Goal: Contribute content: Add original content to the website for others to see

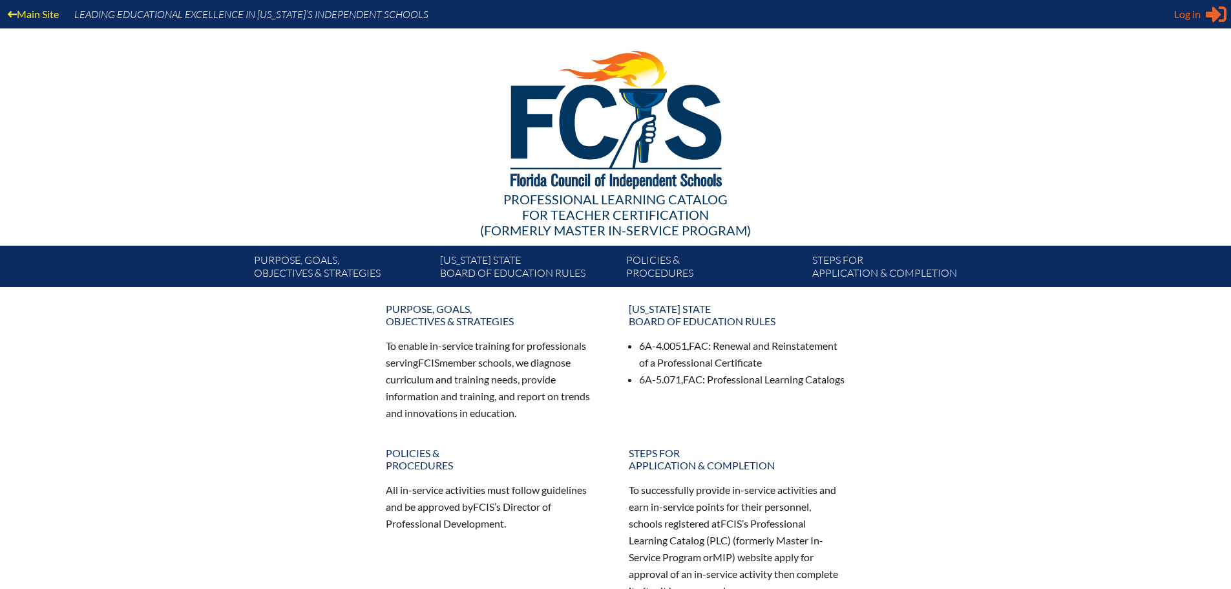
type input "[EMAIL_ADDRESS][DOMAIN_NAME]"
click at [1183, 10] on span "Log in" at bounding box center [1187, 14] width 26 height 16
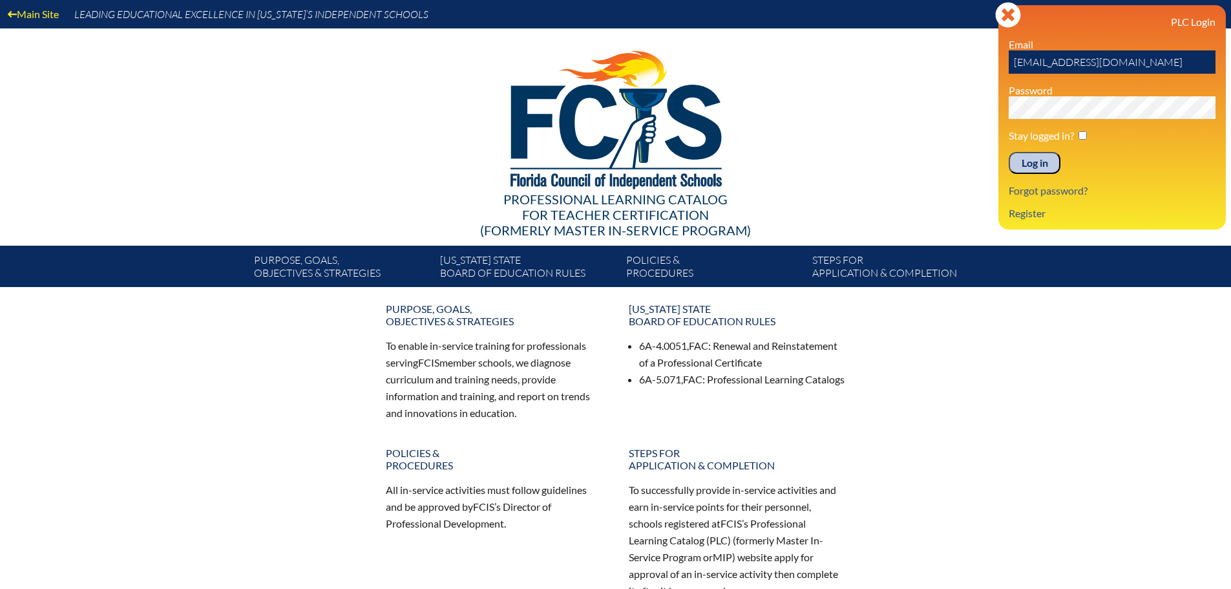
click at [1038, 157] on input "Log in" at bounding box center [1035, 163] width 52 height 22
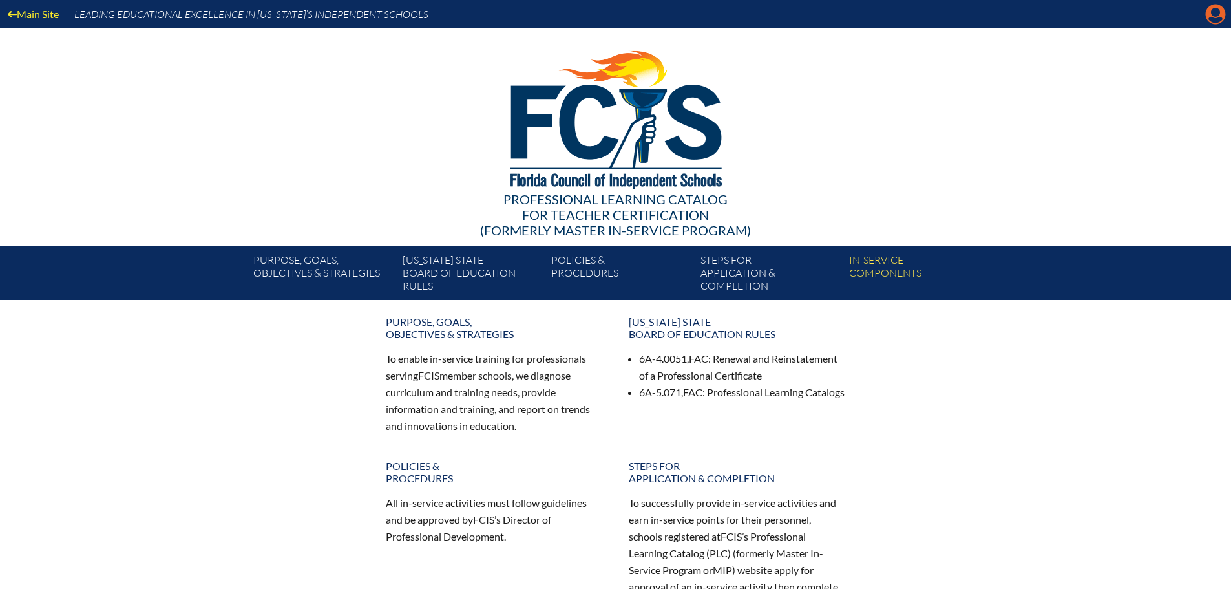
click at [1216, 11] on icon "Manage account" at bounding box center [1215, 14] width 21 height 21
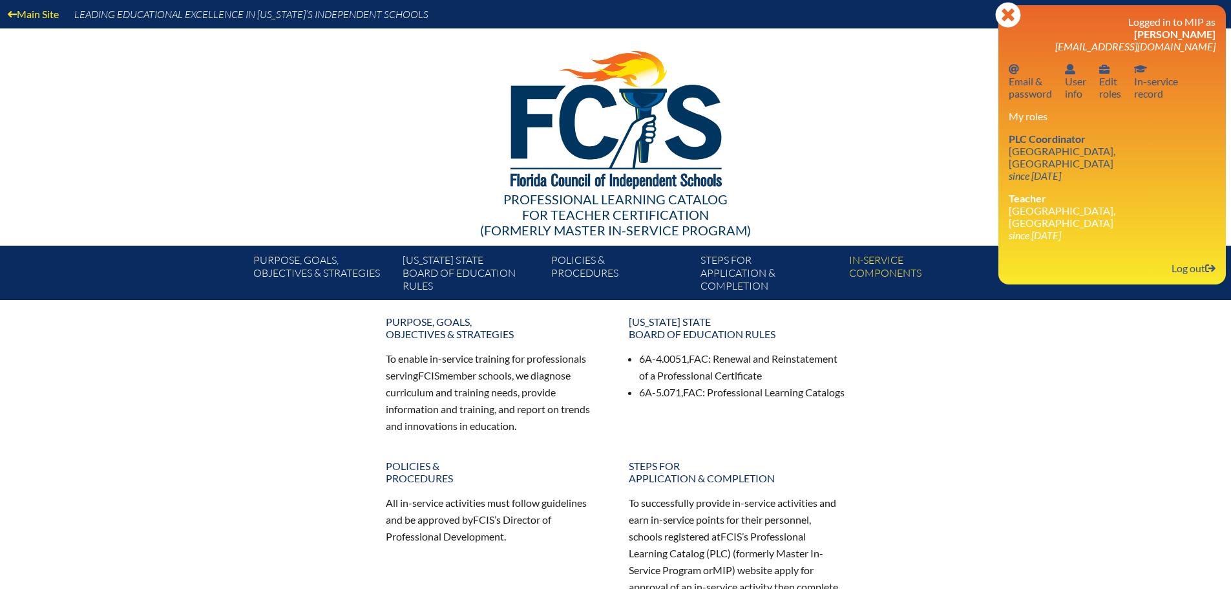
click at [1093, 207] on li "Teacher St. Mark’s Episcopal School, Ft Lauderdale since 2008 Jul 1" at bounding box center [1112, 216] width 207 height 49
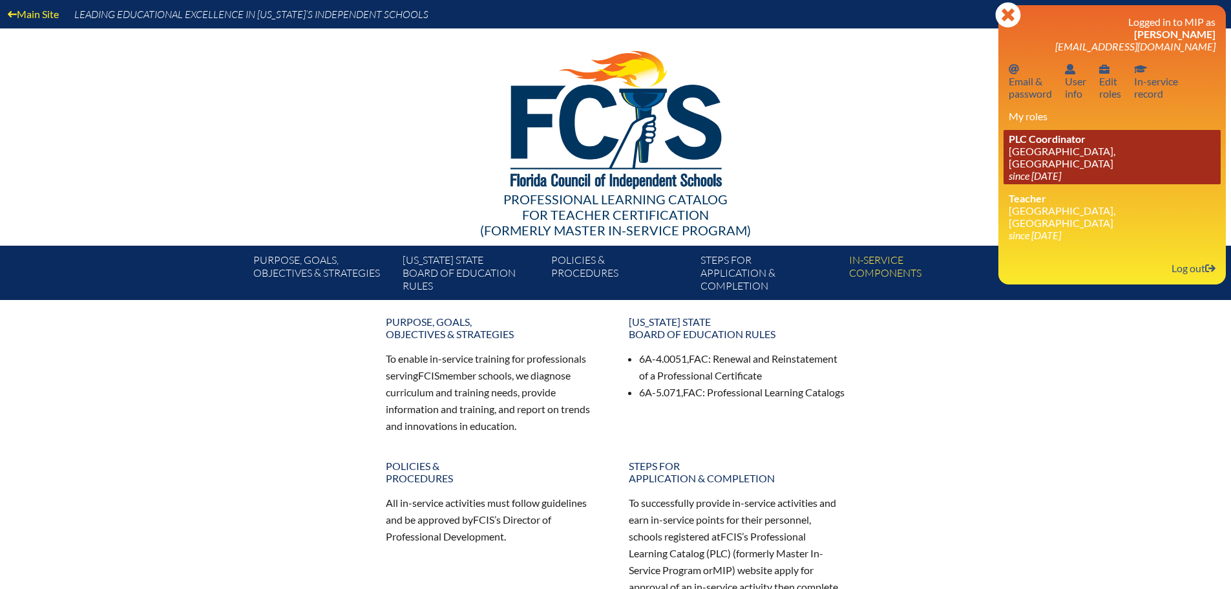
click at [1059, 150] on link "PLC Coordinator St. Mark’s Episcopal School, Ft Lauderdale since 2022 Aug 1" at bounding box center [1112, 157] width 217 height 54
click at [1040, 142] on span "PLC Coordinator" at bounding box center [1047, 138] width 77 height 12
click at [1064, 142] on span "PLC Coordinator" at bounding box center [1047, 138] width 77 height 12
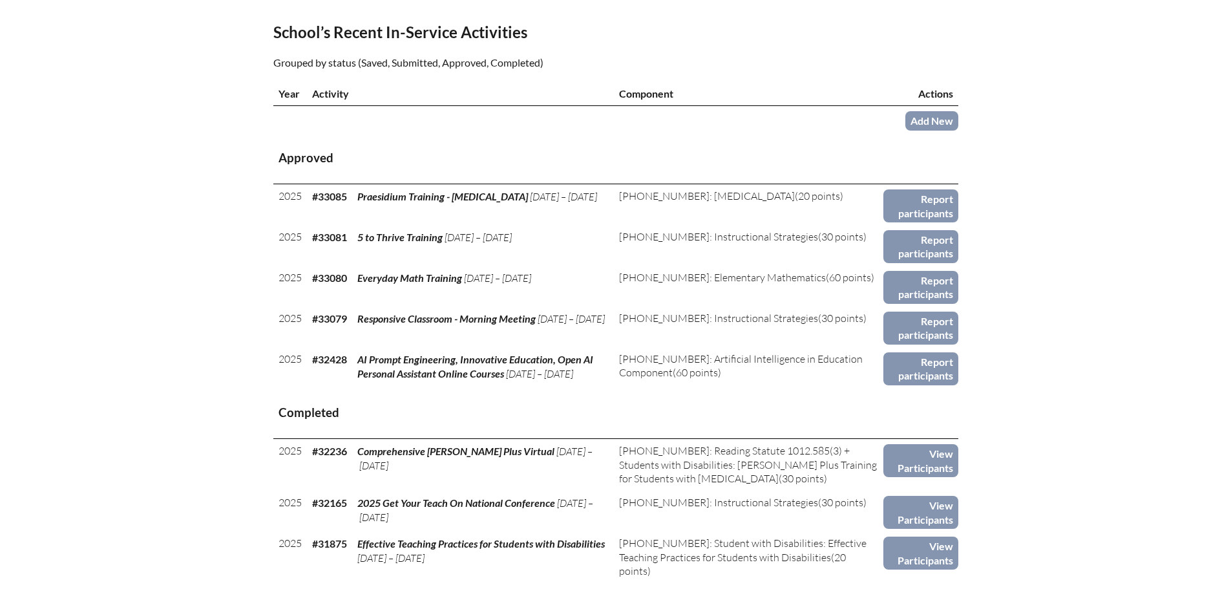
scroll to position [452, 0]
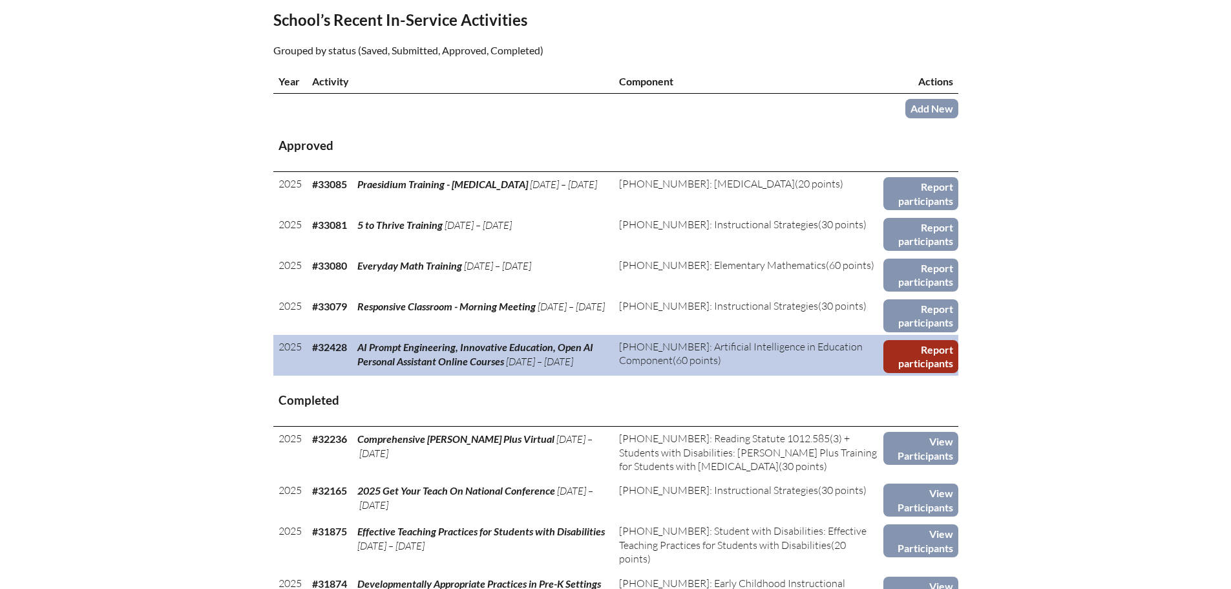
click at [891, 354] on link "Report participants" at bounding box center [920, 356] width 74 height 33
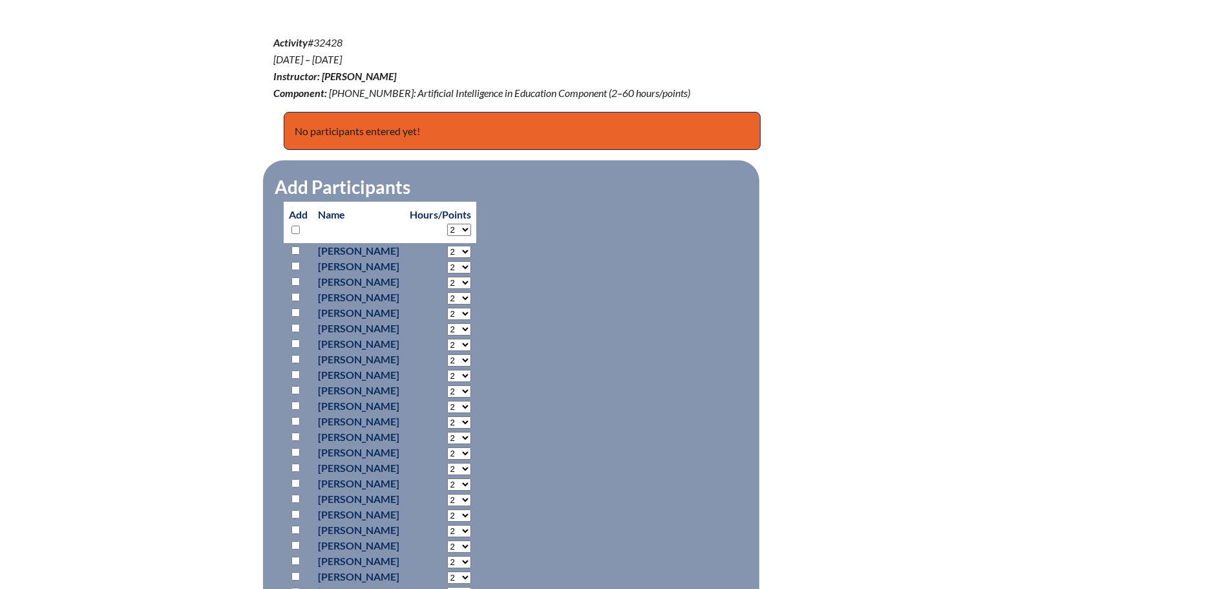
scroll to position [517, 0]
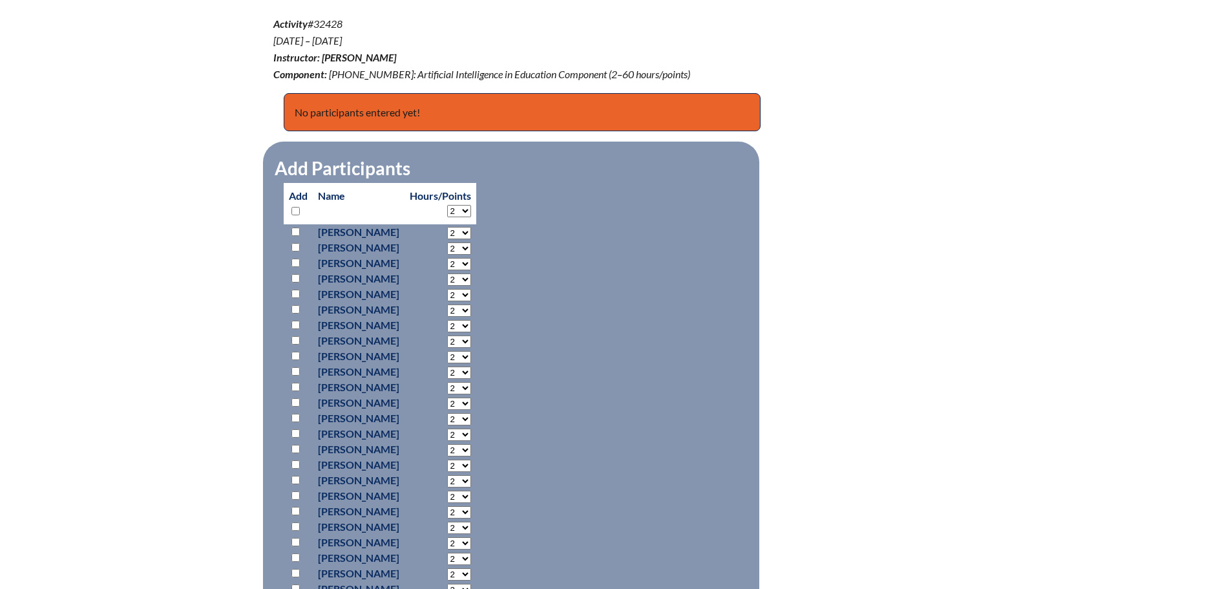
click at [295, 278] on input "checkbox" at bounding box center [295, 278] width 8 height 8
checkbox input "true"
click at [471, 239] on select "2 3 4 5 6 7 8 9 10 11 12 13 14 15 16 17 18 19 20 21 22 23" at bounding box center [459, 233] width 24 height 12
select select "15"
click at [471, 239] on select "2 3 4 5 6 7 8 9 10 11 12 13 14 15 16 17 18 19 20 21 22 23" at bounding box center [459, 233] width 24 height 12
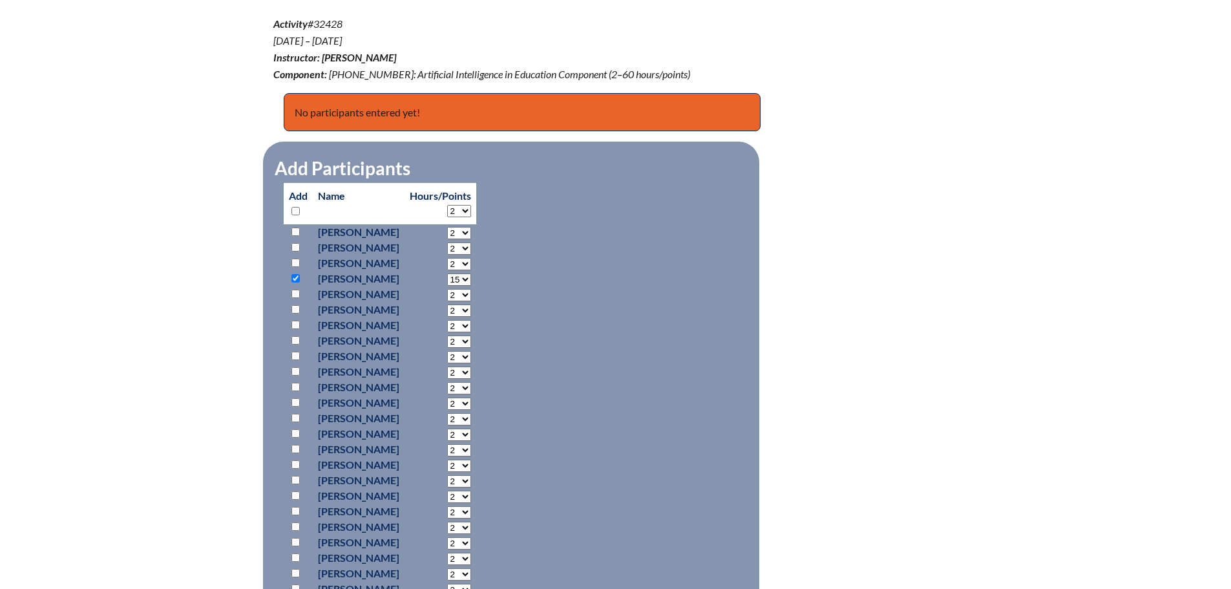
click at [922, 289] on div "ai-prompt-engineering-innovative-education-open-ai-personal-assistant-online-co…" at bounding box center [615, 364] width 685 height 1080
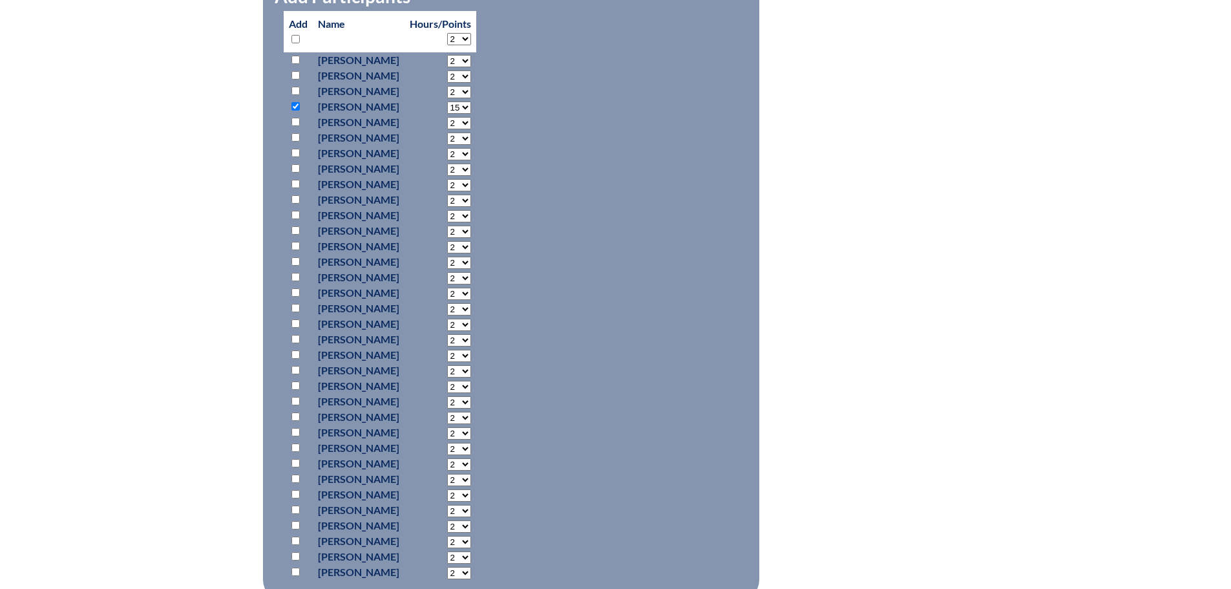
scroll to position [969, 0]
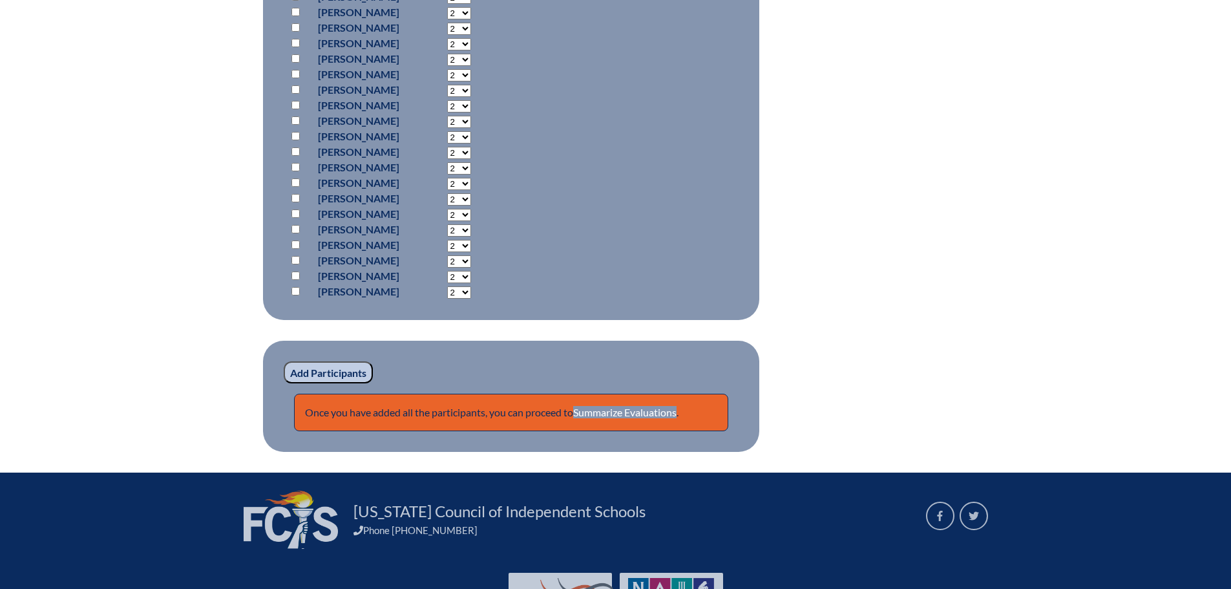
click at [365, 368] on input "Add Participants" at bounding box center [328, 372] width 89 height 22
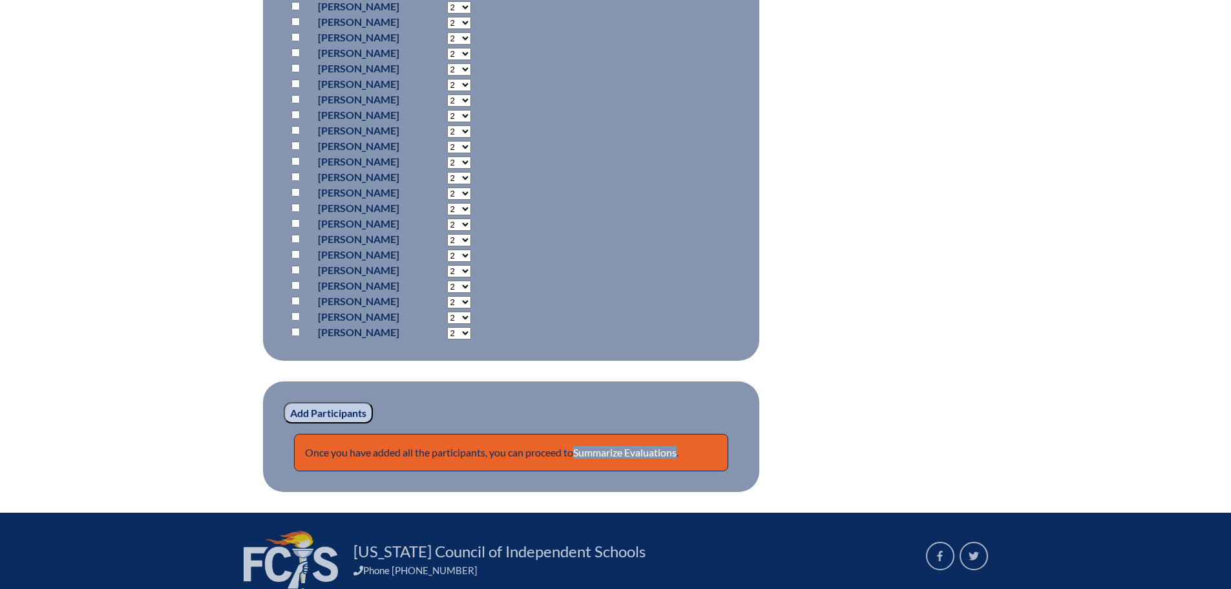
scroll to position [1078, 0]
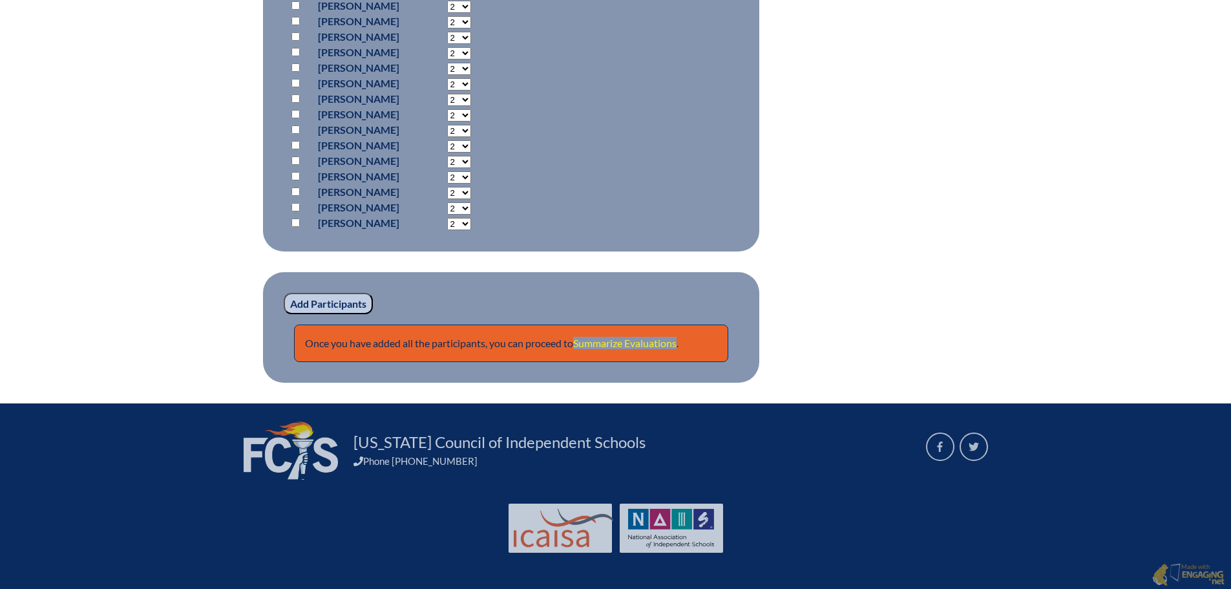
click at [659, 344] on link "Summarize Evaluations" at bounding box center [624, 343] width 103 height 12
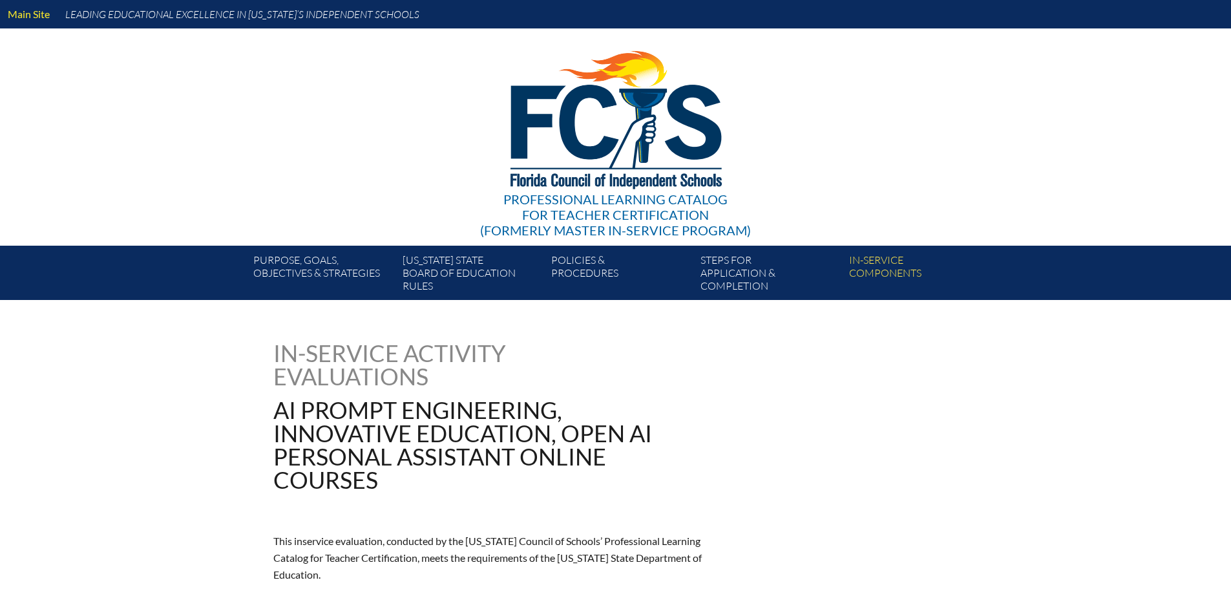
type input "0"
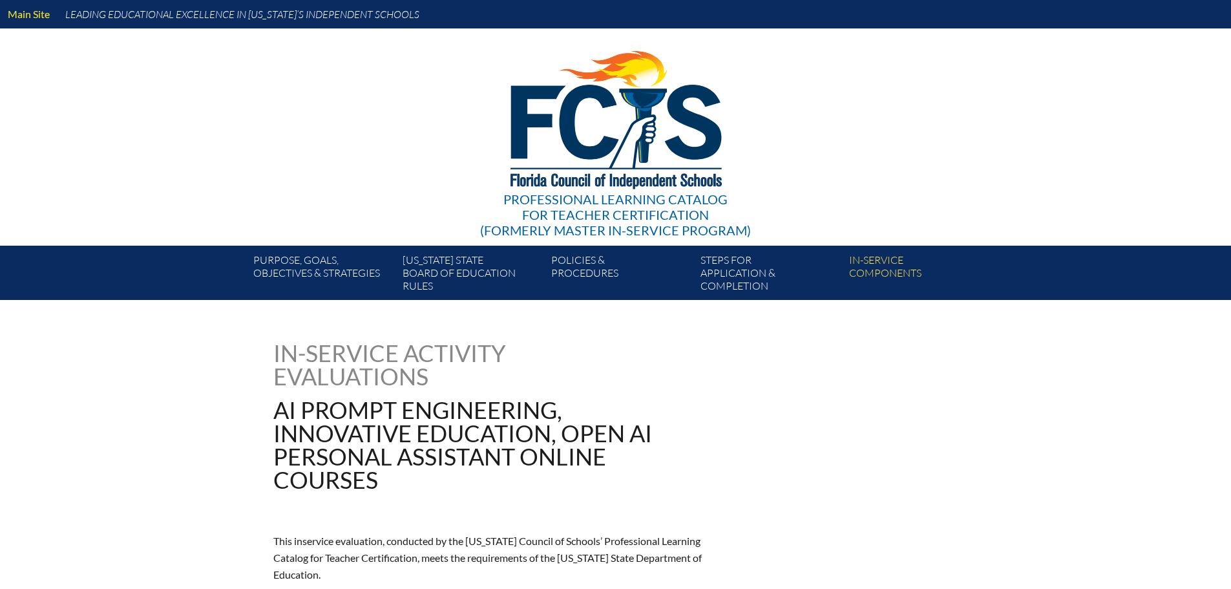
type input "0"
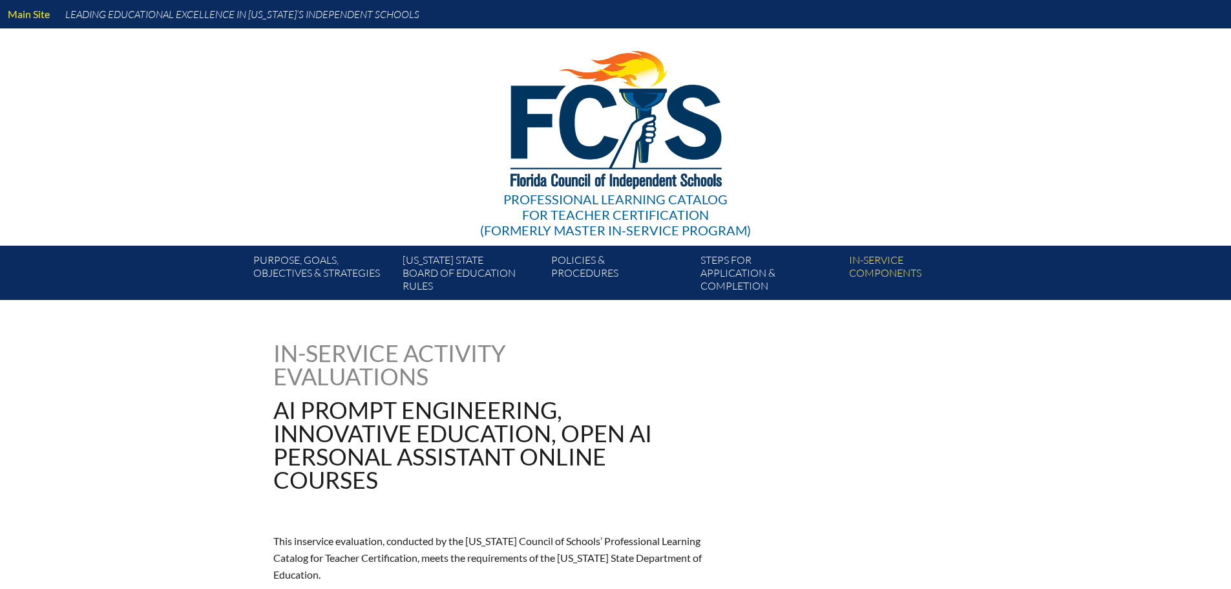
type input "0"
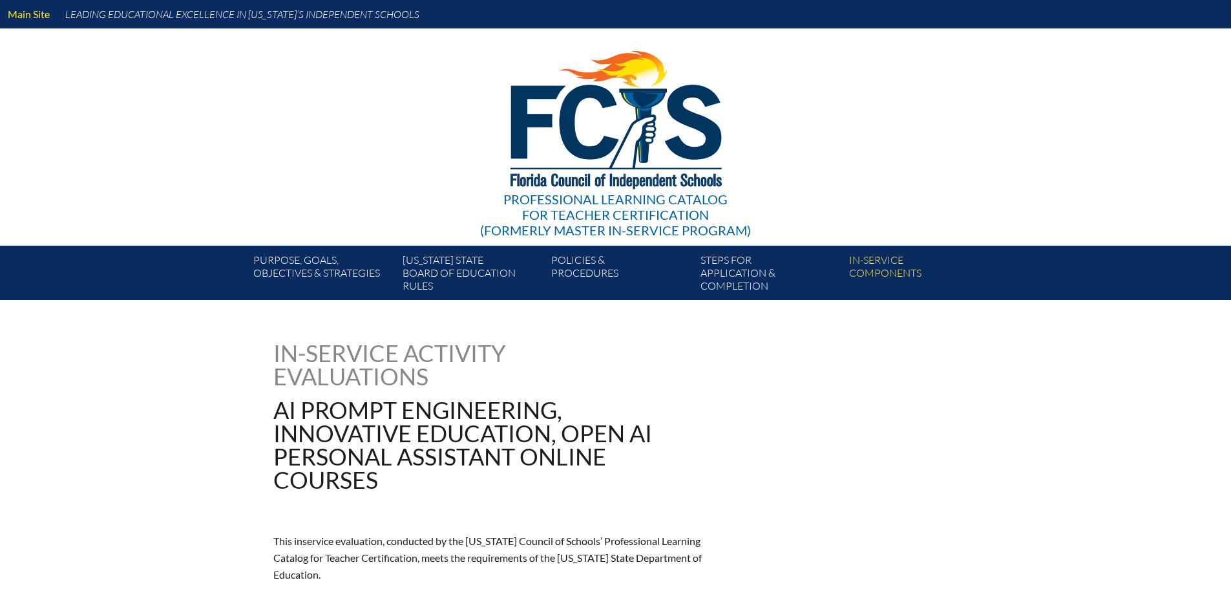
type input "0"
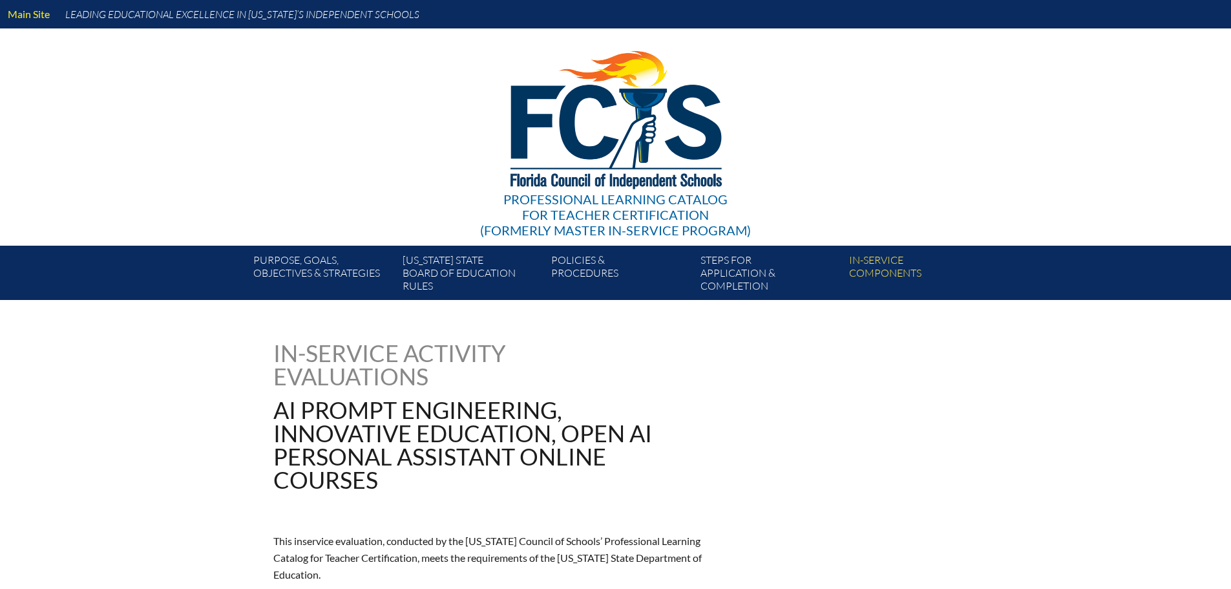
type input "0"
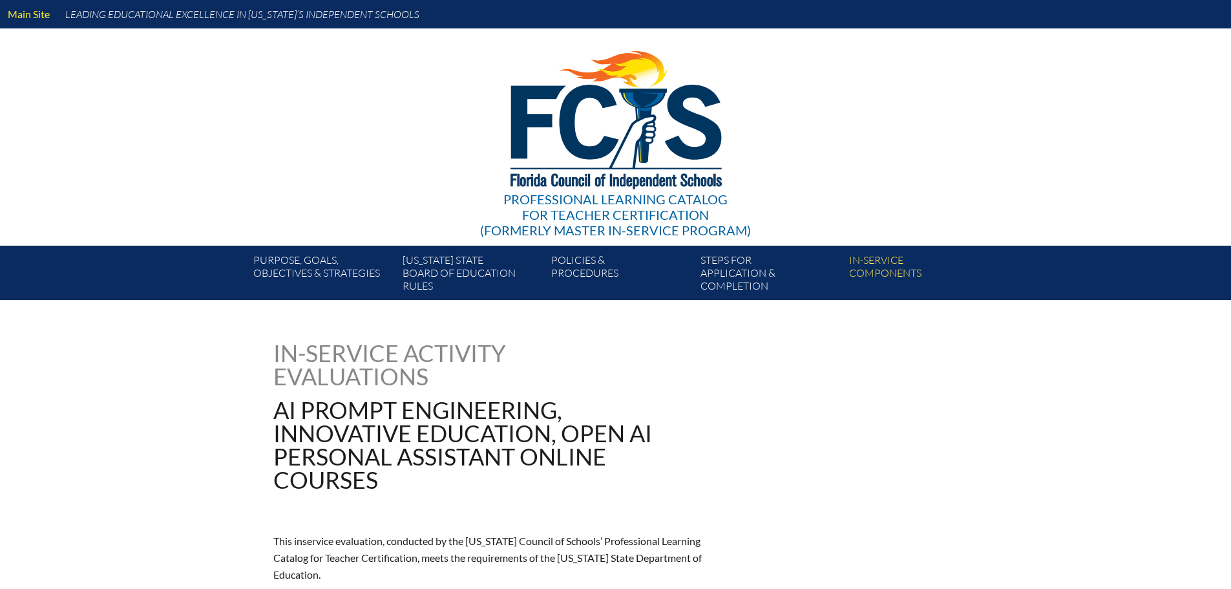
type input "0"
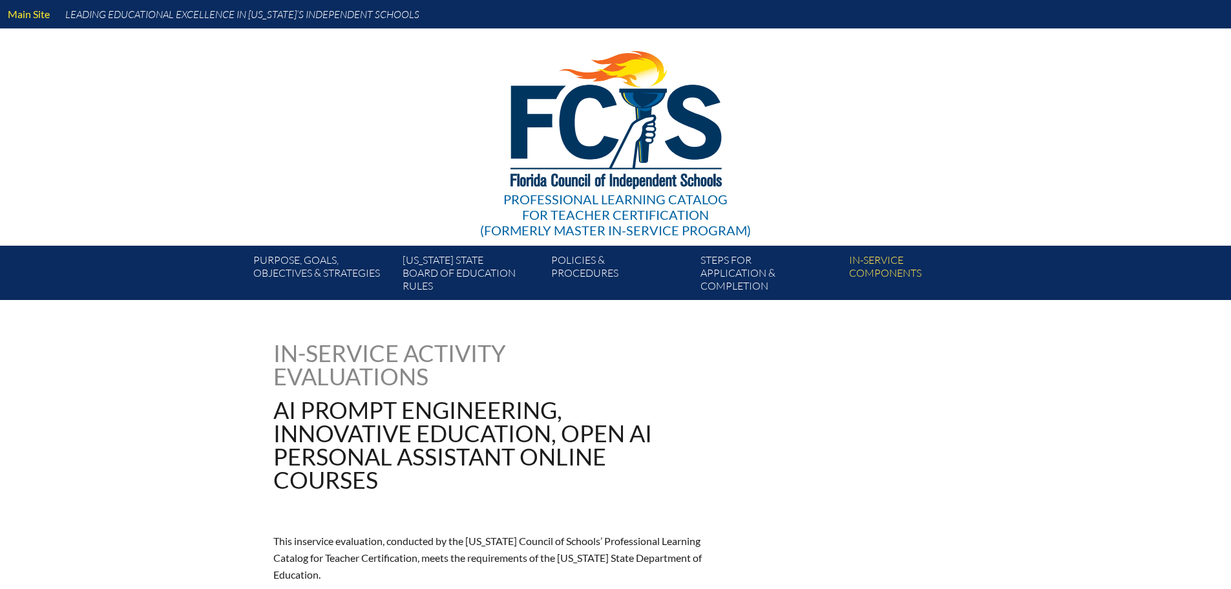
type input "0"
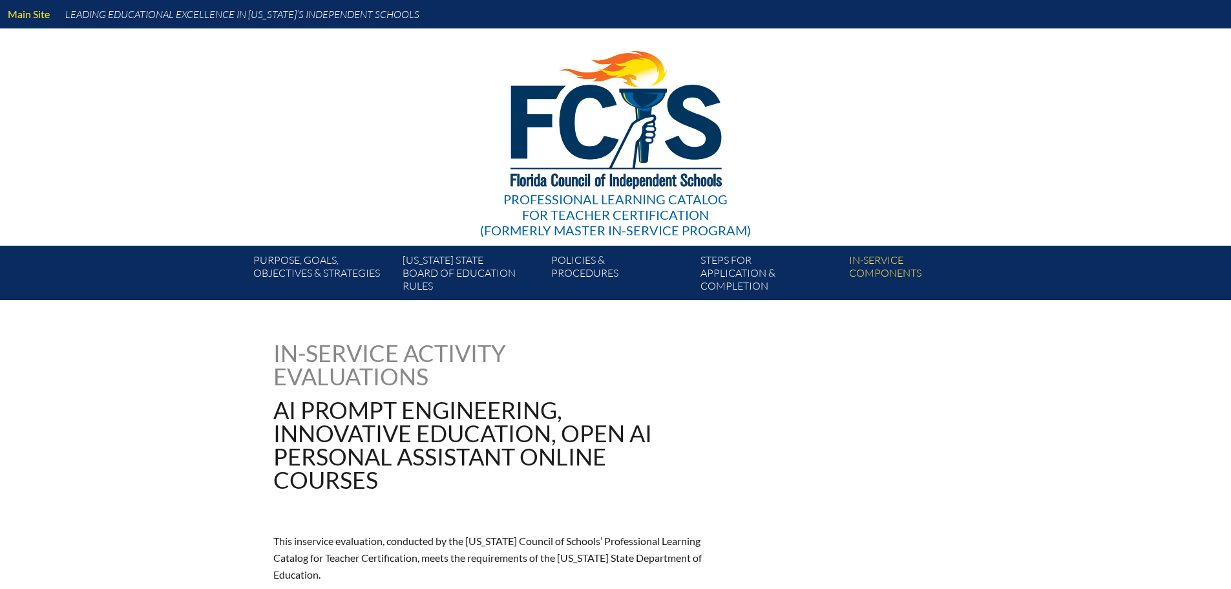
type input "0"
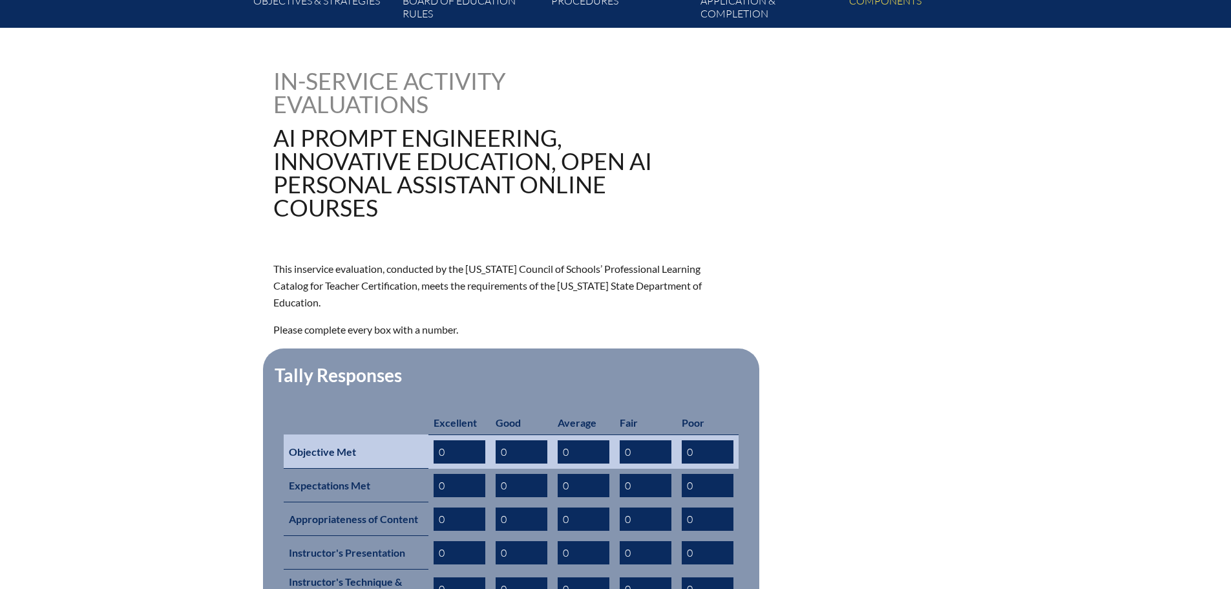
scroll to position [388, 0]
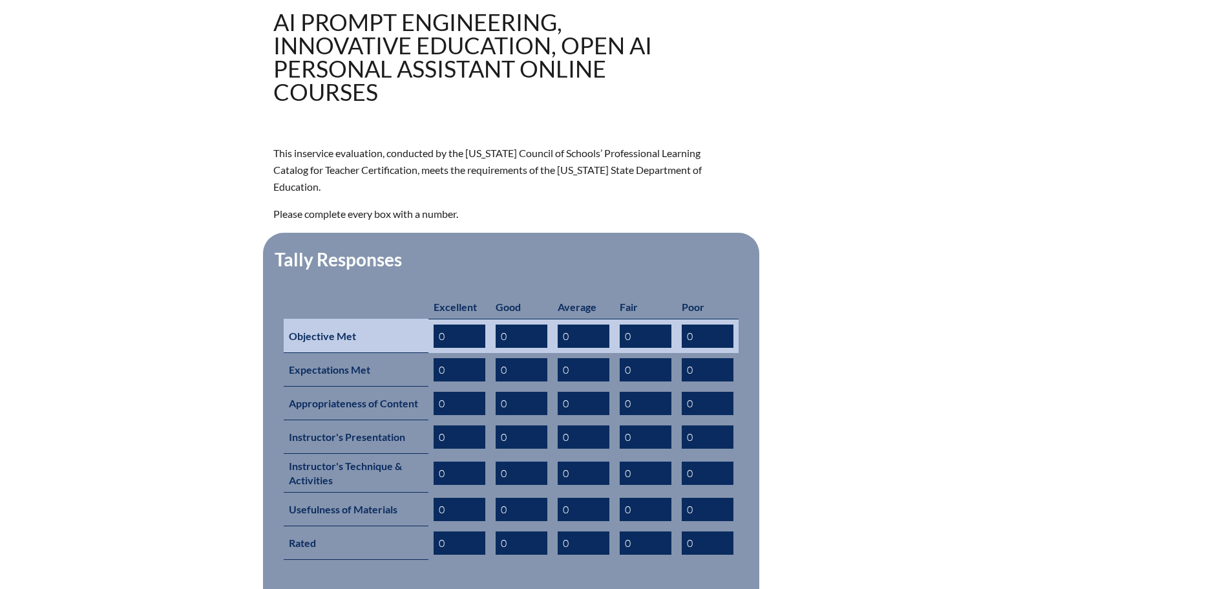
drag, startPoint x: 453, startPoint y: 319, endPoint x: 435, endPoint y: 319, distance: 18.1
click at [435, 324] on input "0" at bounding box center [460, 335] width 52 height 23
drag, startPoint x: 410, startPoint y: 320, endPoint x: 402, endPoint y: 321, distance: 7.8
click at [402, 321] on tr "Objective Met 11 0 0 0 0" at bounding box center [511, 336] width 455 height 34
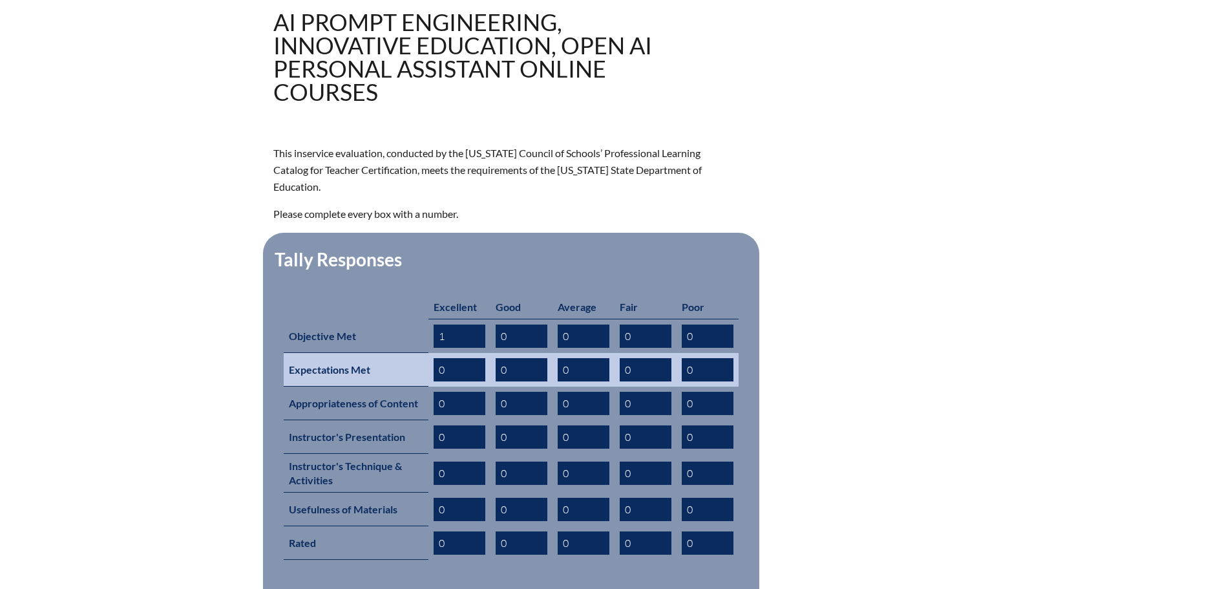
type input "1"
drag, startPoint x: 452, startPoint y: 356, endPoint x: 410, endPoint y: 356, distance: 42.7
click at [410, 356] on tr "Expectations Met 0 0 0 0 0" at bounding box center [511, 370] width 455 height 34
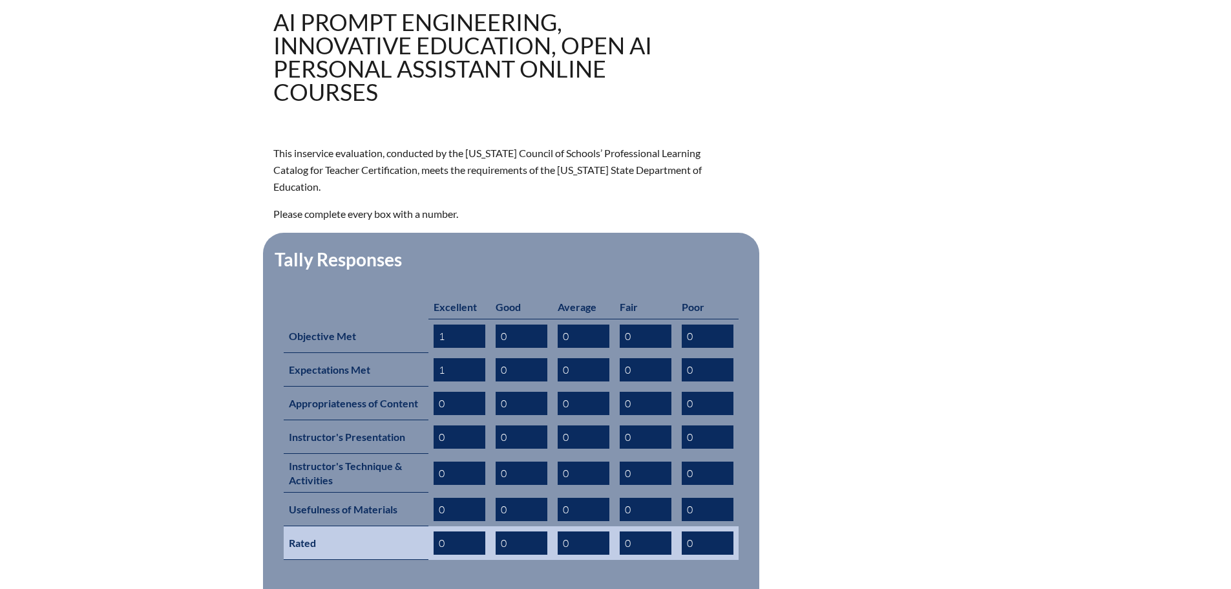
type input "1"
click at [463, 531] on input "0" at bounding box center [460, 542] width 52 height 23
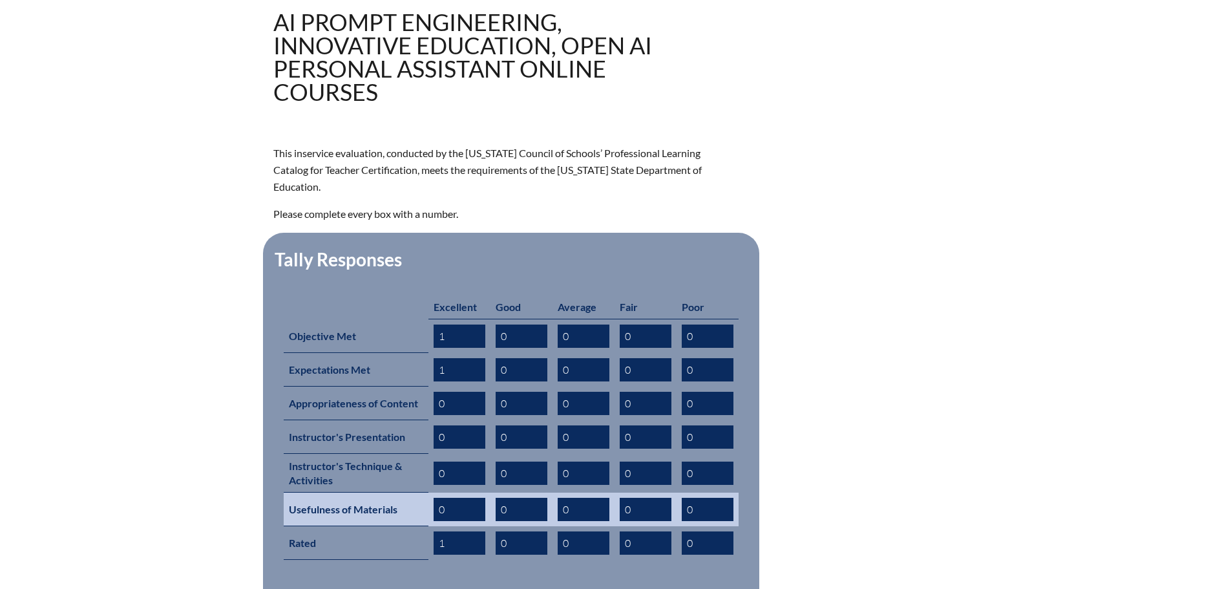
type input "1"
click at [467, 498] on input "0" at bounding box center [460, 509] width 52 height 23
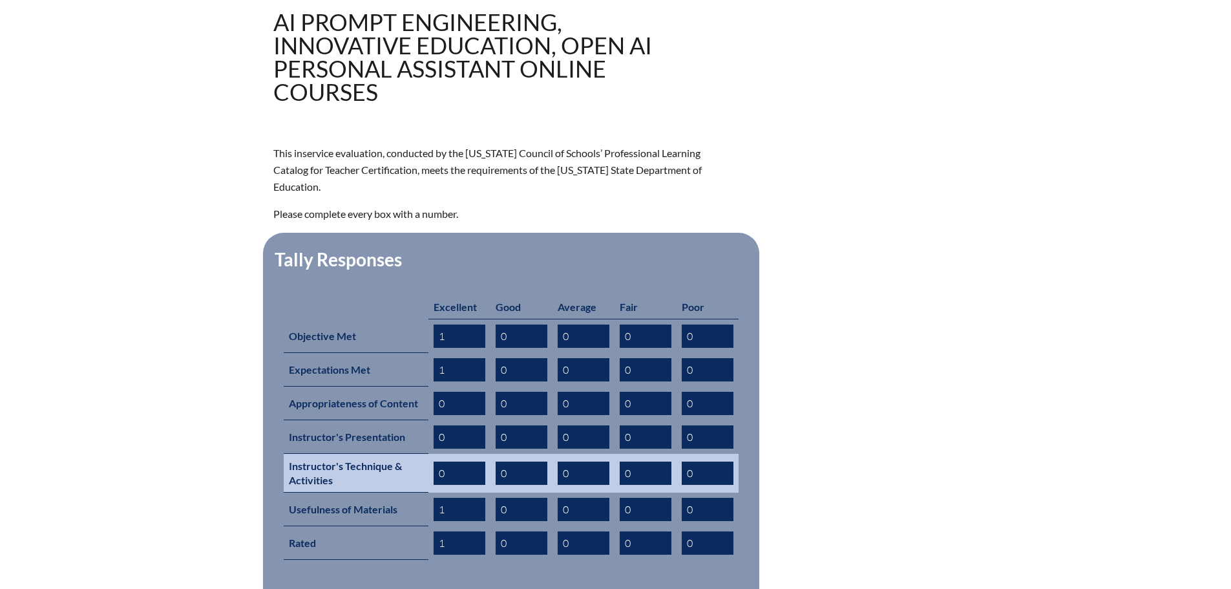
type input "1"
click at [465, 461] on input "0" at bounding box center [460, 472] width 52 height 23
type input "1"
click at [456, 454] on td "1" at bounding box center [459, 473] width 62 height 39
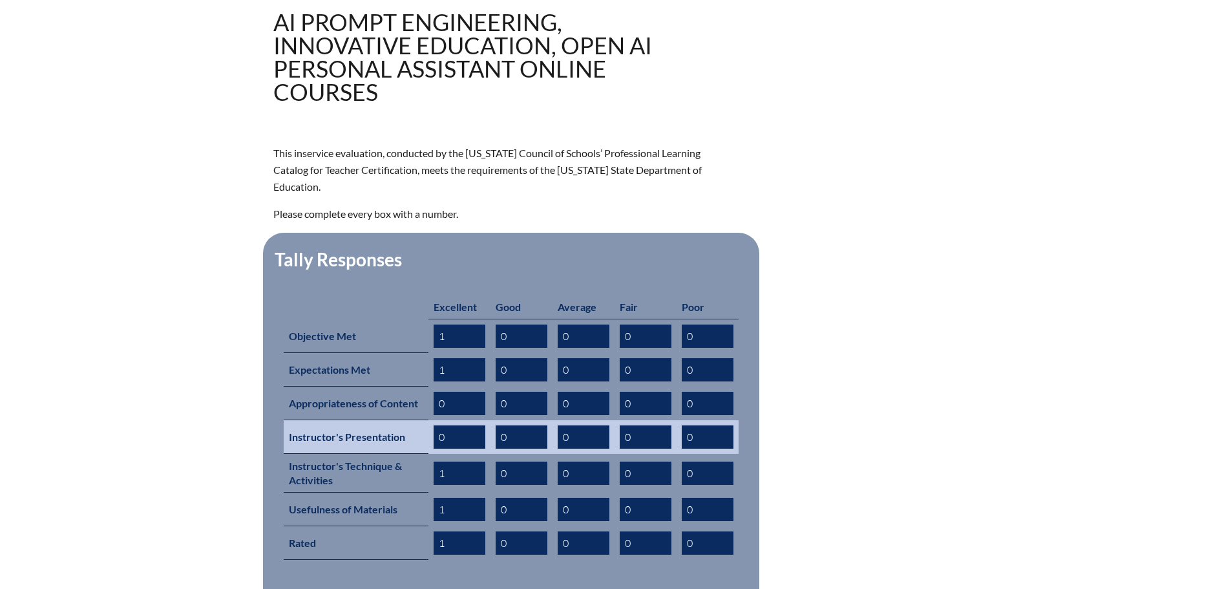
click at [458, 425] on input "0" at bounding box center [460, 436] width 52 height 23
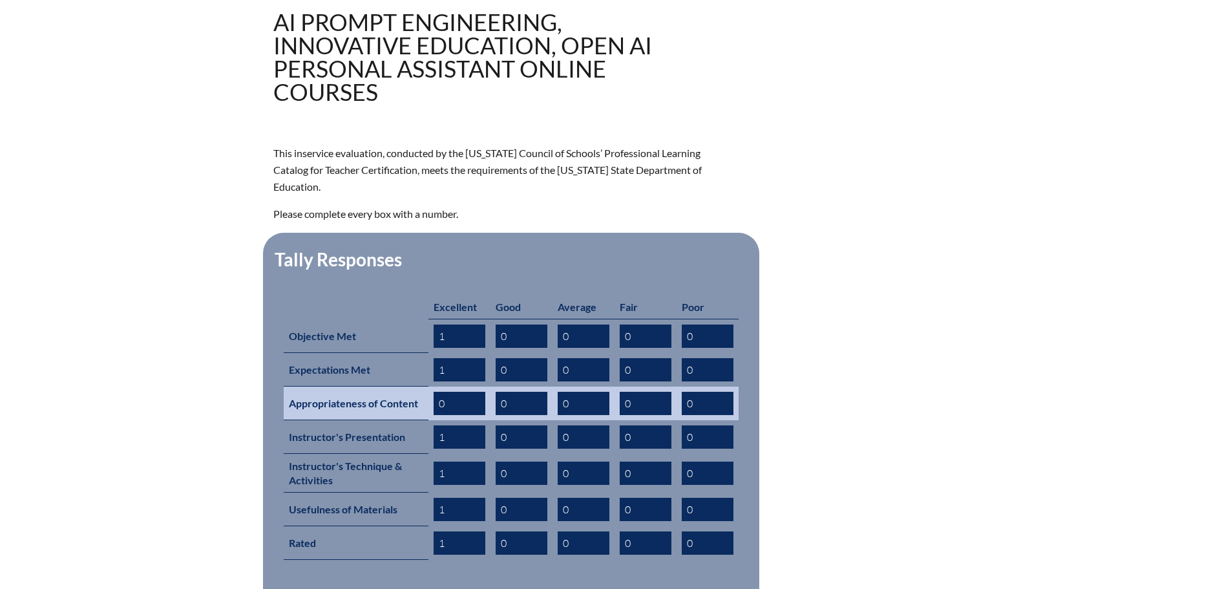
type input "1"
click at [469, 392] on input "0" at bounding box center [460, 403] width 52 height 23
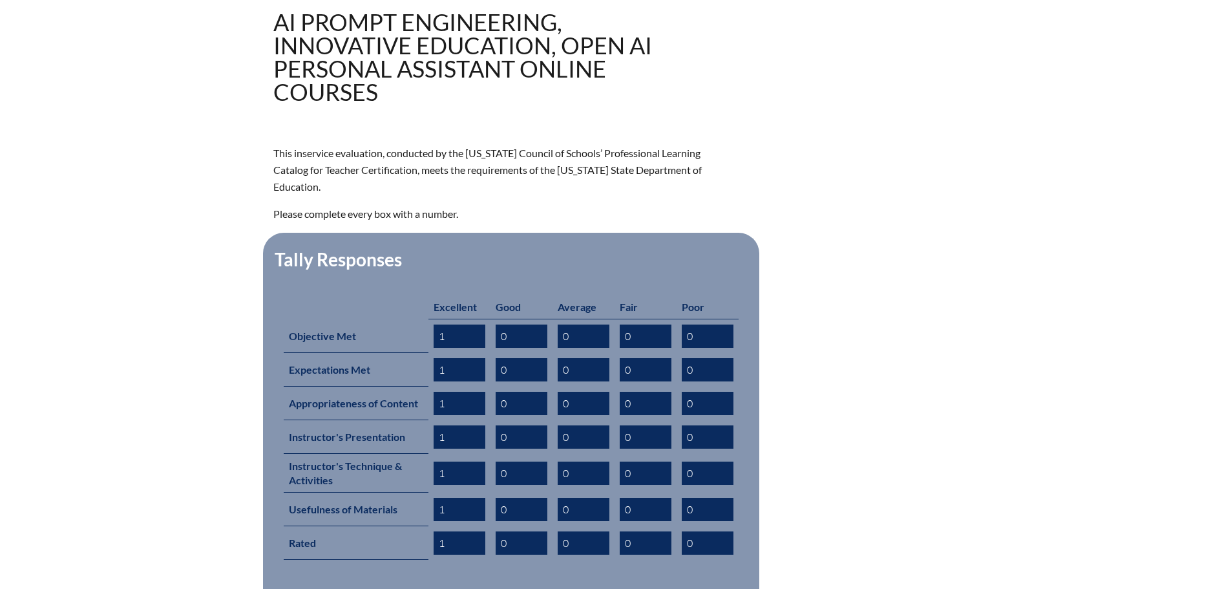
type input "1"
click at [1100, 441] on div "ai-prompt-engineering-innovative-education-open-ai-personal-assistant-online-co…" at bounding box center [615, 334] width 1231 height 763
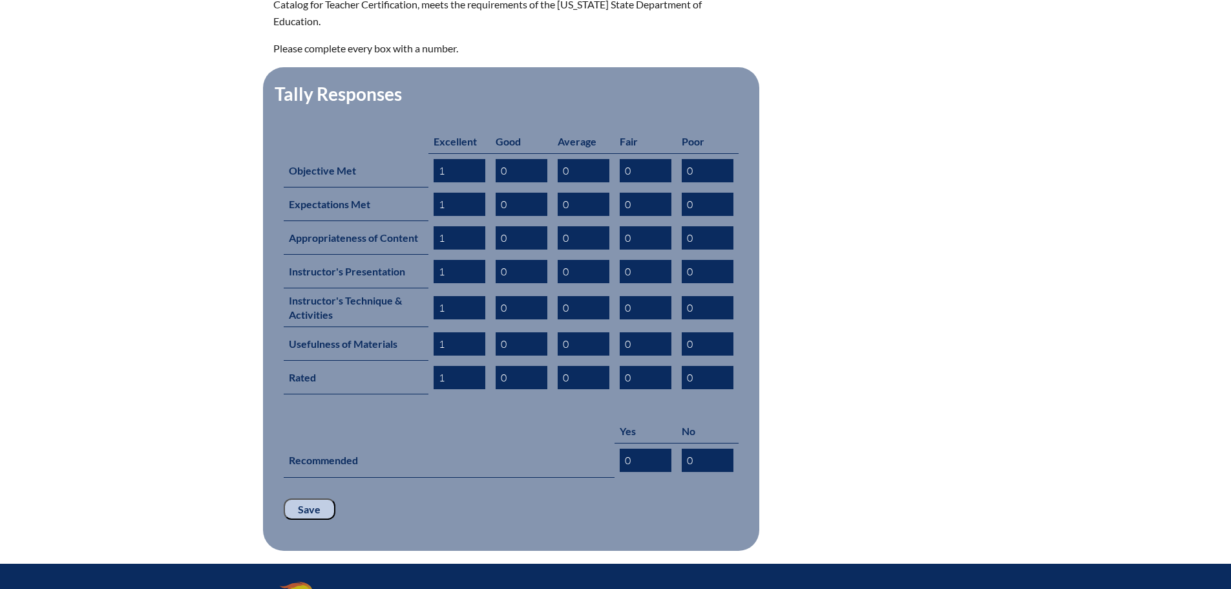
scroll to position [692, 0]
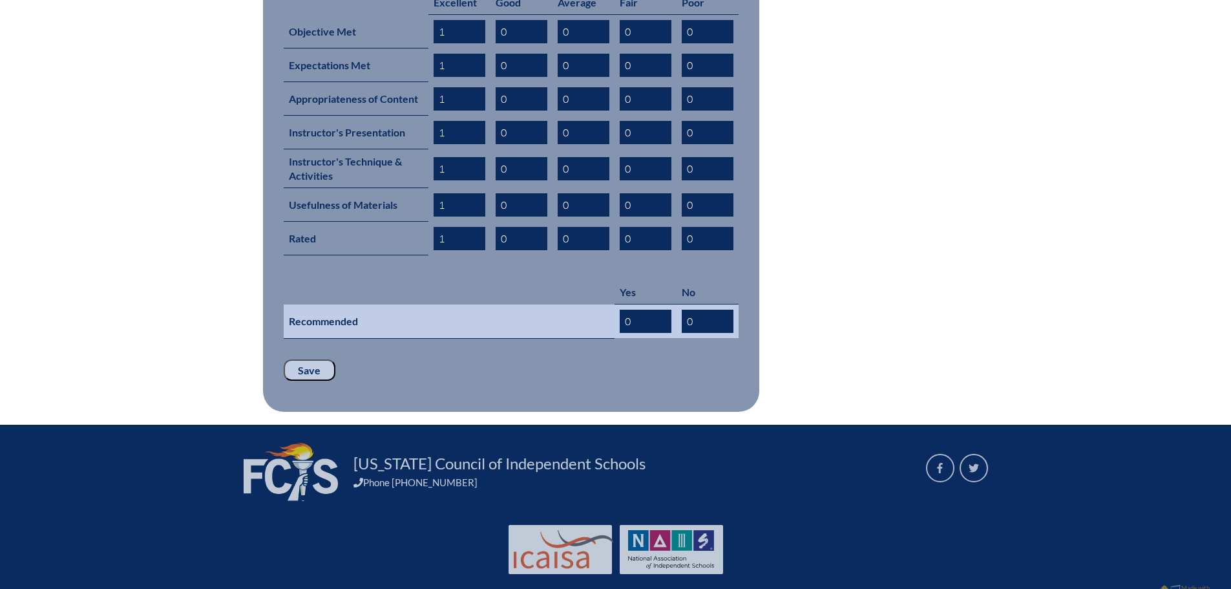
drag, startPoint x: 623, startPoint y: 302, endPoint x: 568, endPoint y: 301, distance: 54.9
click at [568, 304] on tr "Recommended 0 0" at bounding box center [511, 321] width 455 height 34
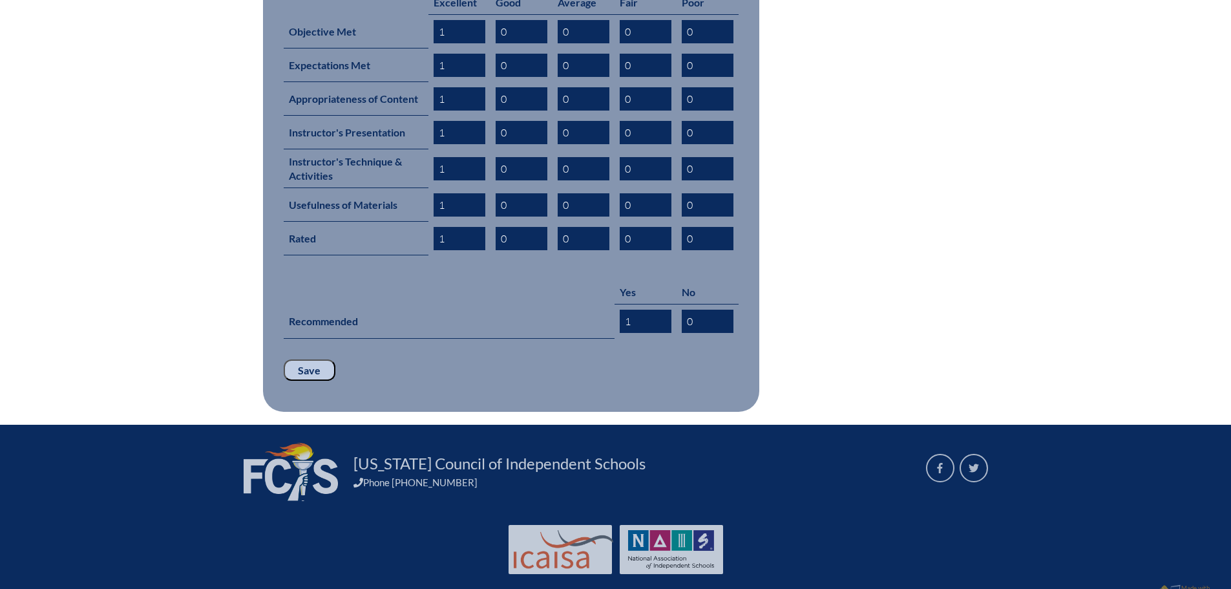
type input "1"
click at [291, 359] on input "Save" at bounding box center [310, 370] width 52 height 22
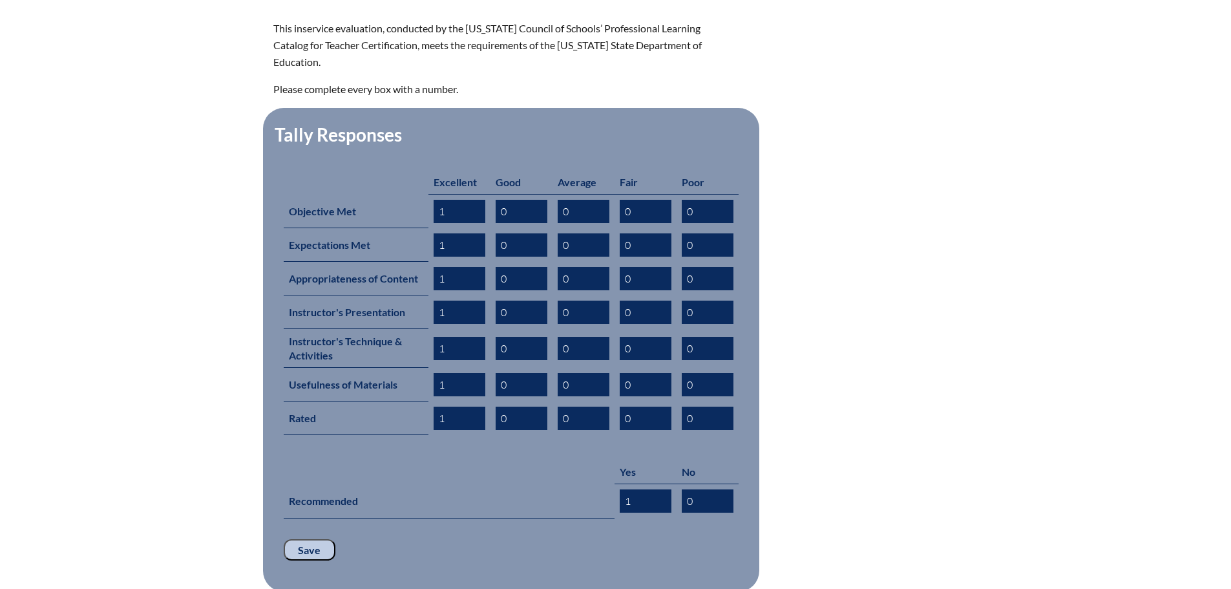
scroll to position [736, 0]
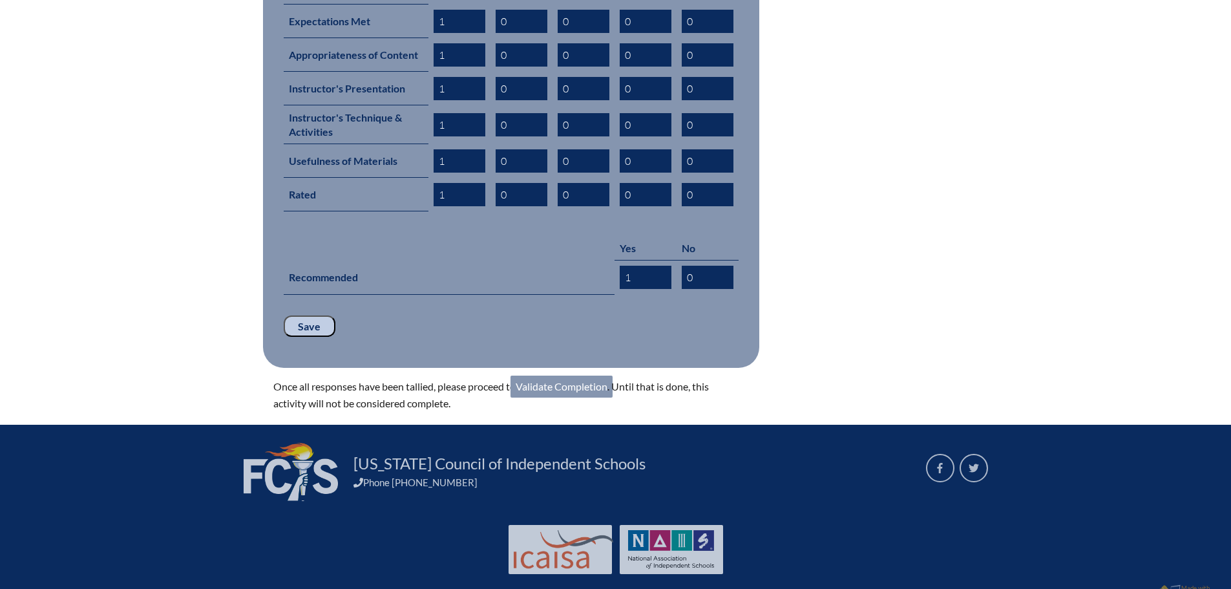
click at [322, 315] on input "Save" at bounding box center [310, 326] width 52 height 22
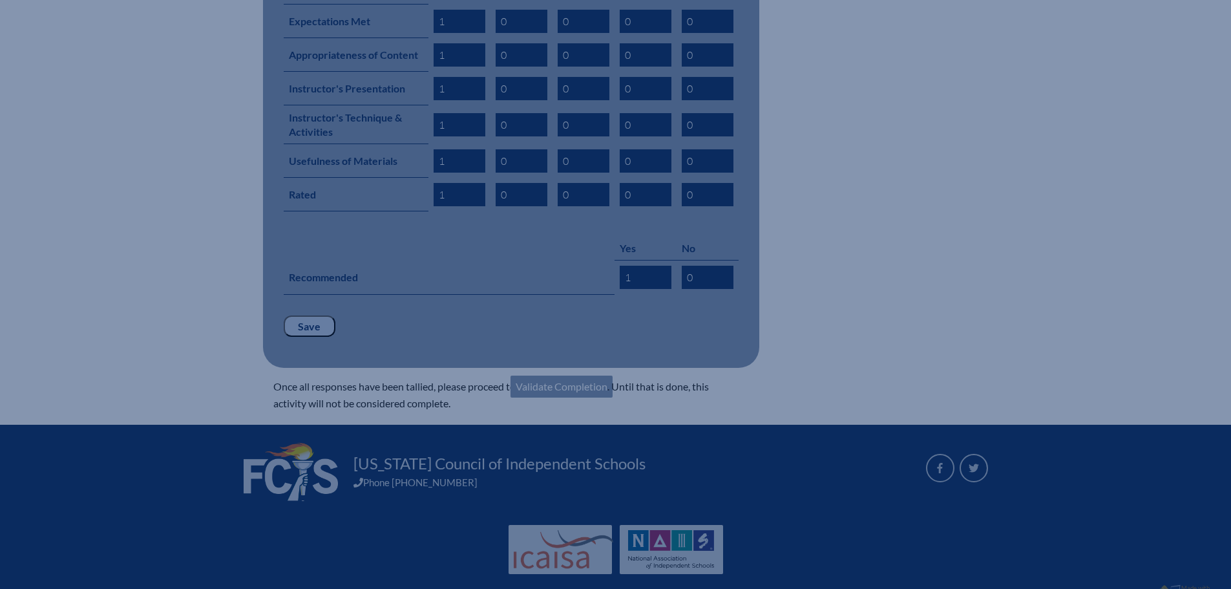
click at [582, 375] on link "Validate Completion" at bounding box center [562, 386] width 102 height 22
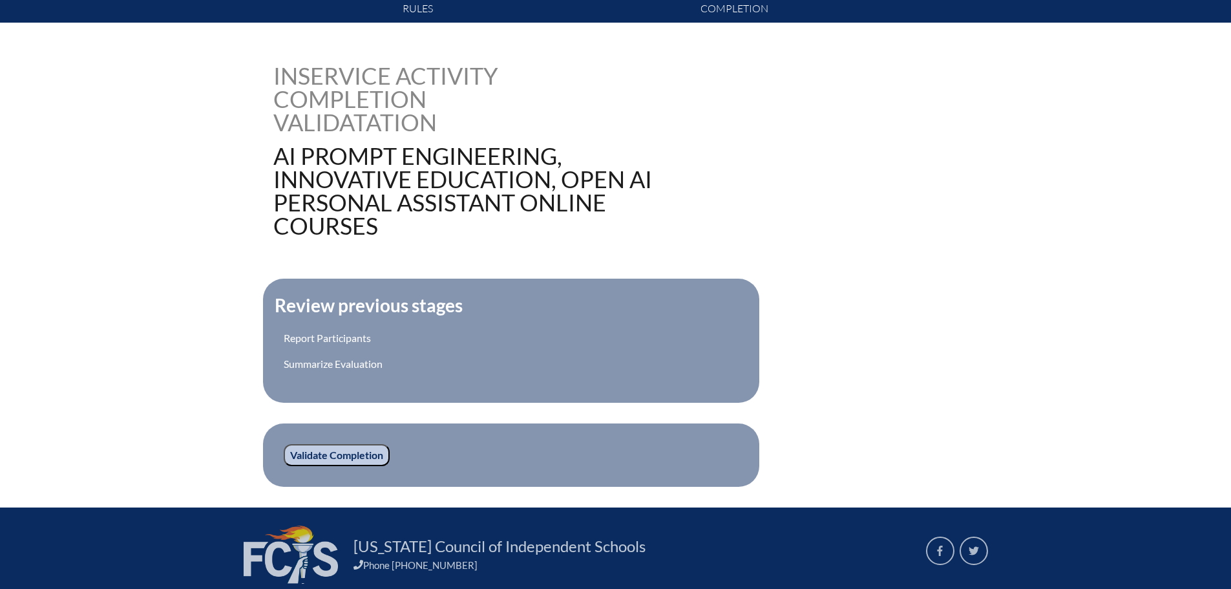
scroll to position [381, 0]
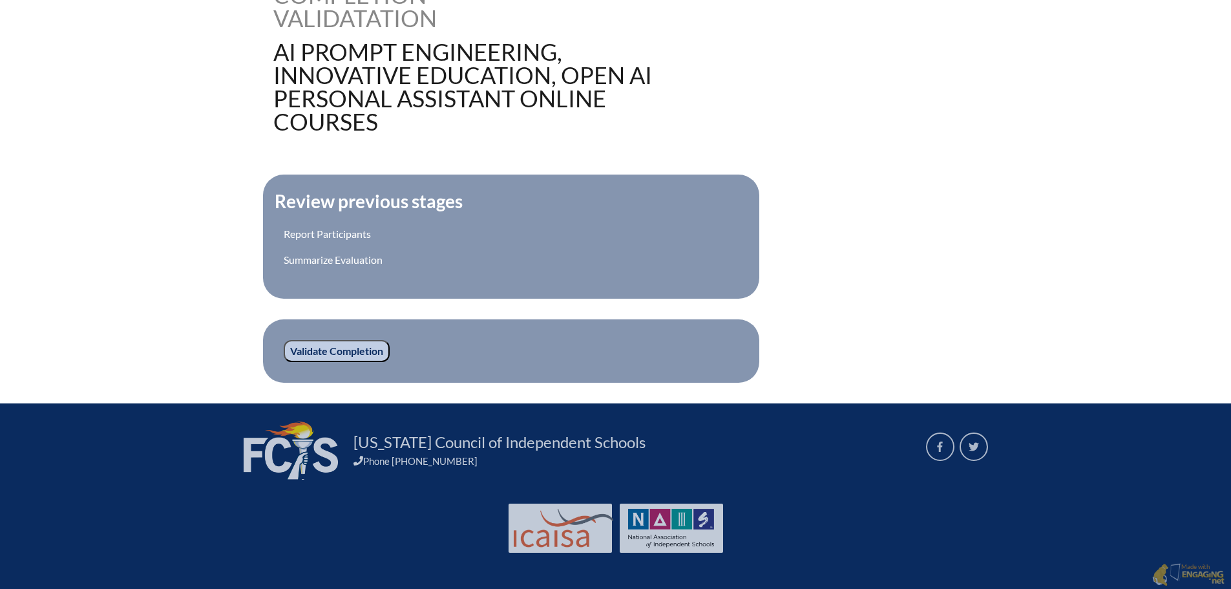
click at [372, 357] on input "Validate Completion" at bounding box center [337, 351] width 106 height 22
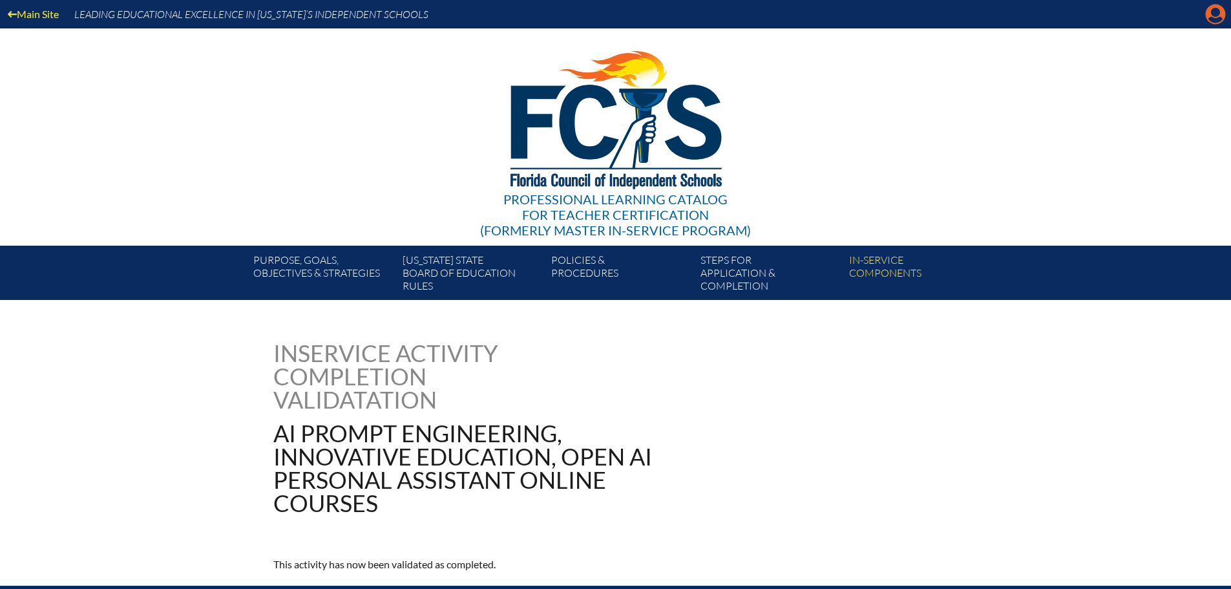
click at [1214, 18] on icon "Manage account" at bounding box center [1215, 14] width 21 height 21
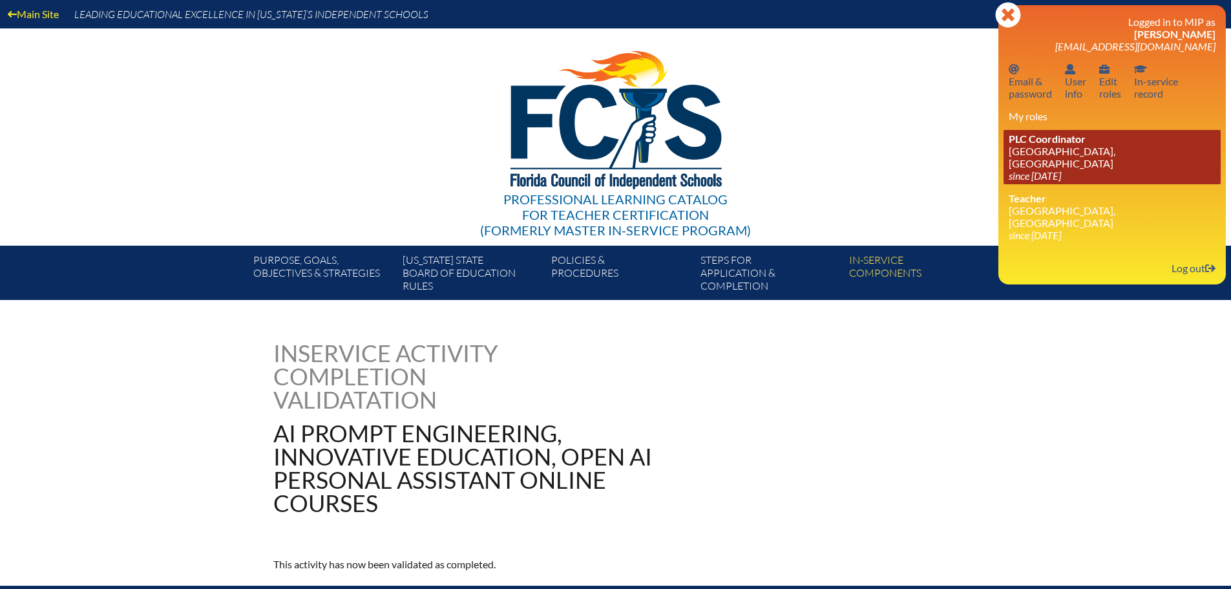
click at [1070, 151] on link "PLC Coordinator St. Mark’s Episcopal School, Ft Lauderdale since 2022 Aug 1" at bounding box center [1112, 157] width 217 height 54
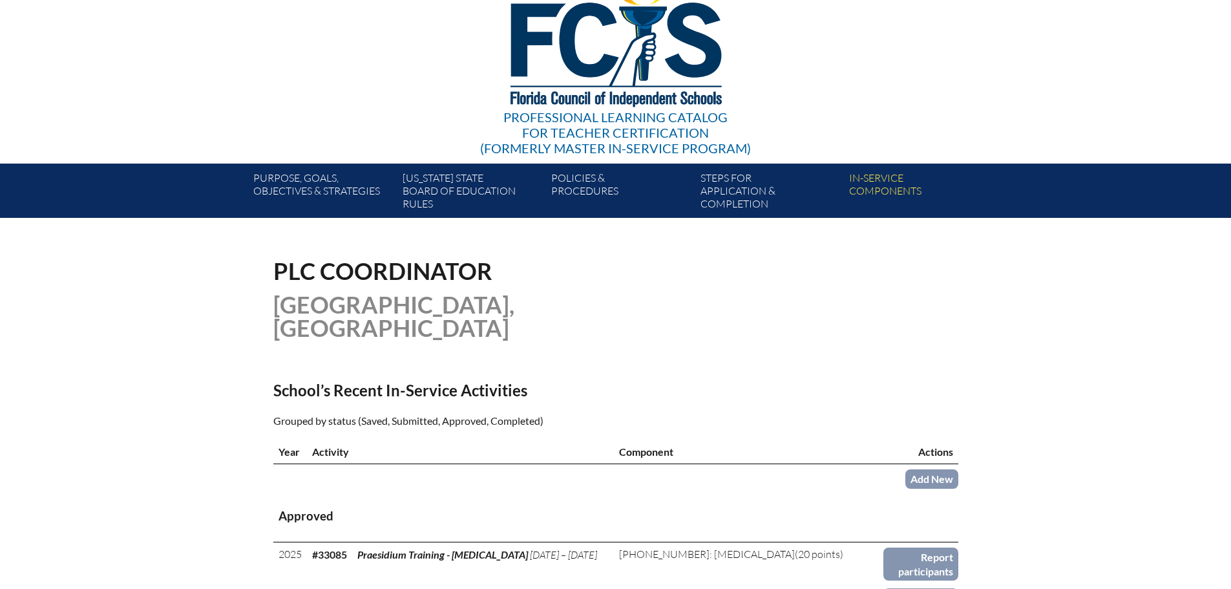
scroll to position [323, 0]
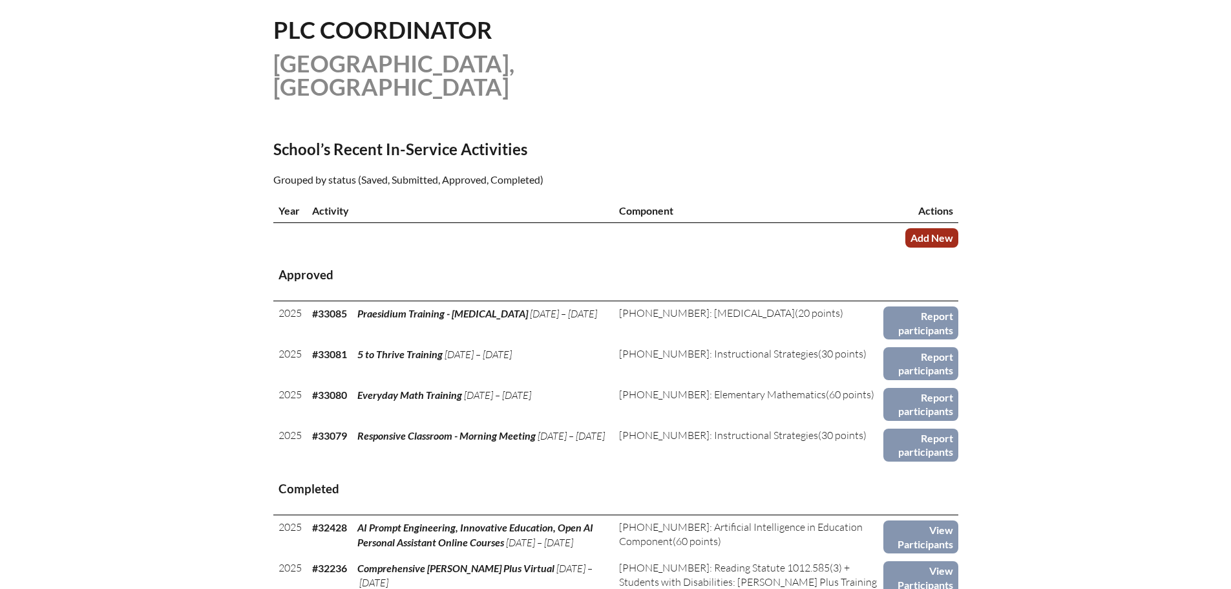
click at [936, 237] on link "Add New" at bounding box center [931, 237] width 53 height 19
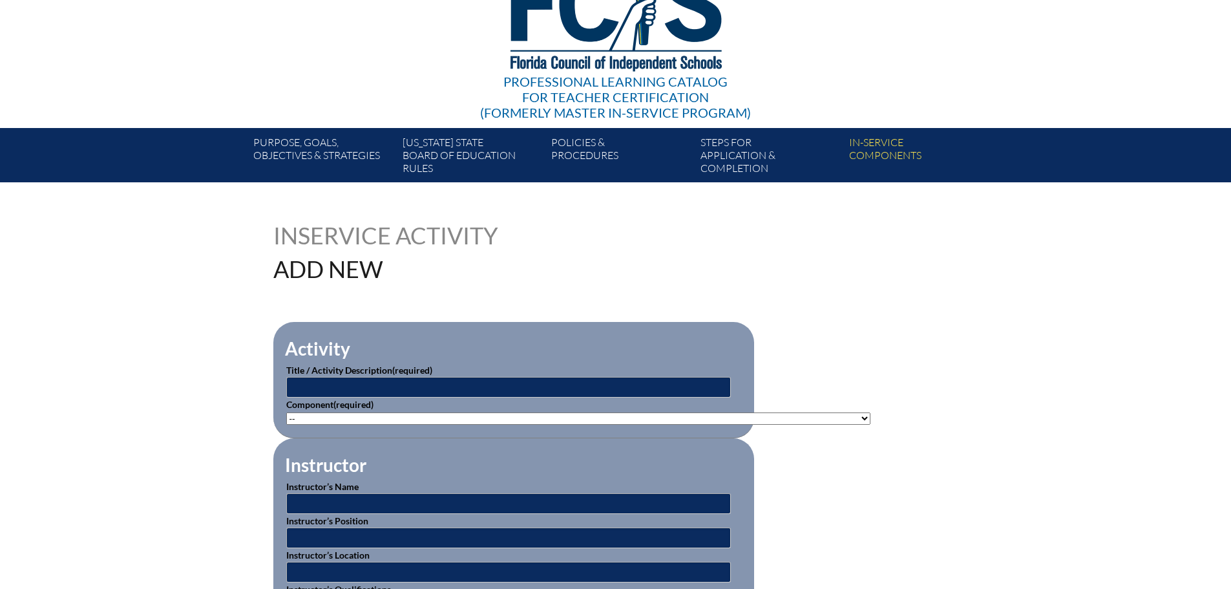
scroll to position [194, 0]
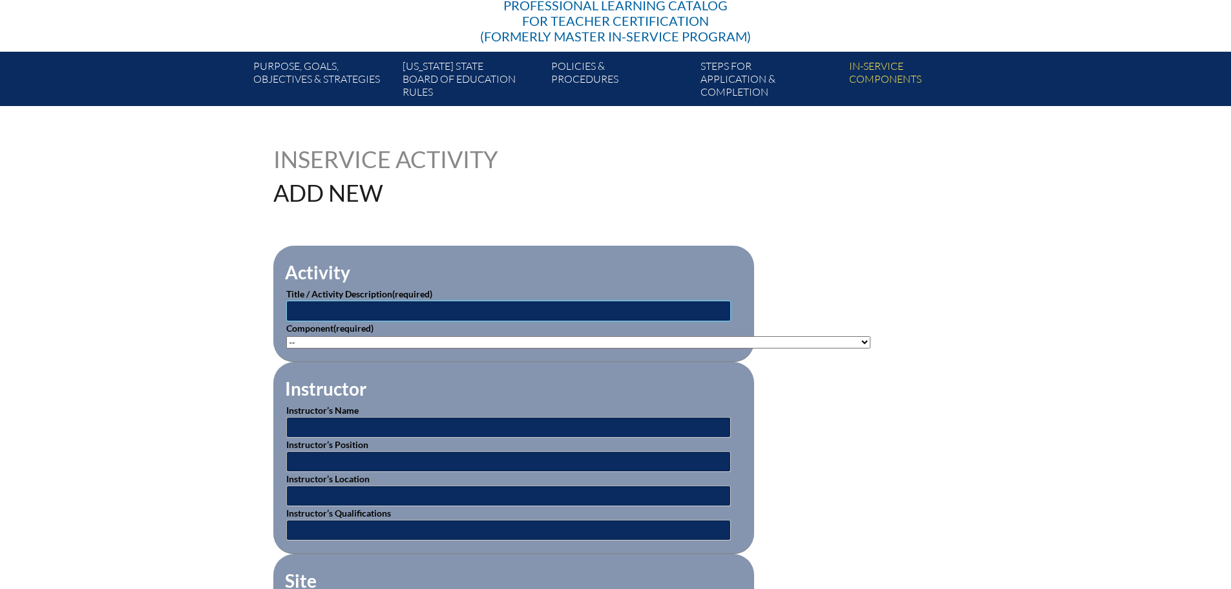
click at [462, 306] on input "text" at bounding box center [508, 311] width 445 height 21
type input "AI Best Practices"
click at [464, 336] on select"]"] "-- 1-000-001: Appropriate Art Activities 1-000-002: Concept and Art Process for…" at bounding box center [578, 342] width 584 height 12
select select"]"] "235077"
click at [286, 336] on select"]"] "-- 1-000-001: Appropriate Art Activities 1-000-002: Concept and Art Process for…" at bounding box center [578, 342] width 584 height 12
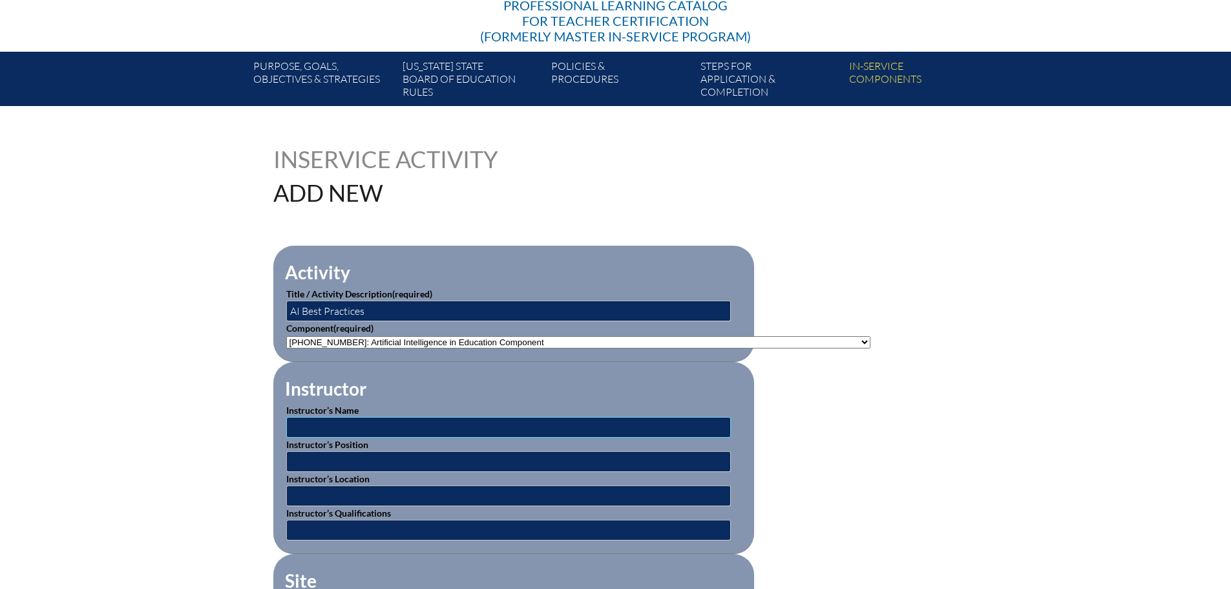
click at [436, 426] on input "text" at bounding box center [508, 427] width 445 height 21
type input "Dan Bassett"
click at [385, 462] on input "text" at bounding box center [508, 461] width 445 height 21
type input "Head of Middle School"
click at [404, 491] on input "text" at bounding box center [508, 495] width 445 height 21
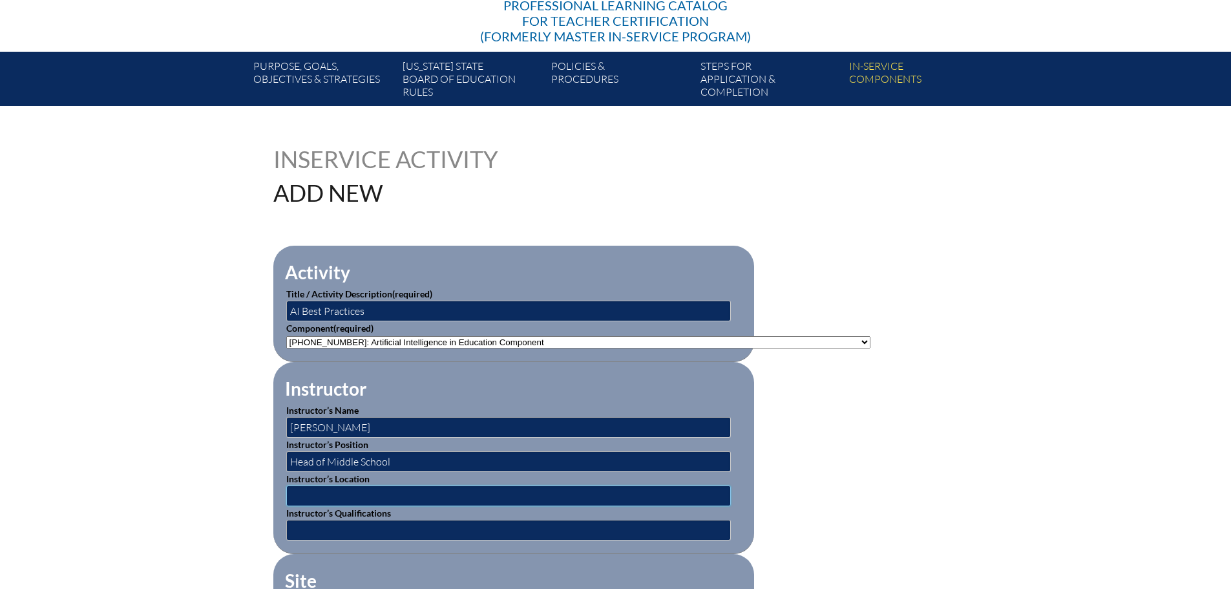
type input "St. Mark's Episcopal School"
click at [406, 523] on input "text" at bounding box center [508, 530] width 445 height 21
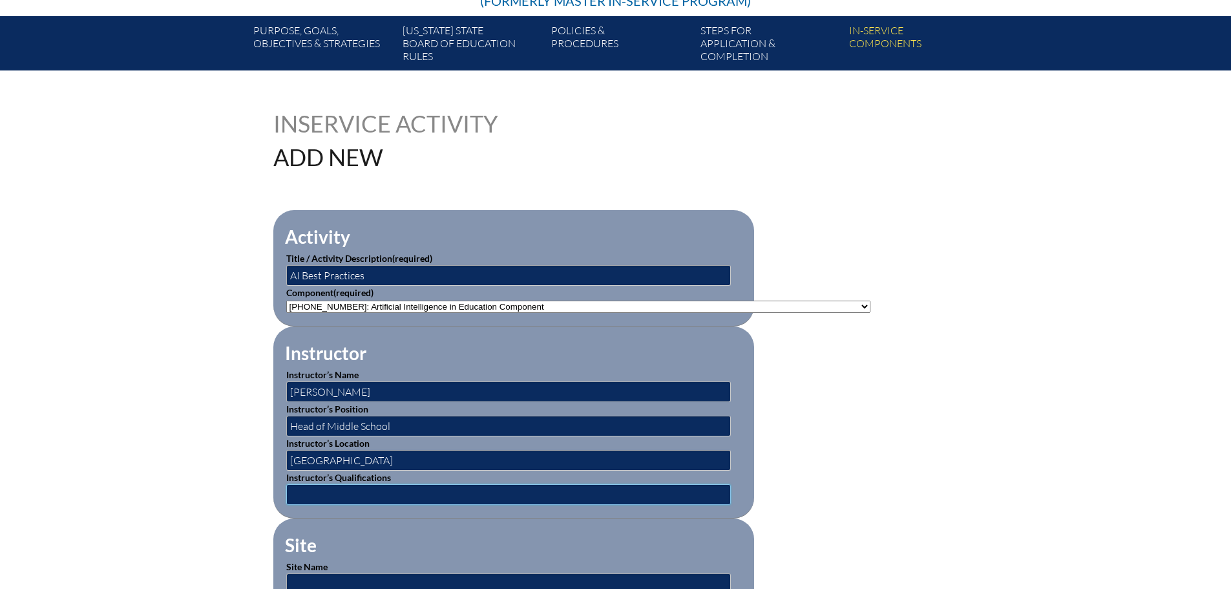
scroll to position [259, 0]
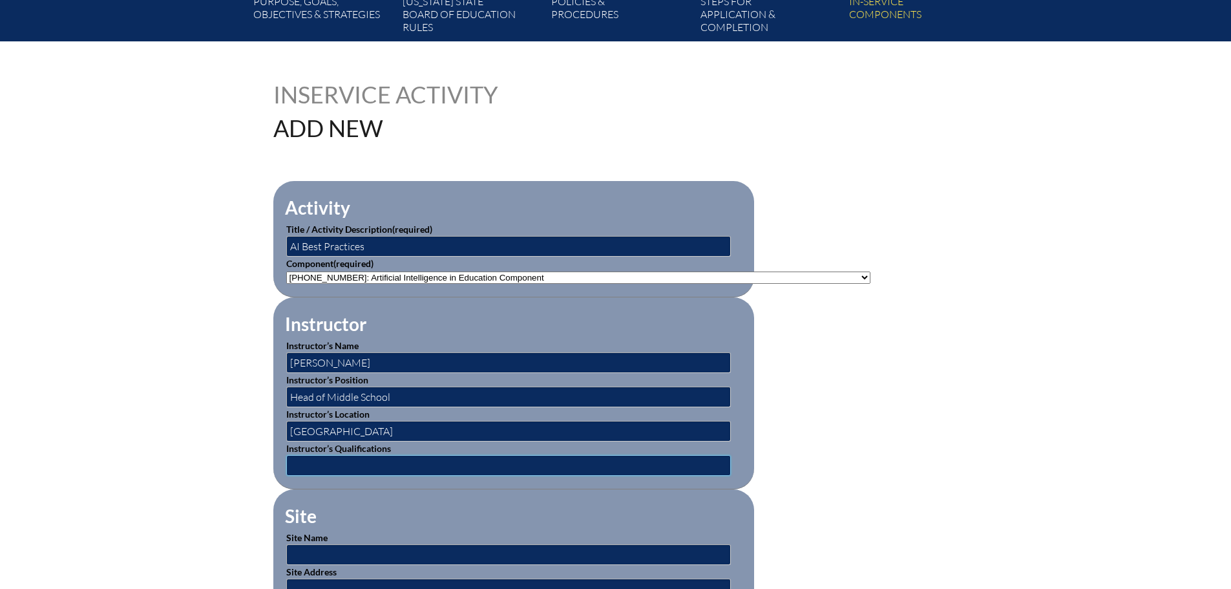
click at [485, 463] on input "text" at bounding box center [508, 465] width 445 height 21
type input "C"
type input "Completed coursework in AI Integration in Education"
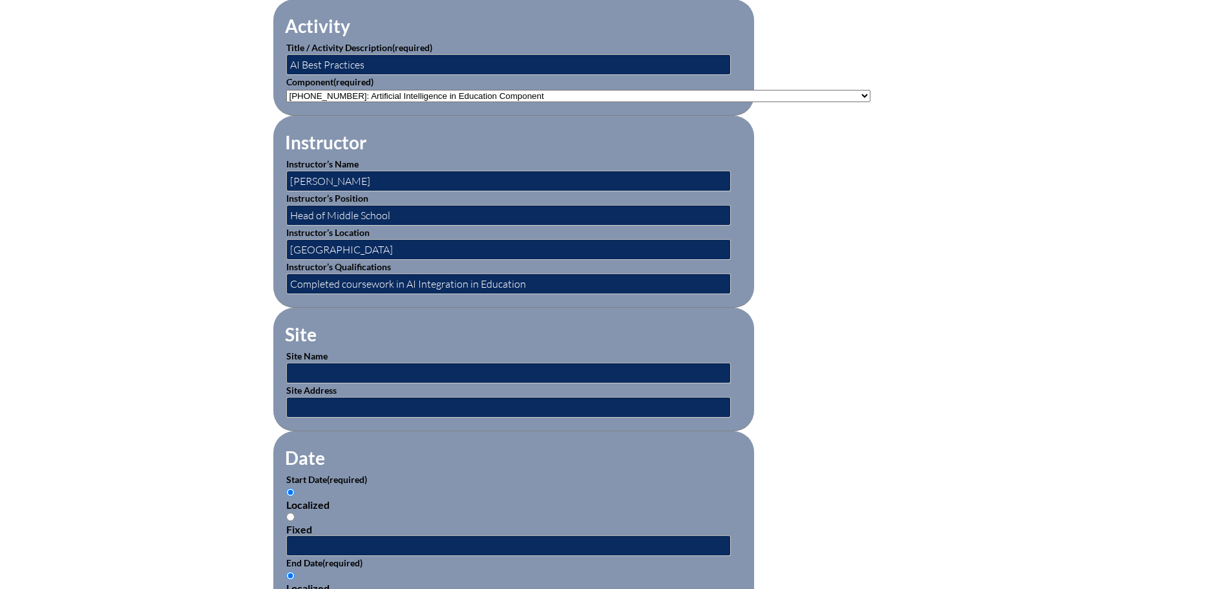
scroll to position [452, 0]
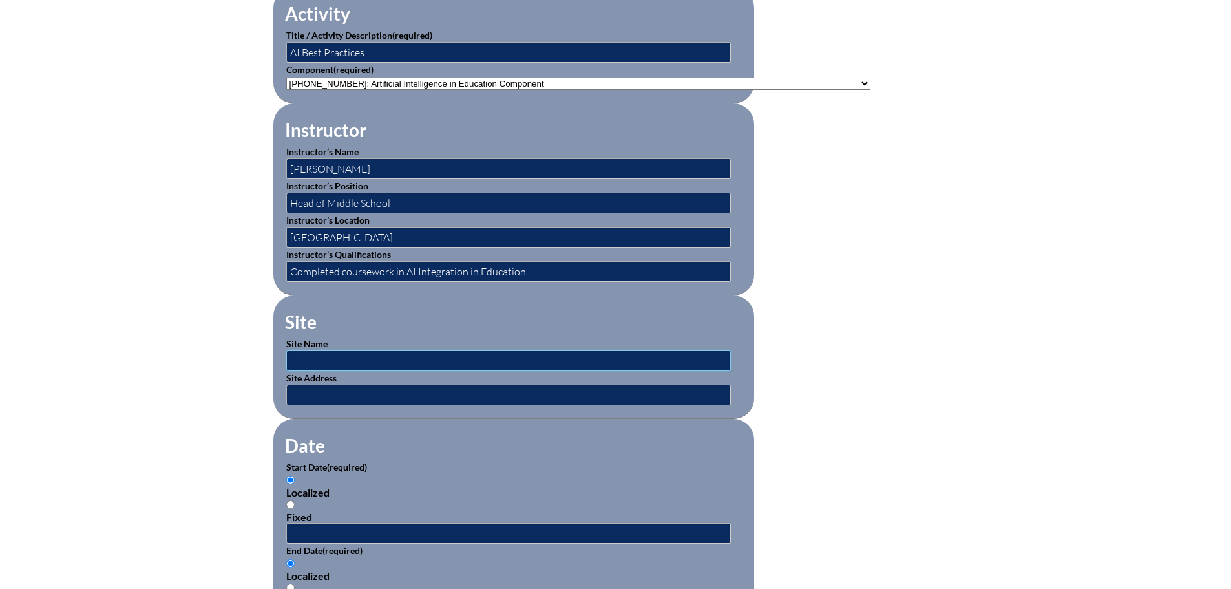
click at [359, 355] on input "text" at bounding box center [508, 360] width 445 height 21
click at [339, 359] on input "text" at bounding box center [508, 360] width 445 height 21
click at [876, 335] on form "Activity Title / Activity Description (required) AI Best Practices Component (r…" at bounding box center [615, 544] width 685 height 1114
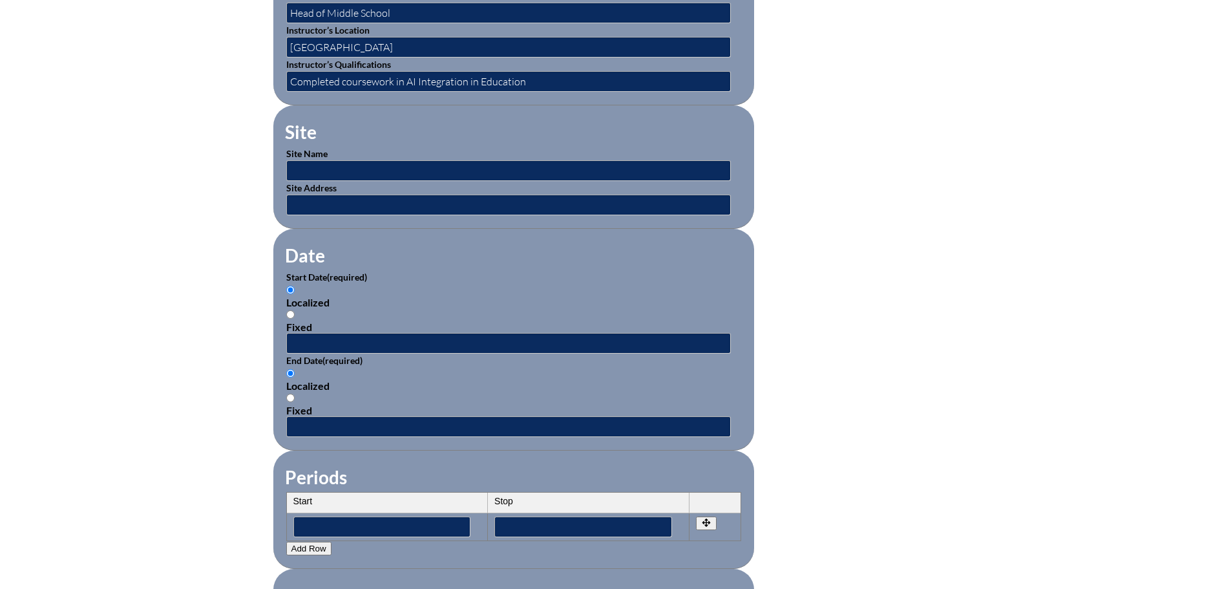
scroll to position [646, 0]
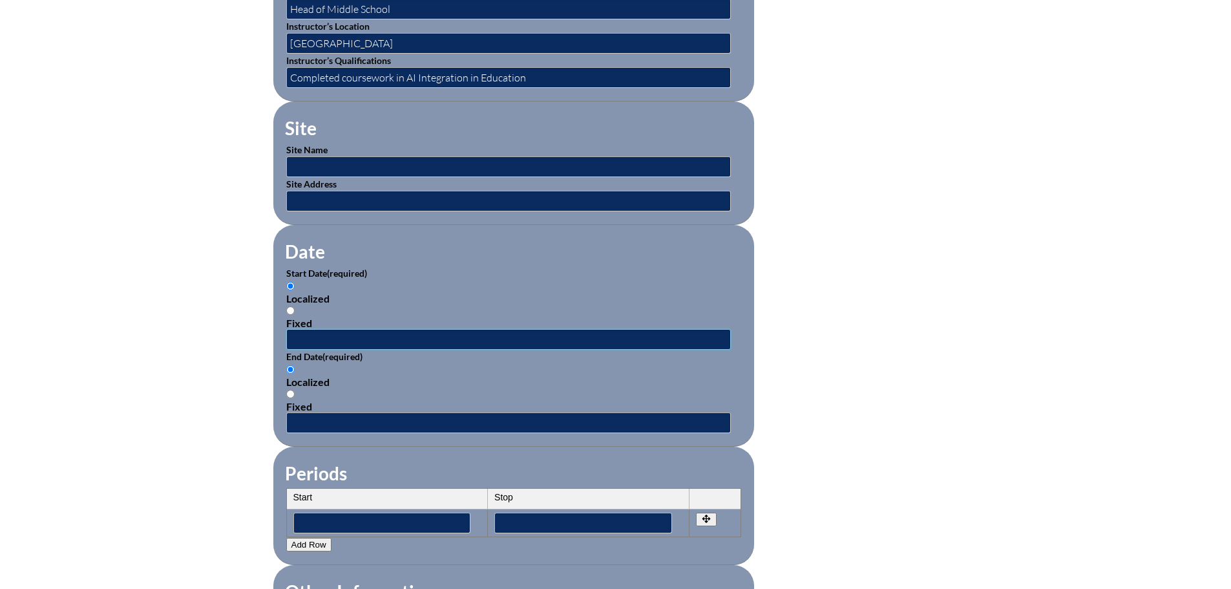
click at [347, 335] on input "text" at bounding box center [508, 339] width 445 height 21
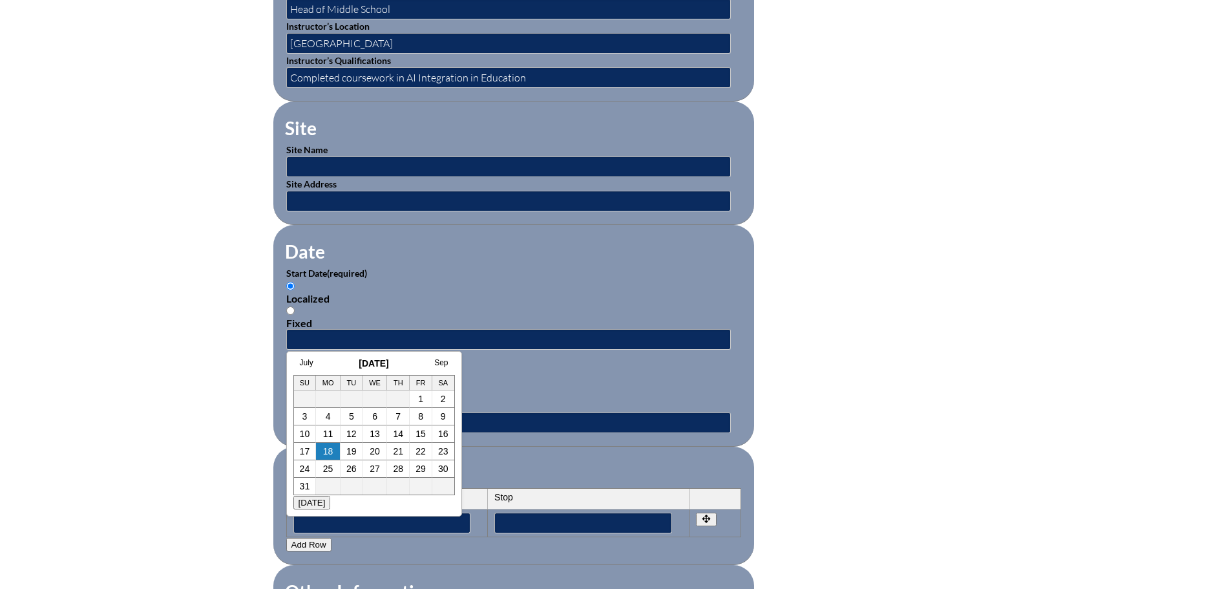
click at [984, 388] on div "Inservice Activity Add New Activity Title / Activity Description (required) AI …" at bounding box center [615, 301] width 1231 height 1212
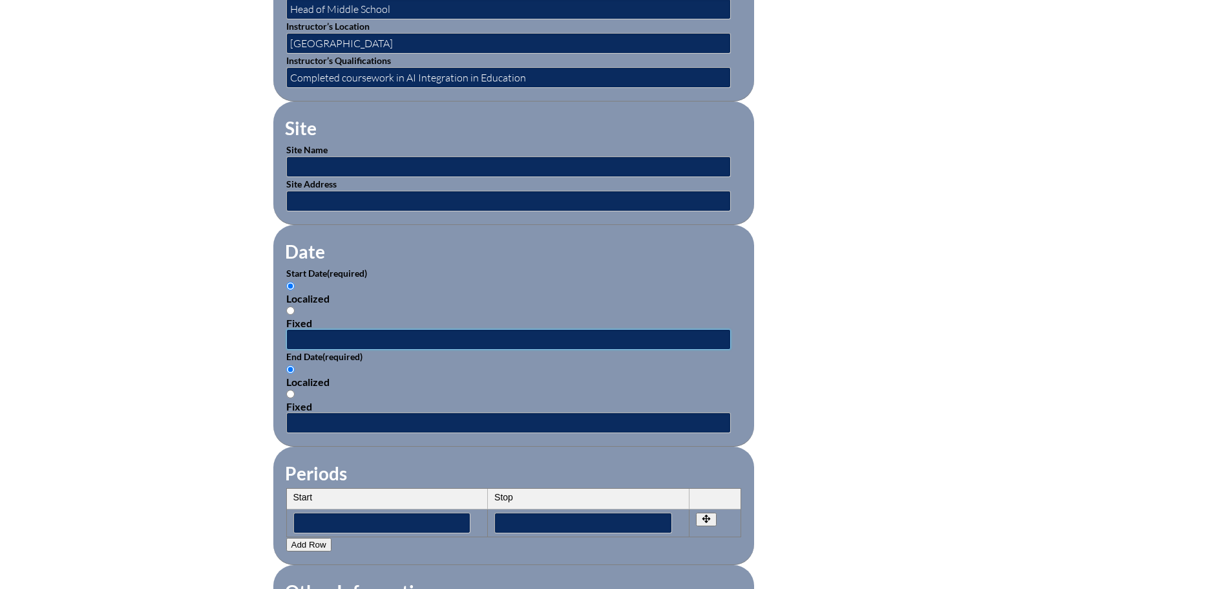
click at [387, 330] on input "text" at bounding box center [508, 339] width 445 height 21
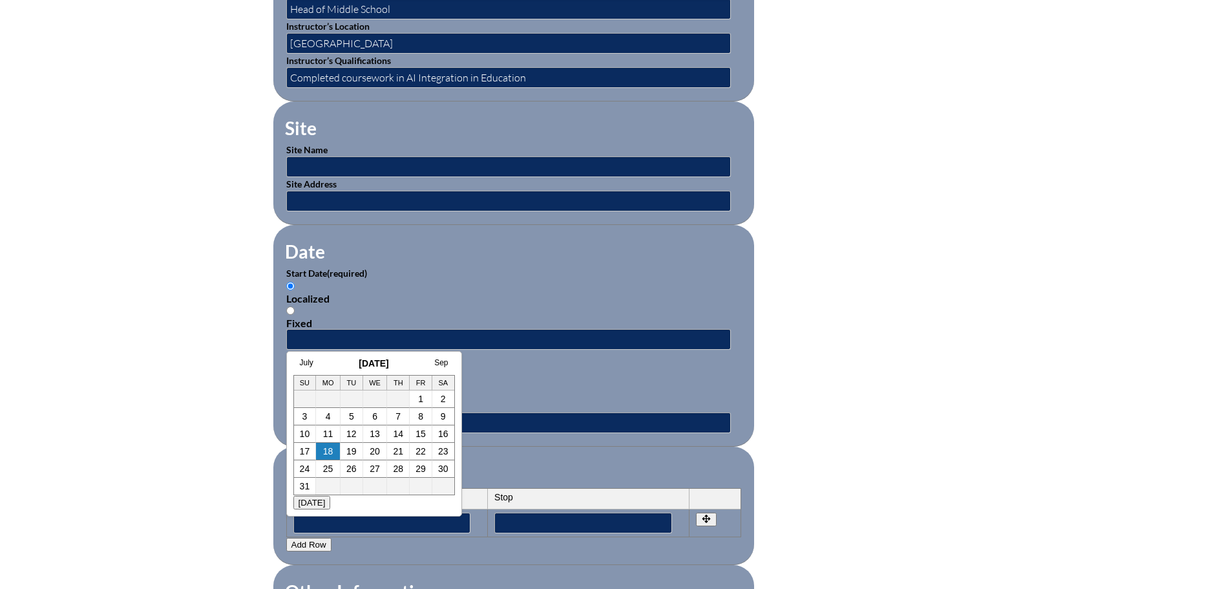
click at [332, 433] on link "11" at bounding box center [328, 433] width 10 height 10
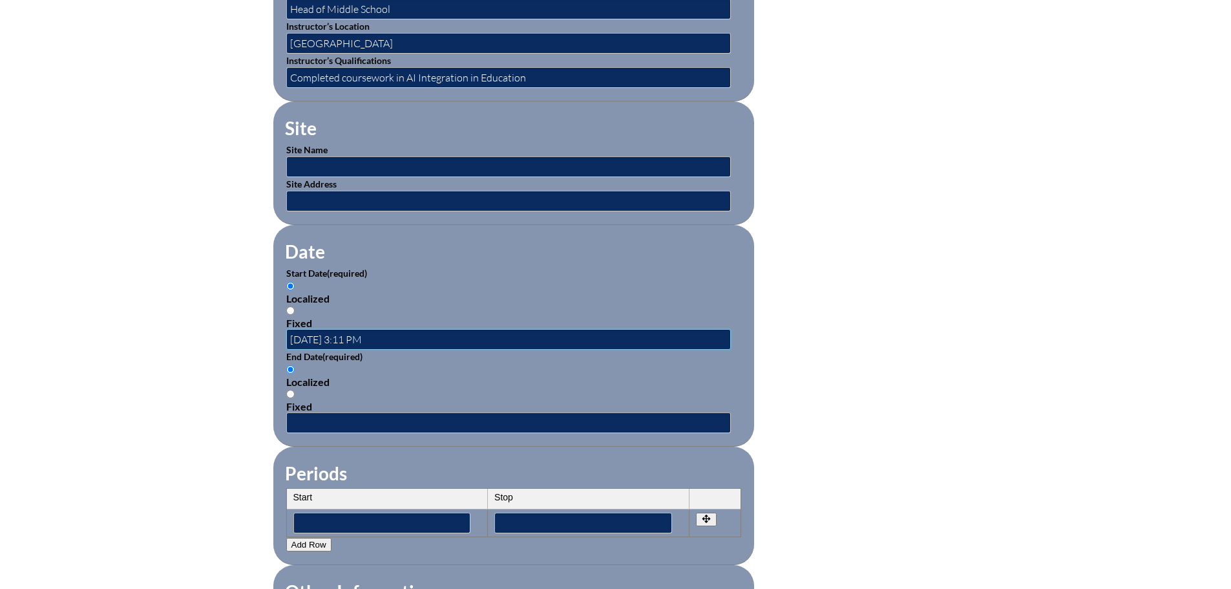
drag, startPoint x: 363, startPoint y: 341, endPoint x: 372, endPoint y: 330, distance: 13.7
click at [363, 340] on input "2025-08-11 3:11 PM" at bounding box center [508, 339] width 445 height 21
click at [386, 329] on input "2025-08-11 3:11 PM" at bounding box center [508, 339] width 445 height 21
click at [344, 330] on input "2025-08-11 3:11 PM" at bounding box center [508, 339] width 445 height 21
type input "2025-08-13 3:11 PM"
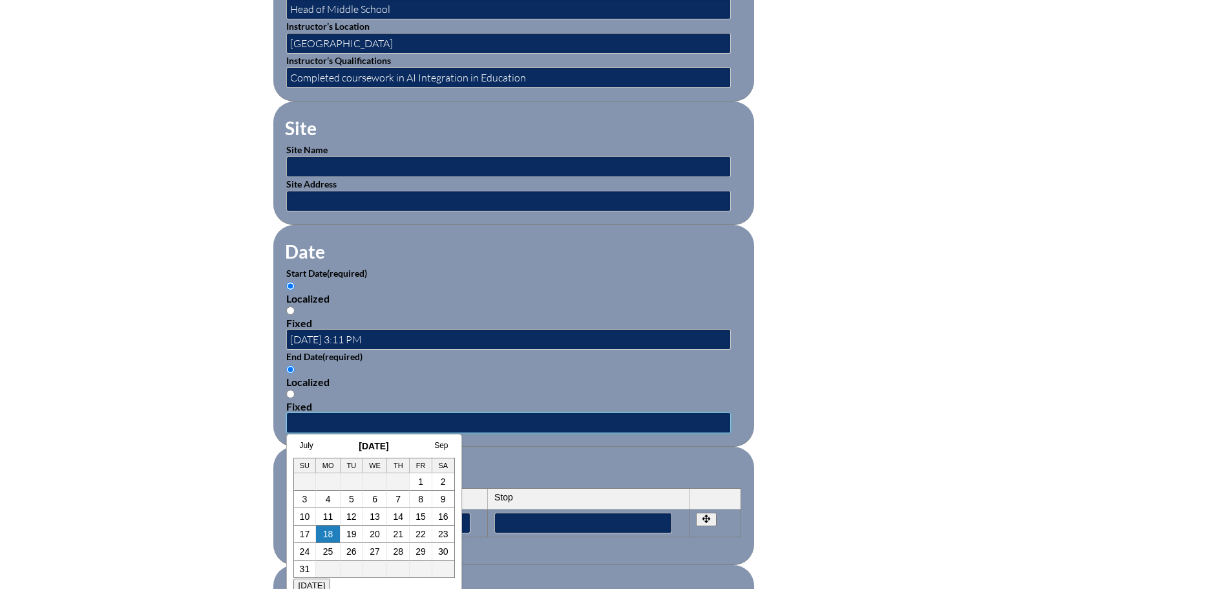
drag, startPoint x: 345, startPoint y: 415, endPoint x: 555, endPoint y: 403, distance: 209.8
click at [345, 415] on input "text" at bounding box center [508, 422] width 445 height 21
click at [1002, 336] on div "Inservice Activity Add New Activity Title / Activity Description (required) AI …" at bounding box center [615, 301] width 1231 height 1212
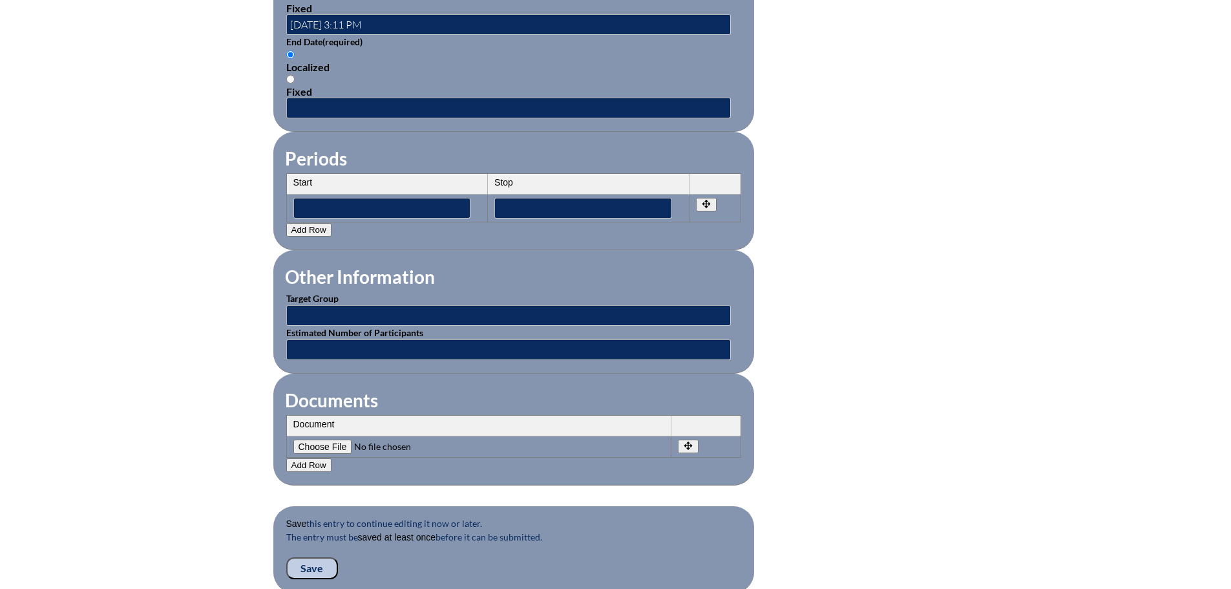
scroll to position [969, 0]
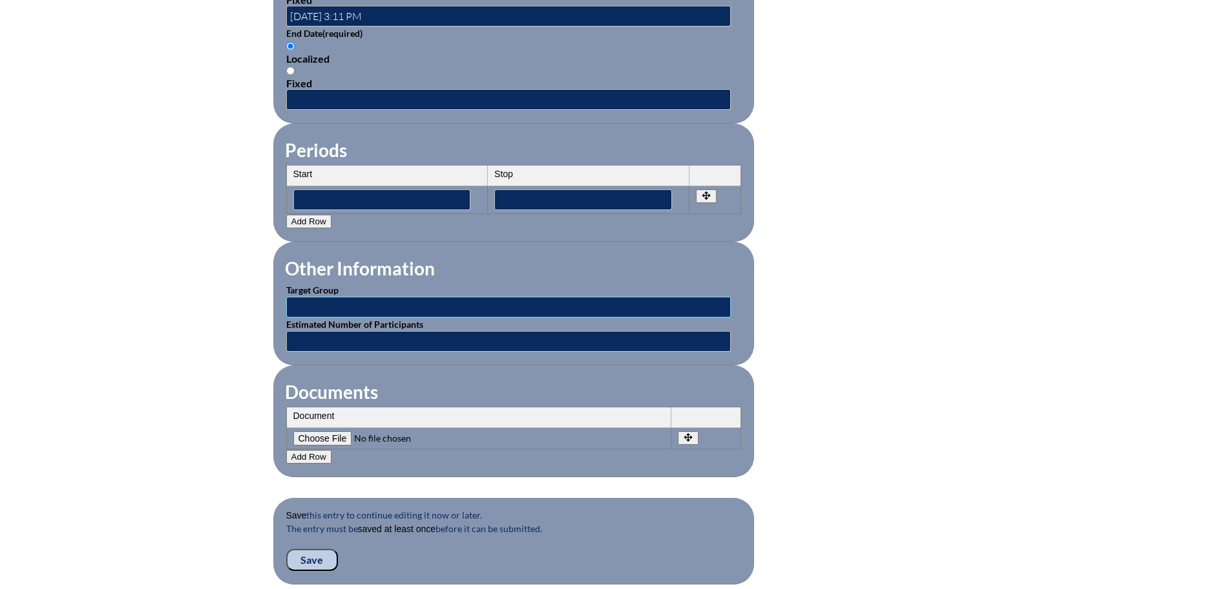
click at [348, 301] on input "text" at bounding box center [508, 307] width 445 height 21
type input "Educators/ Middle School"
type input "30"
click at [328, 551] on input "Save" at bounding box center [312, 560] width 52 height 22
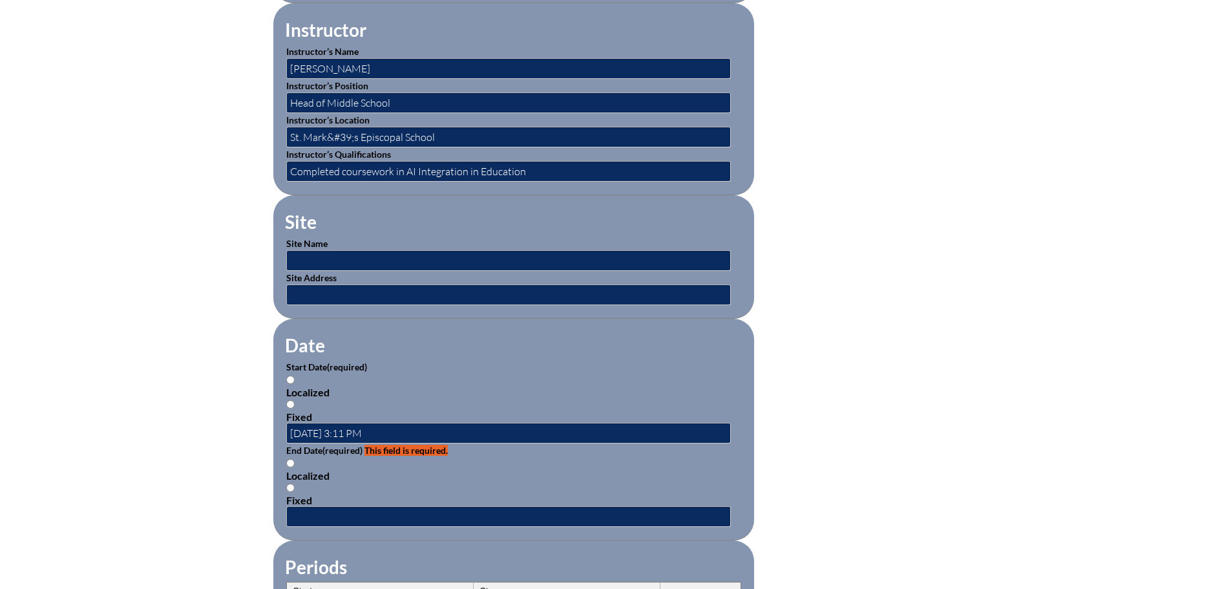
scroll to position [646, 0]
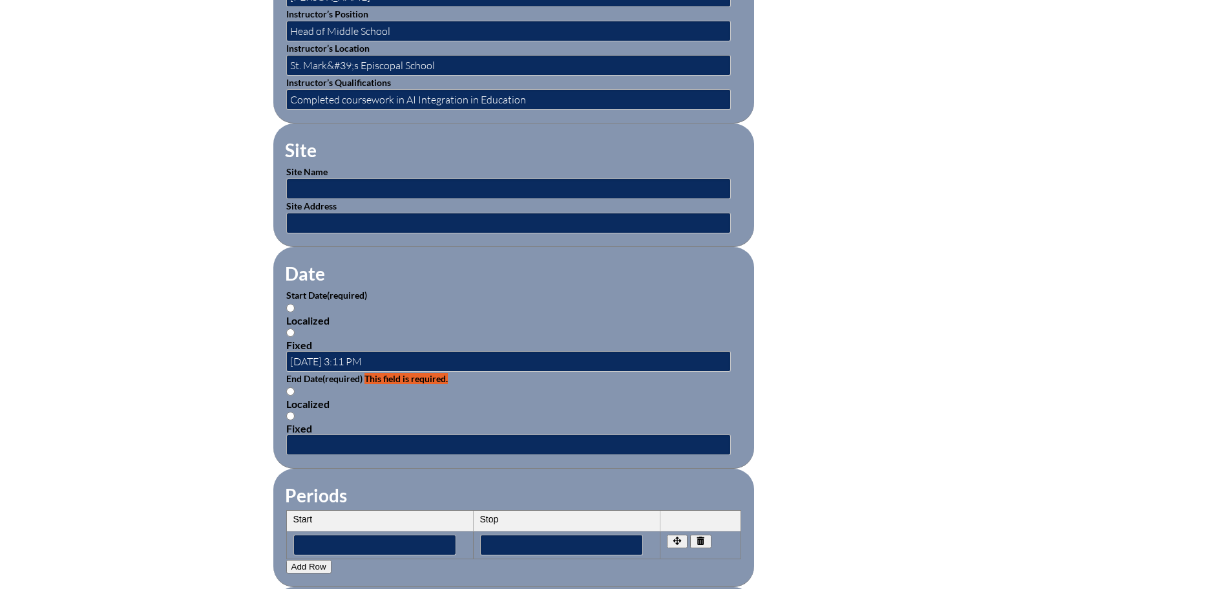
click at [291, 304] on input "Localized" at bounding box center [290, 308] width 8 height 8
radio input "true"
click at [291, 387] on input "Localized" at bounding box center [290, 391] width 8 height 8
radio input "true"
click at [316, 434] on input "text" at bounding box center [508, 444] width 445 height 21
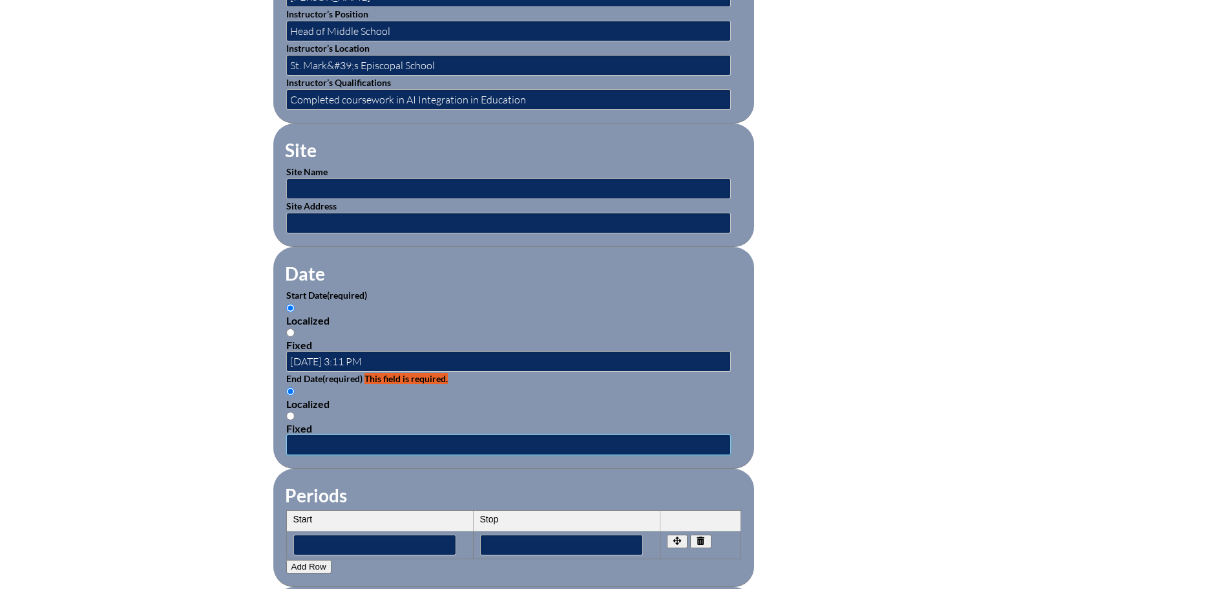
click at [408, 437] on input "text" at bounding box center [508, 444] width 445 height 21
click at [338, 358] on input "2025-08-13 3:11 PM" at bounding box center [508, 361] width 445 height 21
drag, startPoint x: 396, startPoint y: 359, endPoint x: 242, endPoint y: 365, distance: 154.6
click at [242, 365] on div "Inservice Activity Add New Please see errors below: activity_end: This field is…" at bounding box center [615, 364] width 1231 height 1339
click at [326, 434] on input "text" at bounding box center [508, 444] width 445 height 21
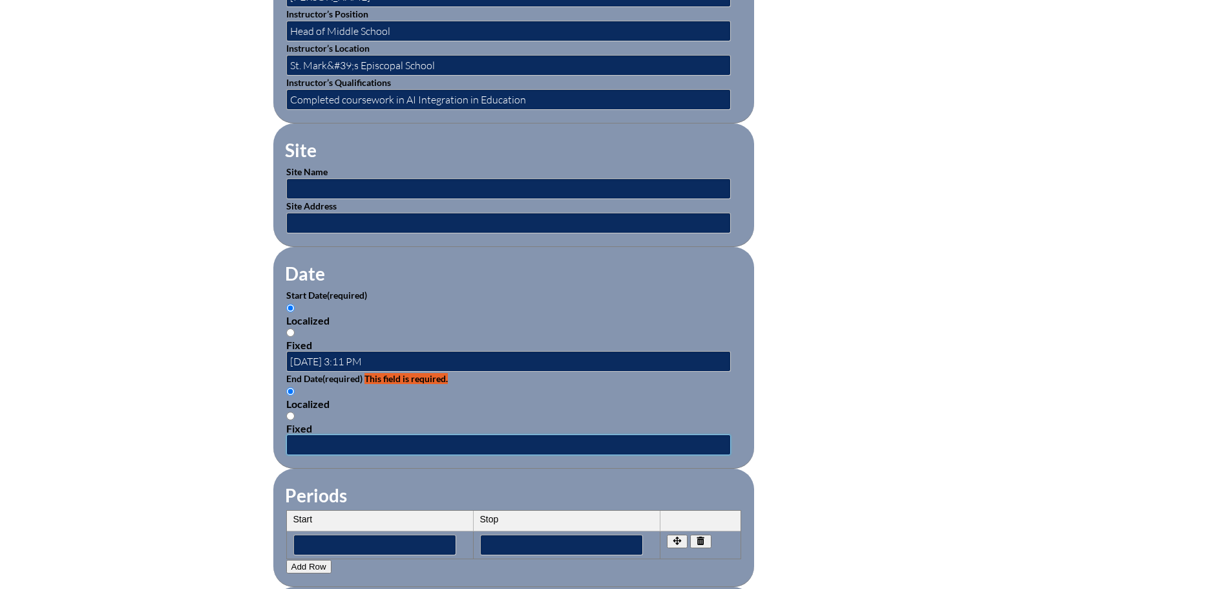
paste input "2025-08-13 3:11 PM"
type input "2025-08-13 3:11 PM"
click at [352, 354] on input "2025-08-13 3:11 PM" at bounding box center [508, 361] width 445 height 21
type input "2025-08-13 9:00 AM"
drag, startPoint x: 355, startPoint y: 438, endPoint x: 549, endPoint y: 424, distance: 194.4
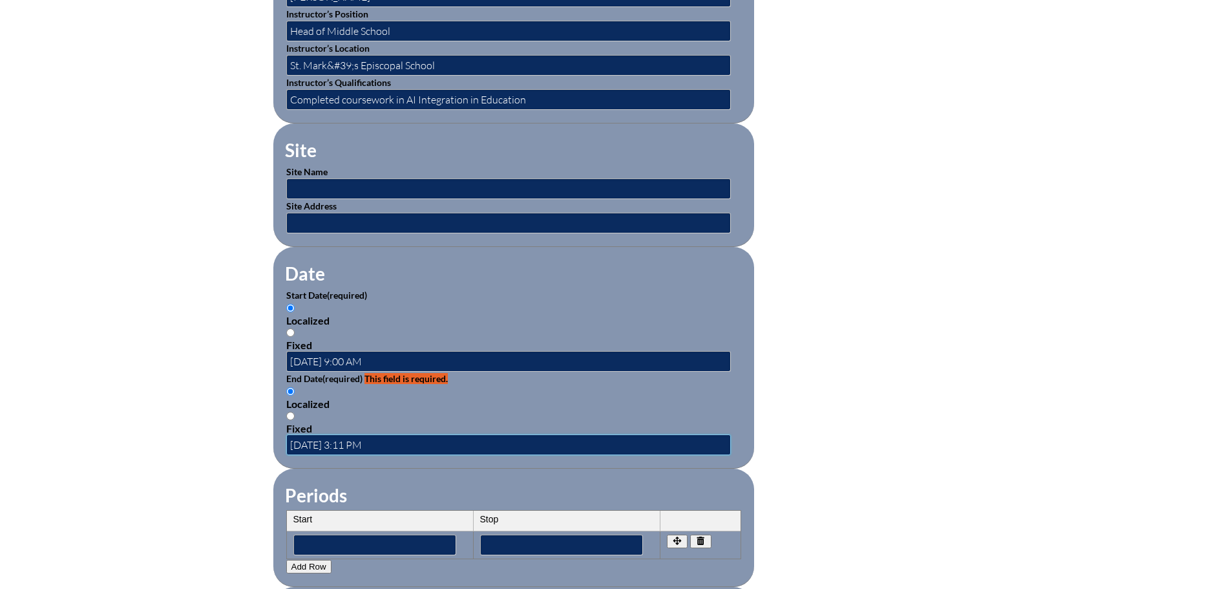
click at [549, 424] on fieldset "Date Start Date (required) Localized Fixed 2025-08-13 9:00 AM End Date (require…" at bounding box center [513, 358] width 481 height 222
type input "2025-08-13 11:00 AM"
click at [918, 412] on form "Please see errors below: activity_end: This field is required. field_id_69: Thi…" at bounding box center [615, 413] width 685 height 1241
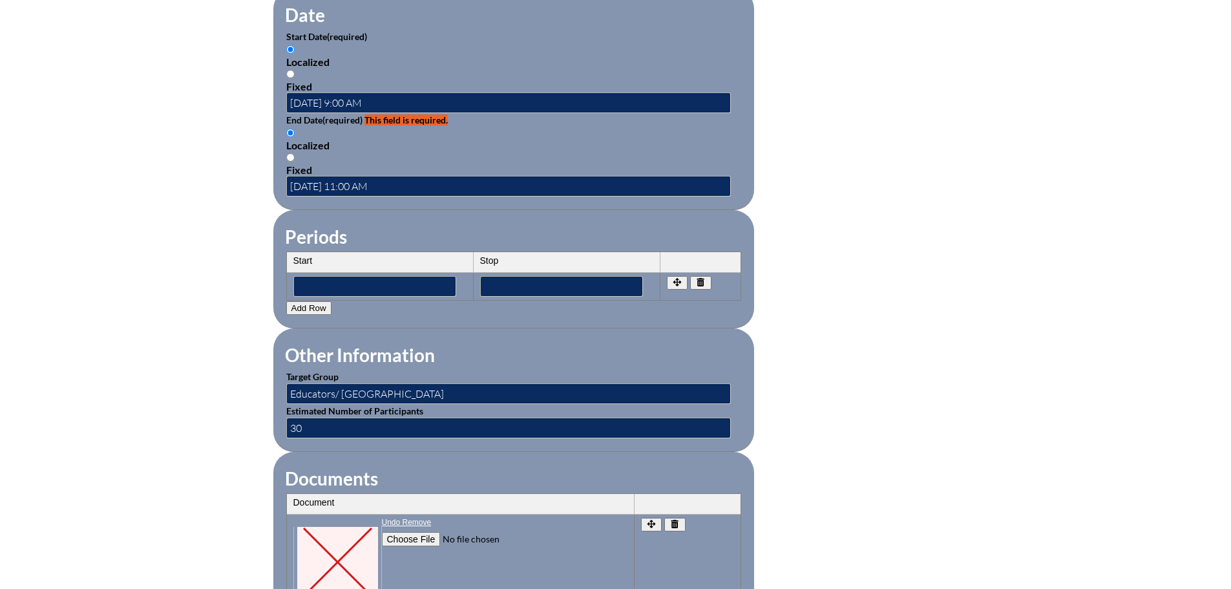
scroll to position [1228, 0]
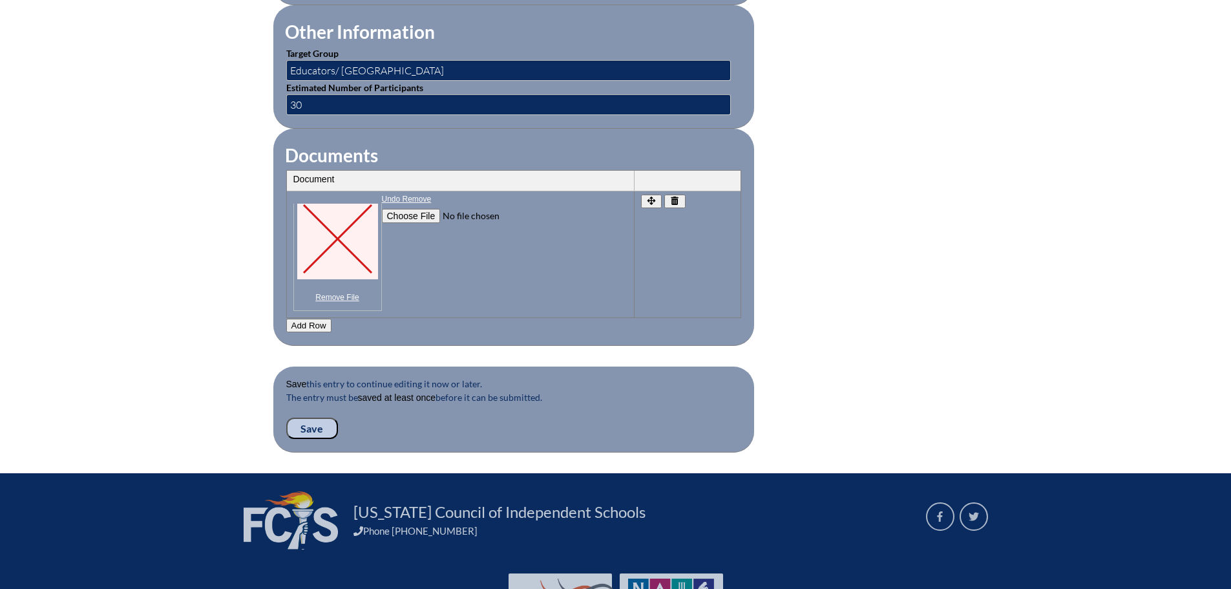
click at [310, 419] on input "Save" at bounding box center [312, 428] width 52 height 22
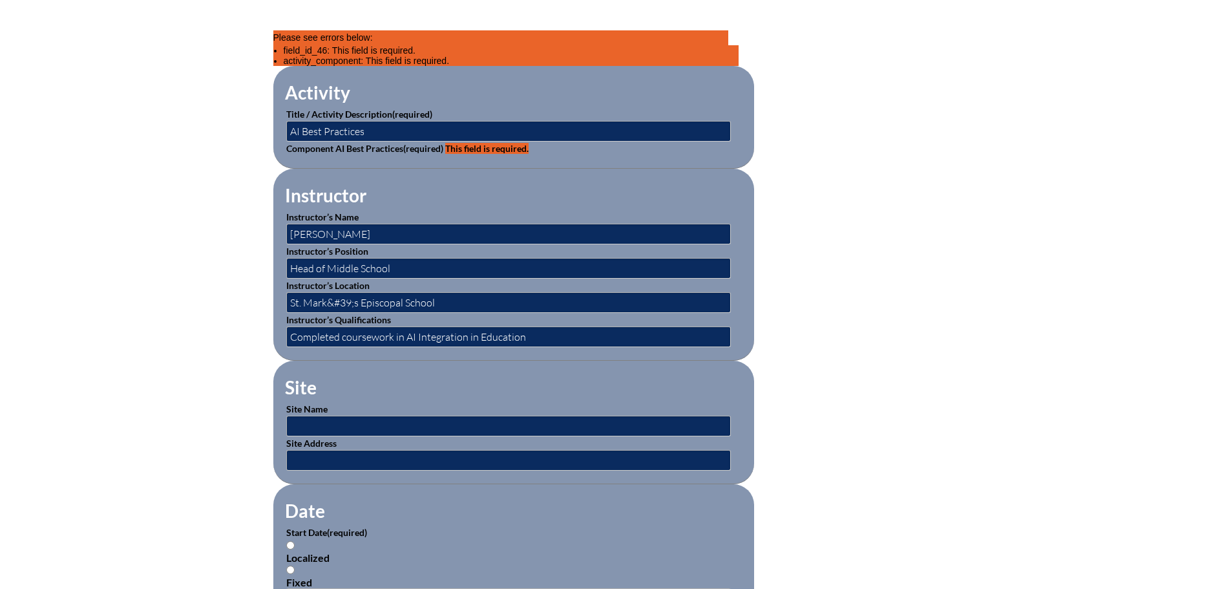
scroll to position [323, 0]
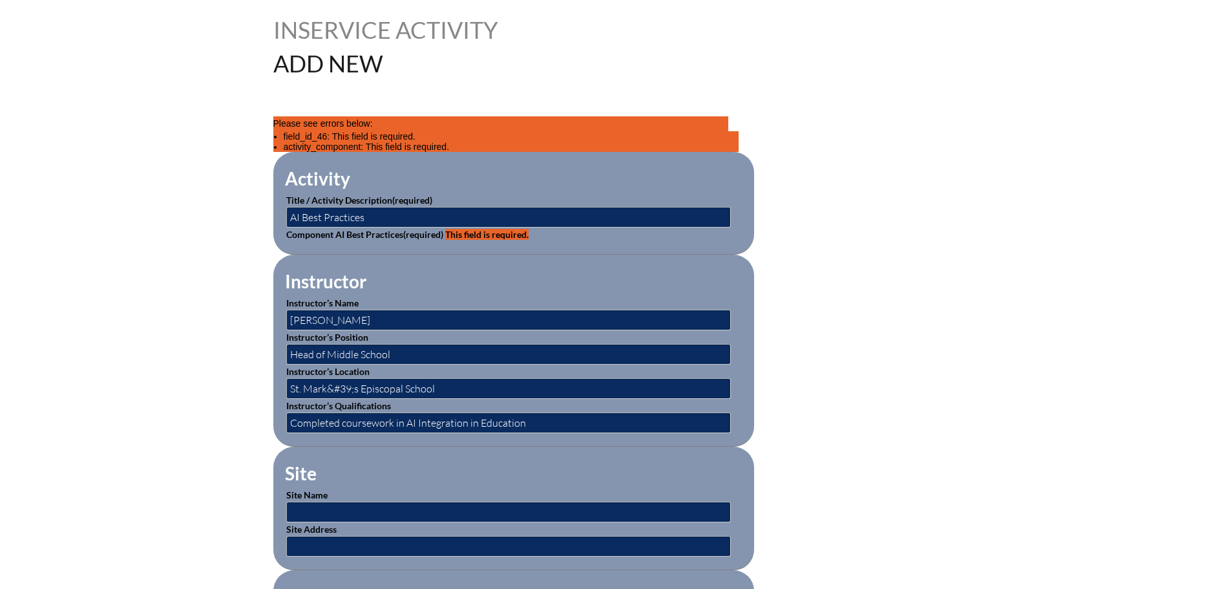
click at [467, 229] on span "This field is required." at bounding box center [486, 234] width 83 height 11
drag, startPoint x: 430, startPoint y: 226, endPoint x: 423, endPoint y: 228, distance: 7.4
click at [427, 229] on span "(required)" at bounding box center [423, 234] width 40 height 11
click at [387, 229] on label "Component AI Best Practices (required) This field is required." at bounding box center [407, 234] width 242 height 11
click at [390, 217] on input "AI Best Practices" at bounding box center [508, 217] width 445 height 21
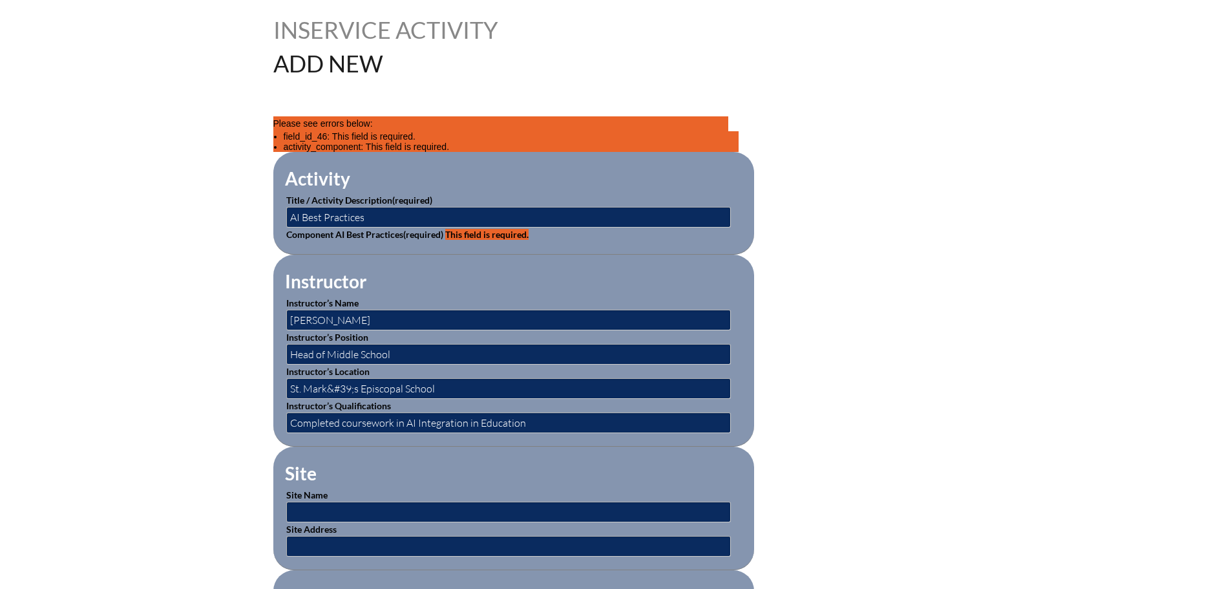
click at [392, 235] on label "Component AI Best Practices (required) This field is required." at bounding box center [407, 234] width 242 height 11
click at [500, 227] on p "Component AI Best Practices (required) This field is required." at bounding box center [513, 234] width 455 height 14
click at [501, 230] on span "This field is required." at bounding box center [486, 234] width 83 height 11
click at [527, 215] on input "AI Best Practices" at bounding box center [508, 217] width 445 height 21
click at [636, 279] on fieldset "Instructor Instructor’s Name [PERSON_NAME] Instructor’s Position Head of Middle…" at bounding box center [513, 351] width 481 height 192
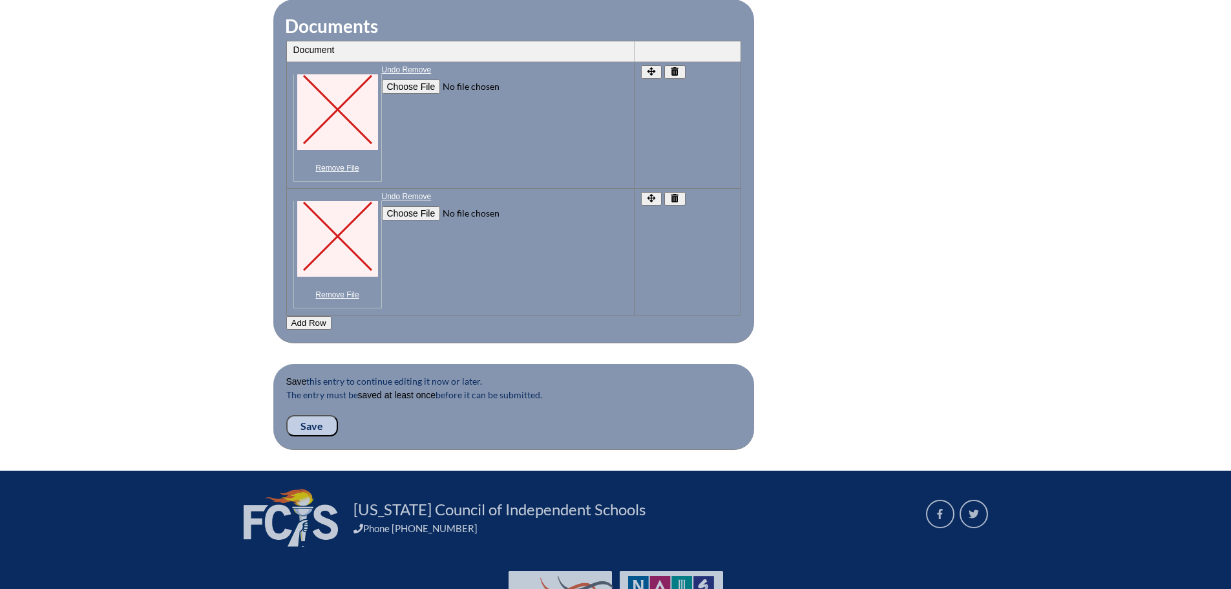
scroll to position [1422, 0]
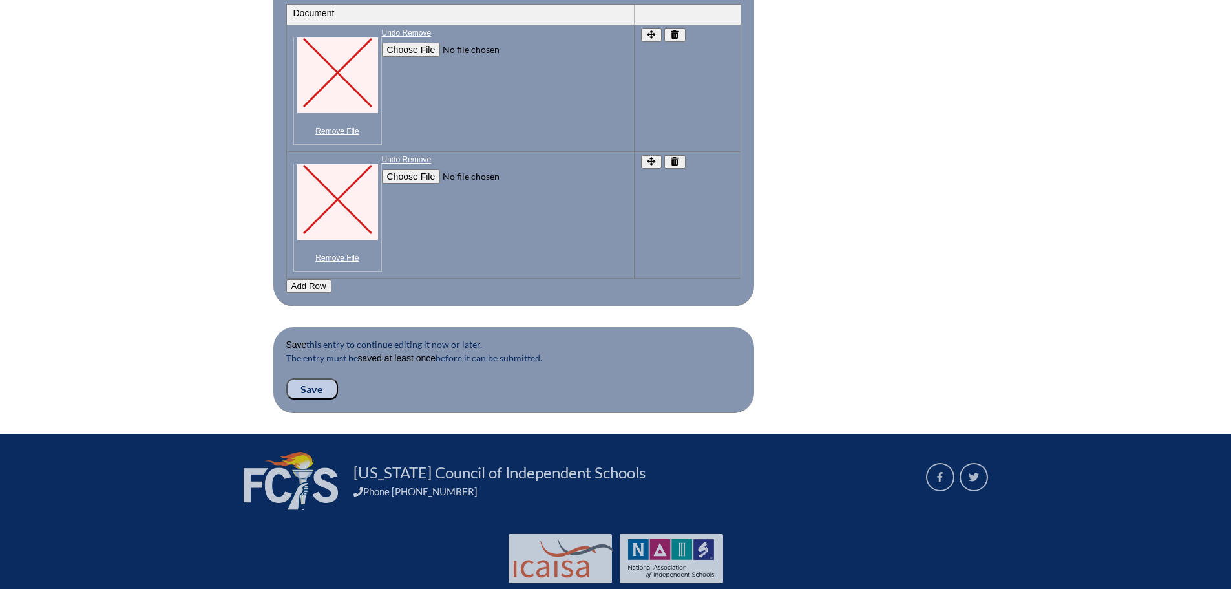
click at [680, 155] on button "button" at bounding box center [674, 162] width 21 height 14
click at [677, 157] on icon "button" at bounding box center [675, 161] width 8 height 8
click at [677, 30] on icon "button" at bounding box center [675, 34] width 11 height 8
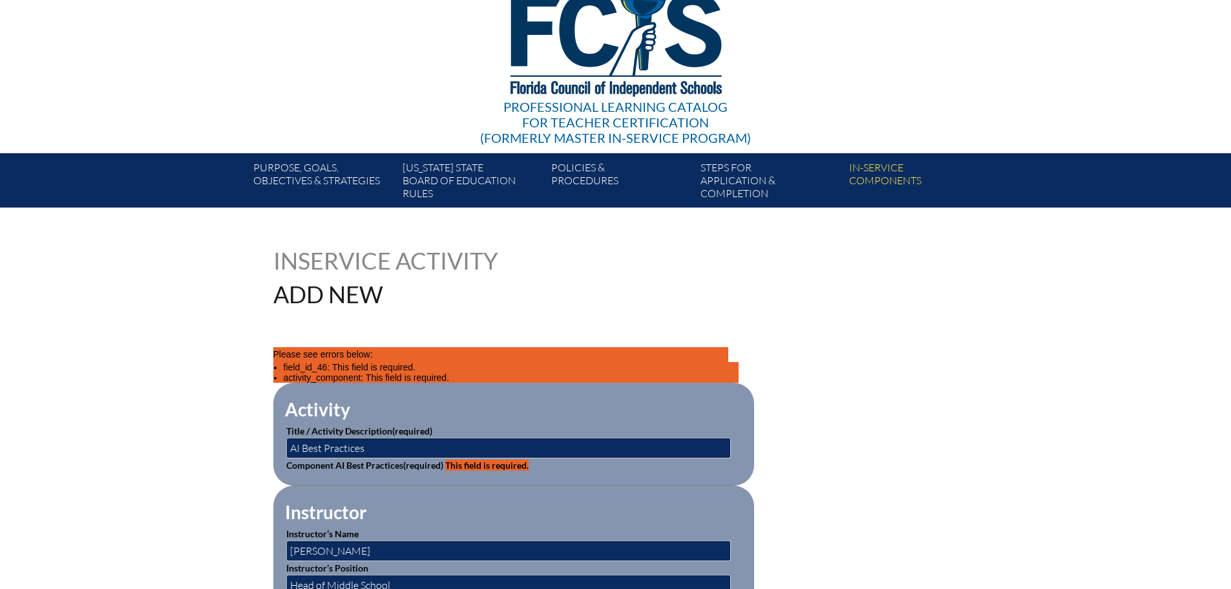
scroll to position [0, 0]
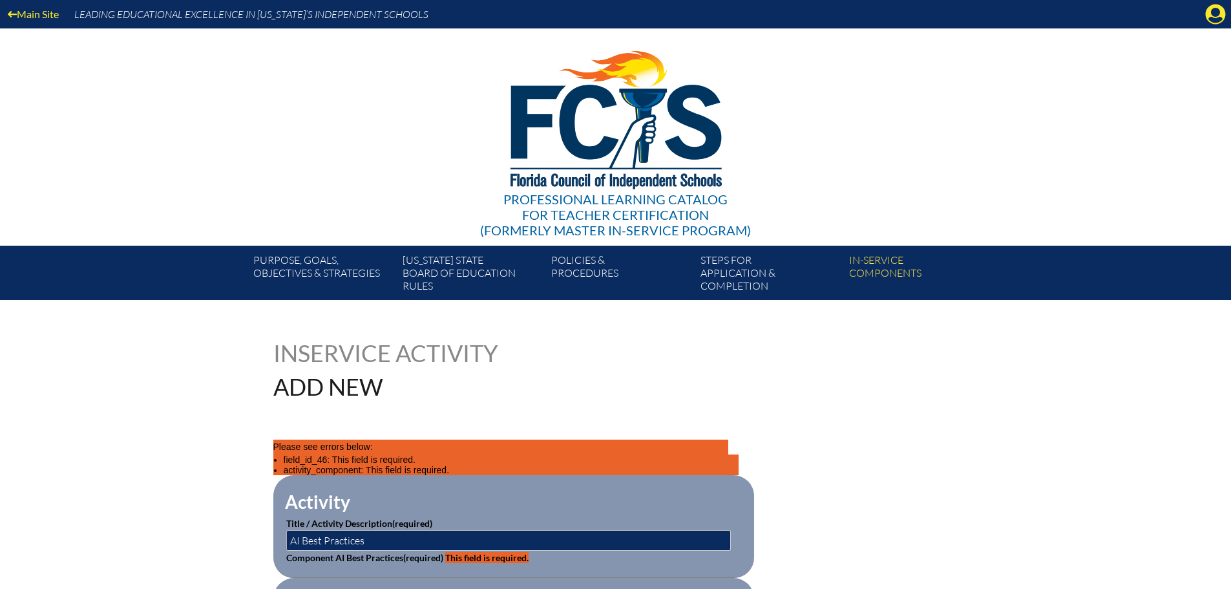
click at [670, 558] on p "Component AI Best Practices (required) This field is required." at bounding box center [513, 558] width 455 height 14
drag, startPoint x: 666, startPoint y: 540, endPoint x: 676, endPoint y: 538, distance: 10.5
click at [668, 542] on input "AI Best Practices" at bounding box center [508, 540] width 445 height 21
click at [1215, 23] on icon "Manage account" at bounding box center [1215, 14] width 21 height 21
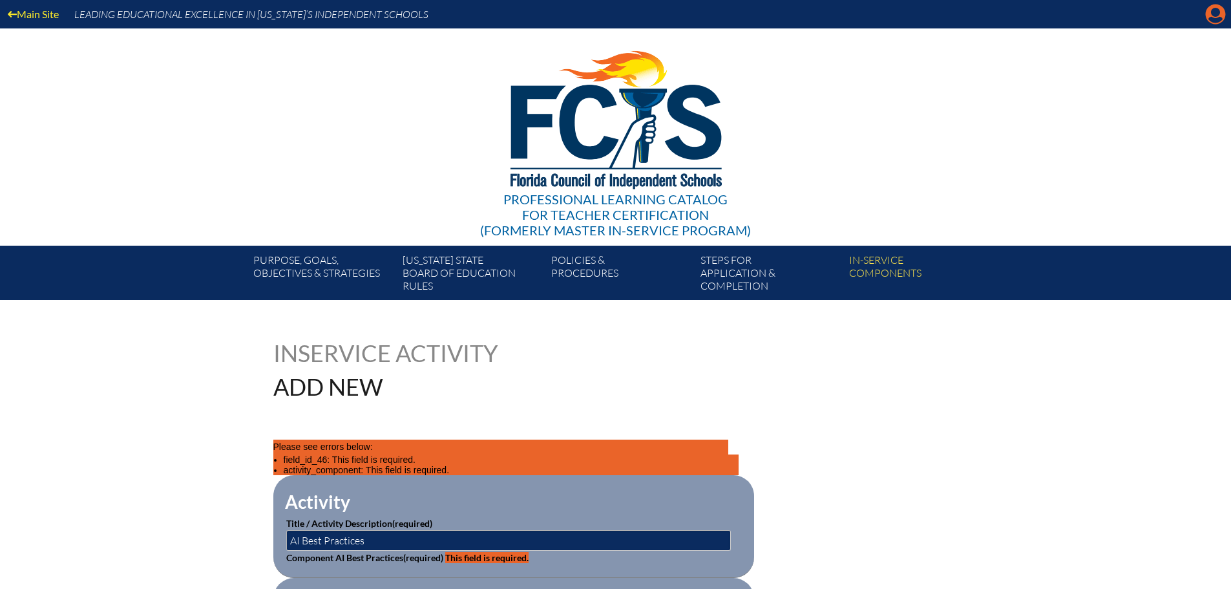
click at [1212, 17] on icon "Manage account" at bounding box center [1215, 14] width 21 height 21
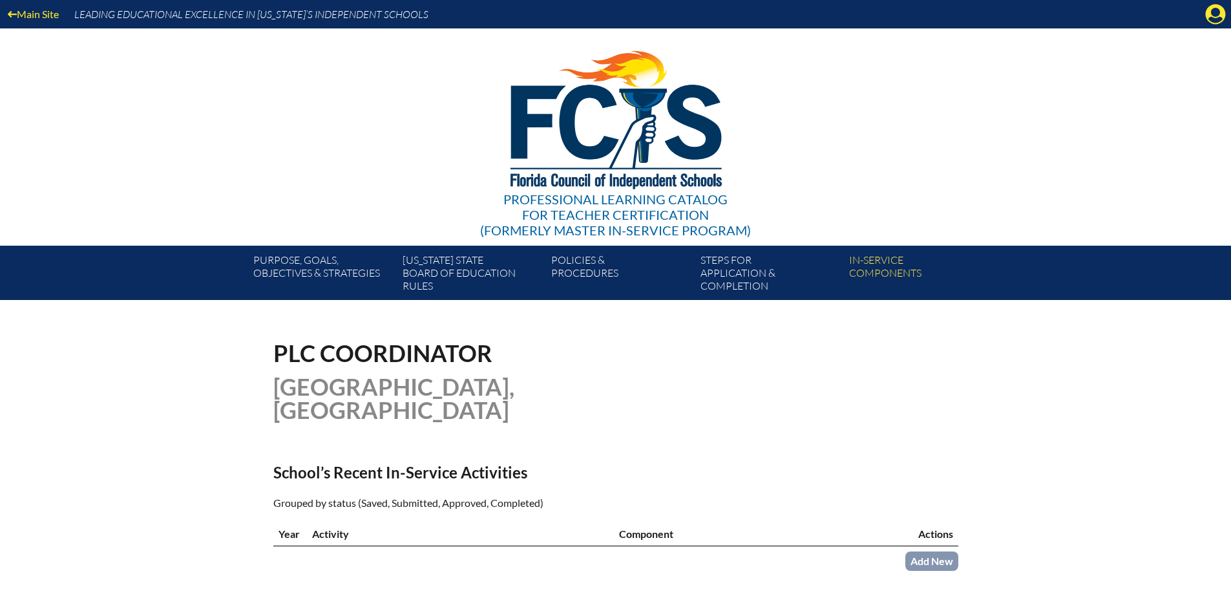
scroll to position [323, 0]
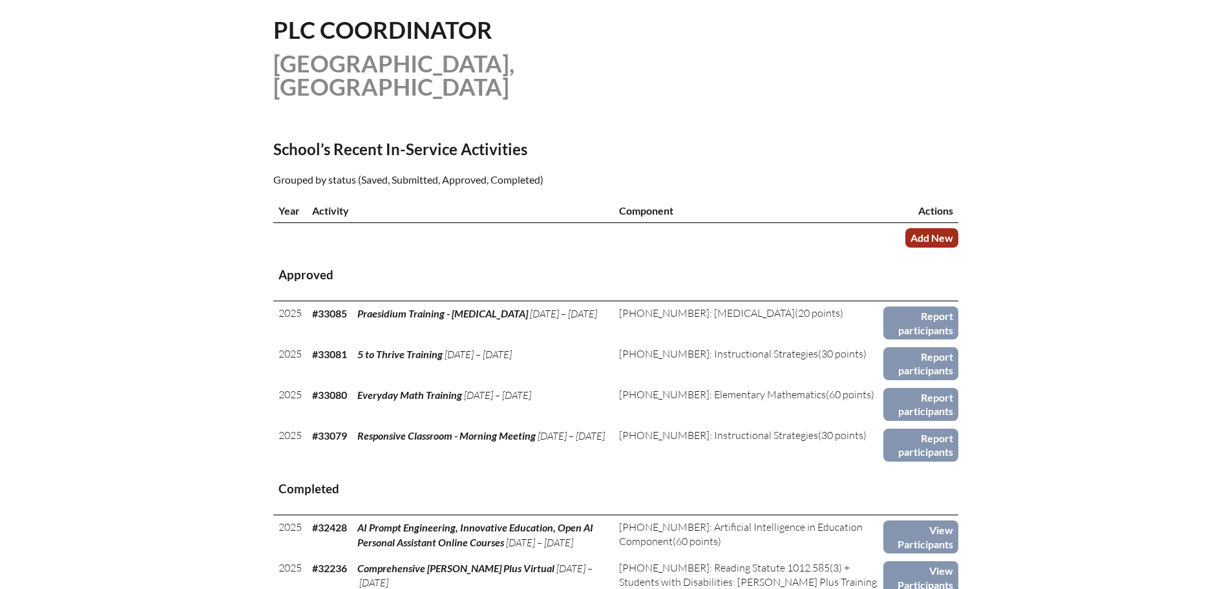
click at [929, 238] on link "Add New" at bounding box center [931, 237] width 53 height 19
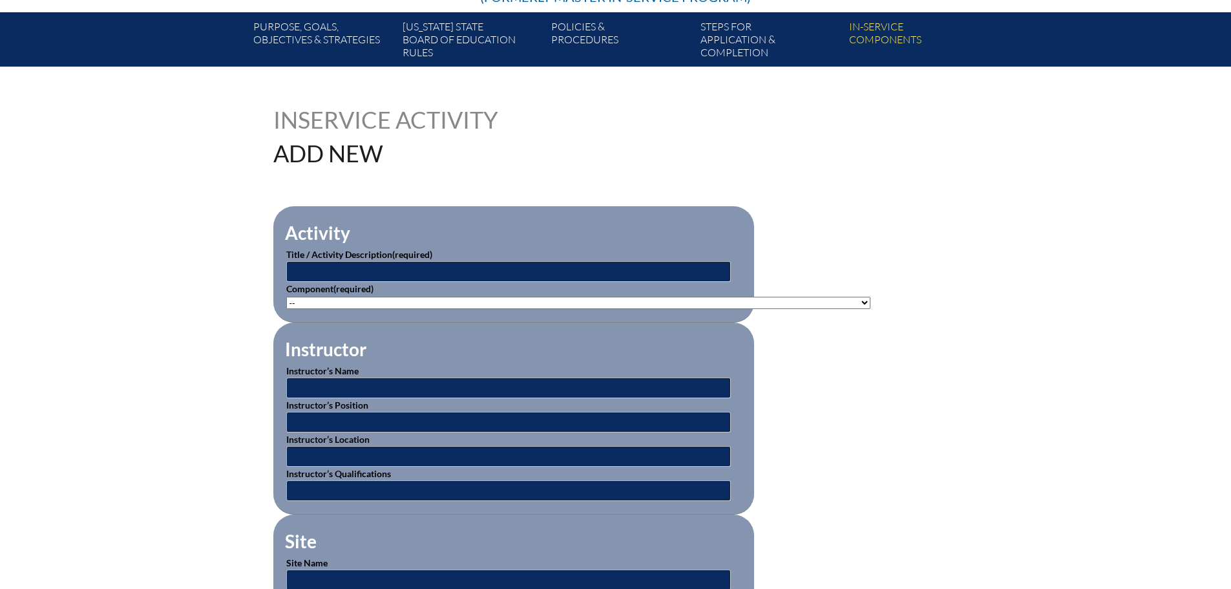
scroll to position [259, 0]
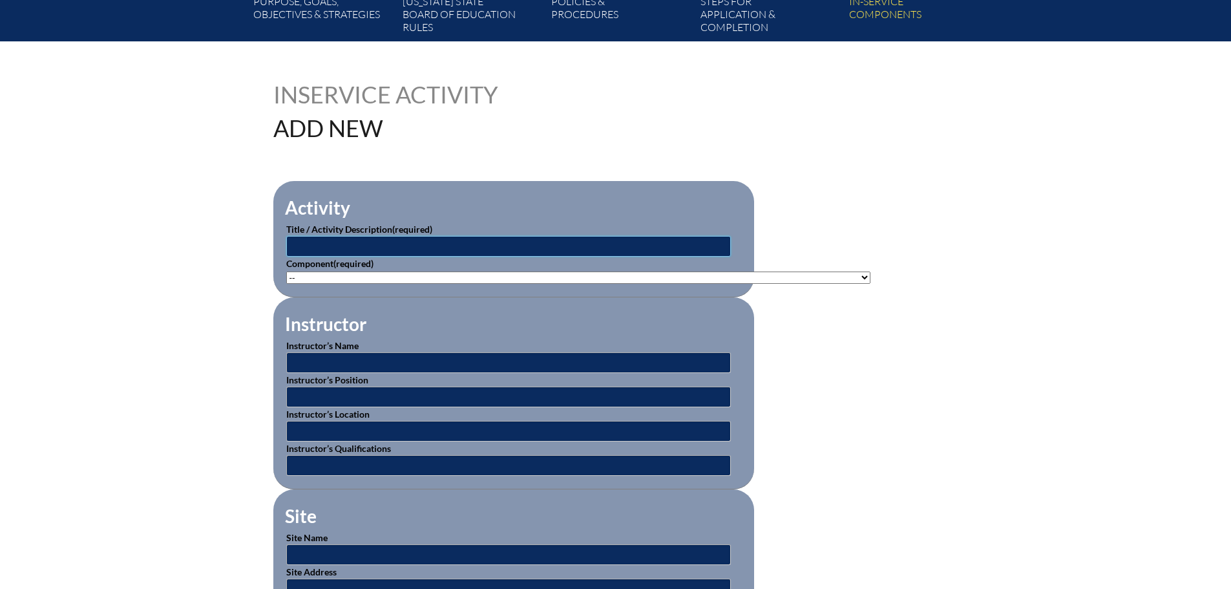
click at [359, 246] on input "text" at bounding box center [508, 246] width 445 height 21
type input "AI Best Practices"
click at [381, 273] on select"]"] "-- 1-000-001: Appropriate Art Activities 1-000-002: Concept and Art Process for…" at bounding box center [578, 277] width 584 height 12
select select"]"] "235077"
click at [286, 271] on select"]"] "-- 1-000-001: Appropriate Art Activities 1-000-002: Concept and Art Process for…" at bounding box center [578, 277] width 584 height 12
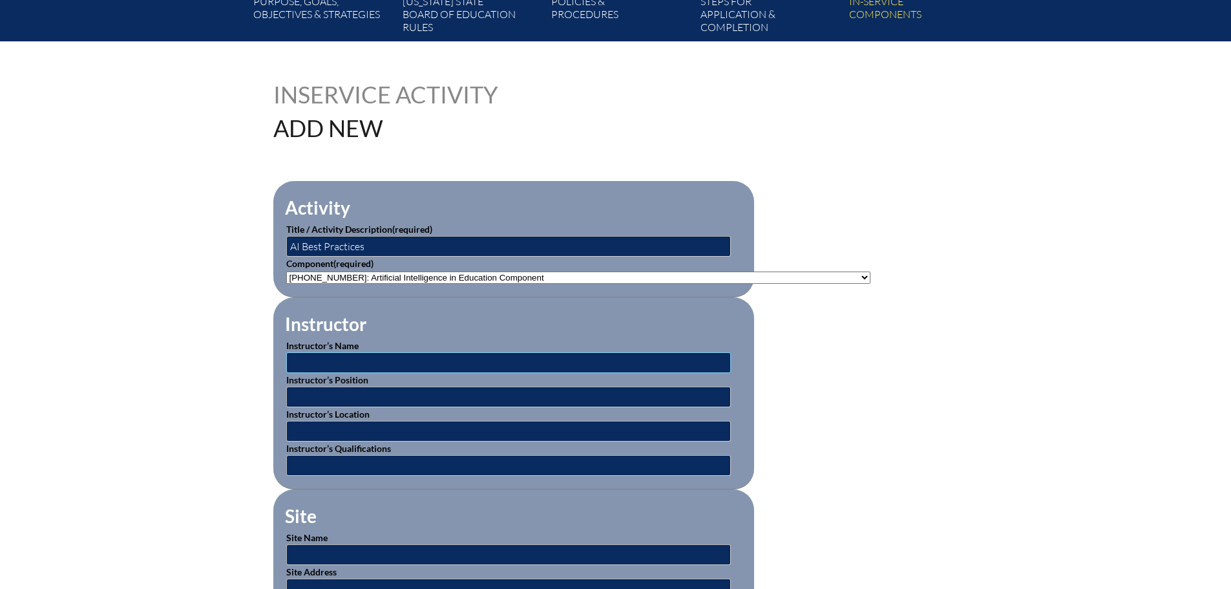
click at [401, 362] on input "text" at bounding box center [508, 362] width 445 height 21
type input "Dan Bassett"
click at [372, 391] on input "text" at bounding box center [508, 396] width 445 height 21
type input "Head of Middle School"
click at [346, 427] on input "text" at bounding box center [508, 431] width 445 height 21
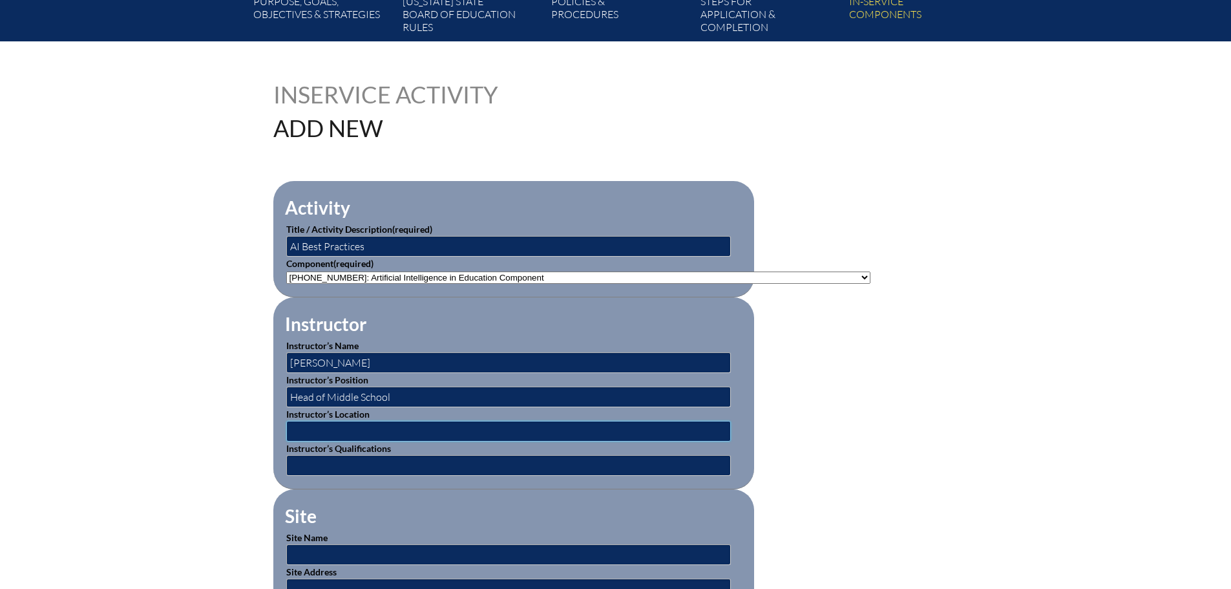
type input "[GEOGRAPHIC_DATA]"
click at [334, 455] on input "text" at bounding box center [508, 465] width 445 height 21
type input "Completed coursework in AI Integration in Education"
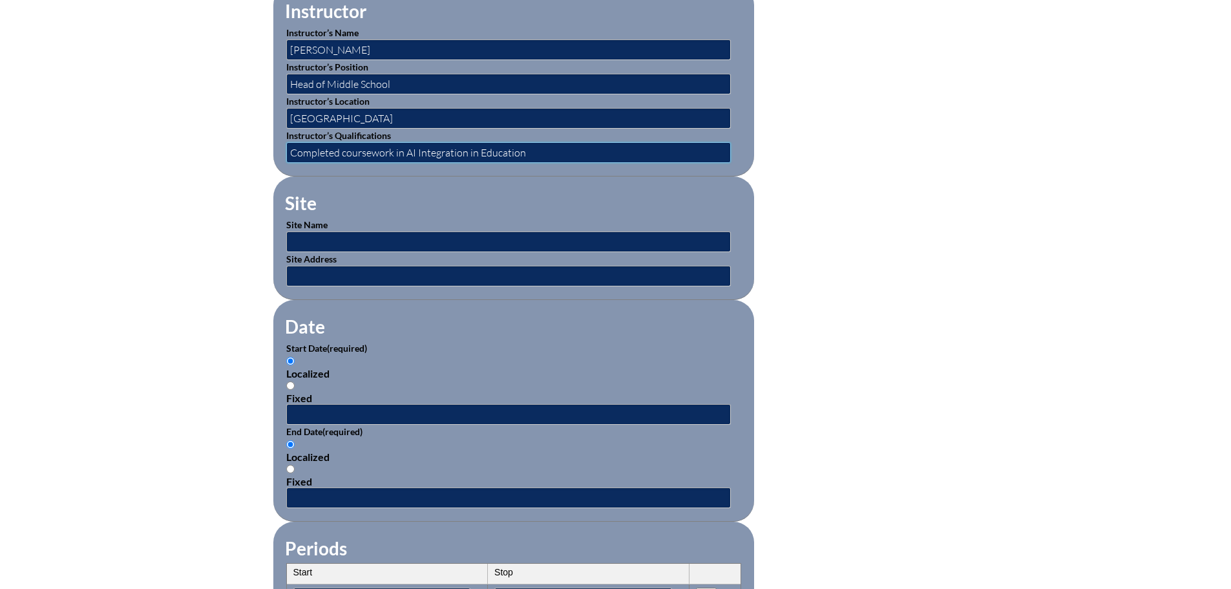
scroll to position [582, 0]
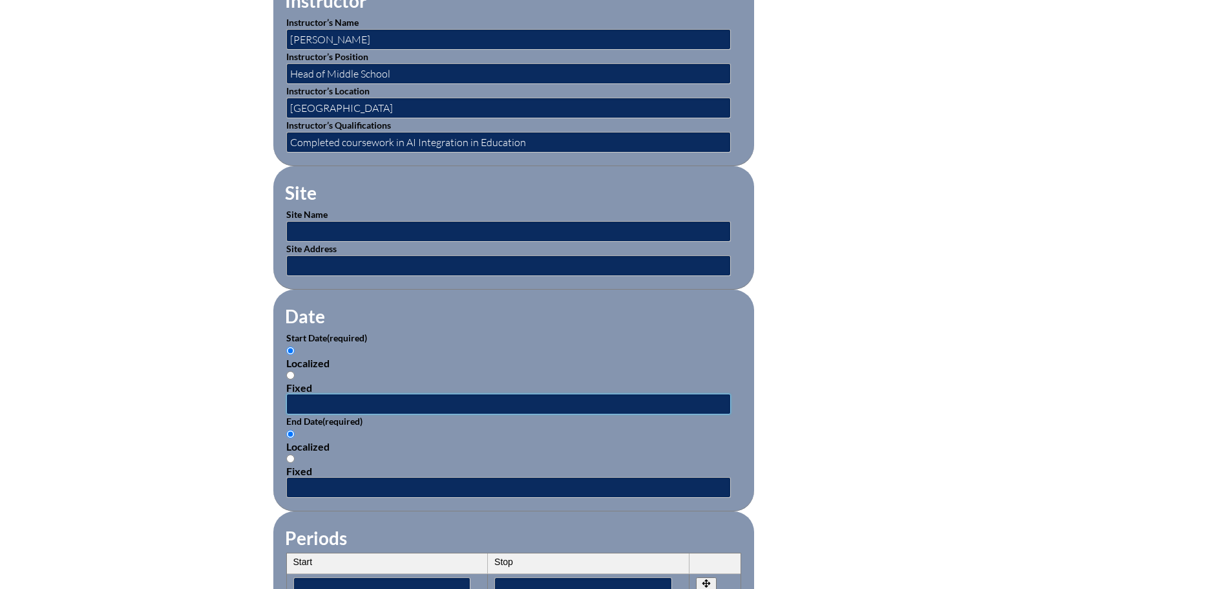
click at [326, 394] on input "text" at bounding box center [508, 404] width 445 height 21
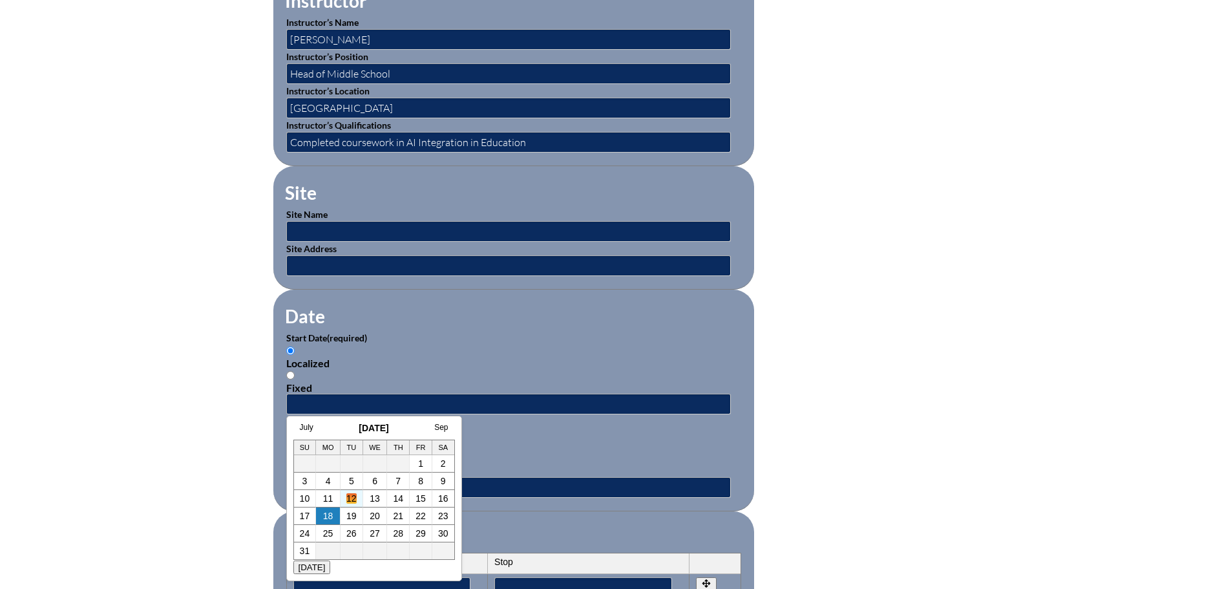
click at [346, 498] on link "12" at bounding box center [351, 498] width 10 height 10
type input "2025-08-12 3:14 PM"
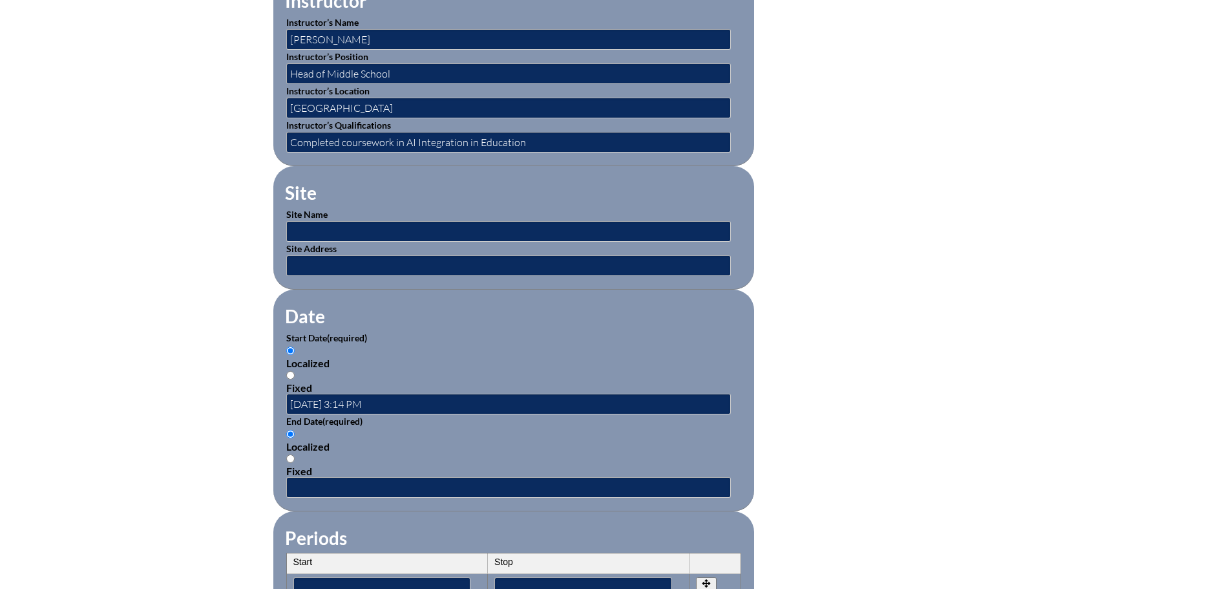
click at [290, 454] on input "Fixed" at bounding box center [290, 458] width 8 height 8
radio input "true"
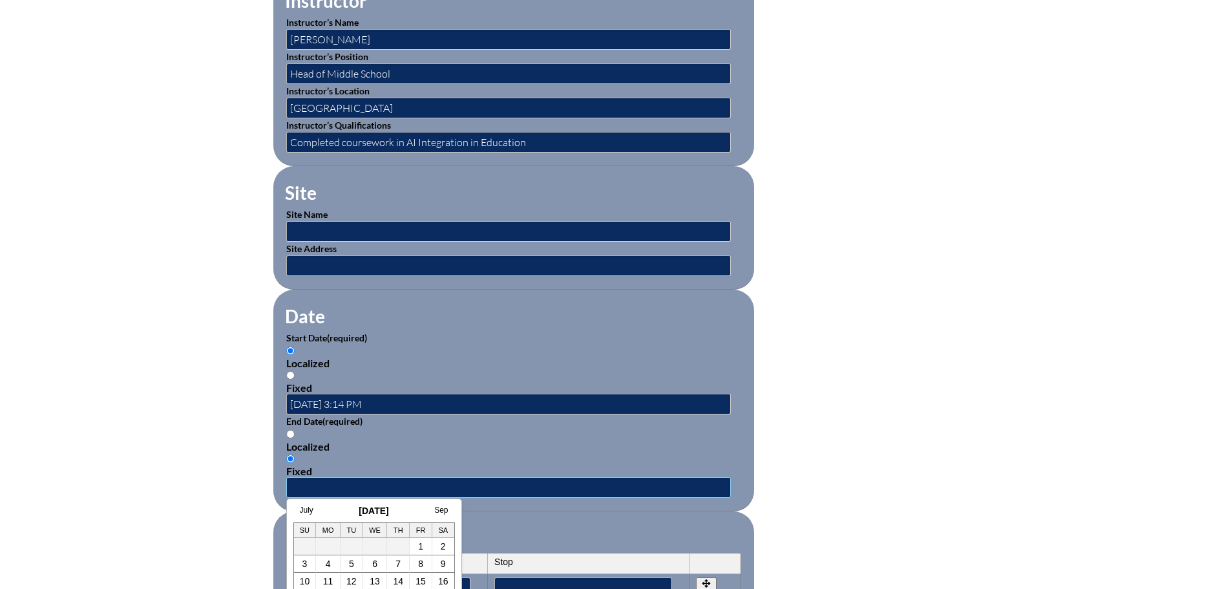
click at [317, 480] on input "text" at bounding box center [508, 487] width 445 height 21
click at [404, 578] on td "14" at bounding box center [398, 581] width 23 height 17
click at [376, 581] on link "13" at bounding box center [375, 581] width 10 height 10
type input "2025-08-13 3:14 PM"
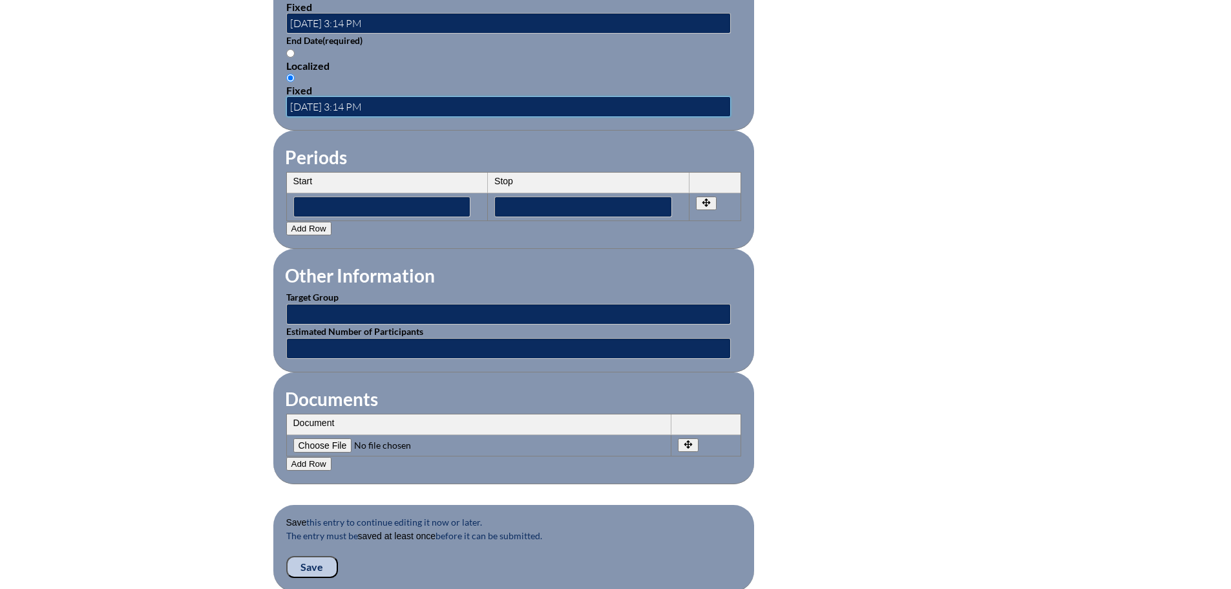
scroll to position [969, 0]
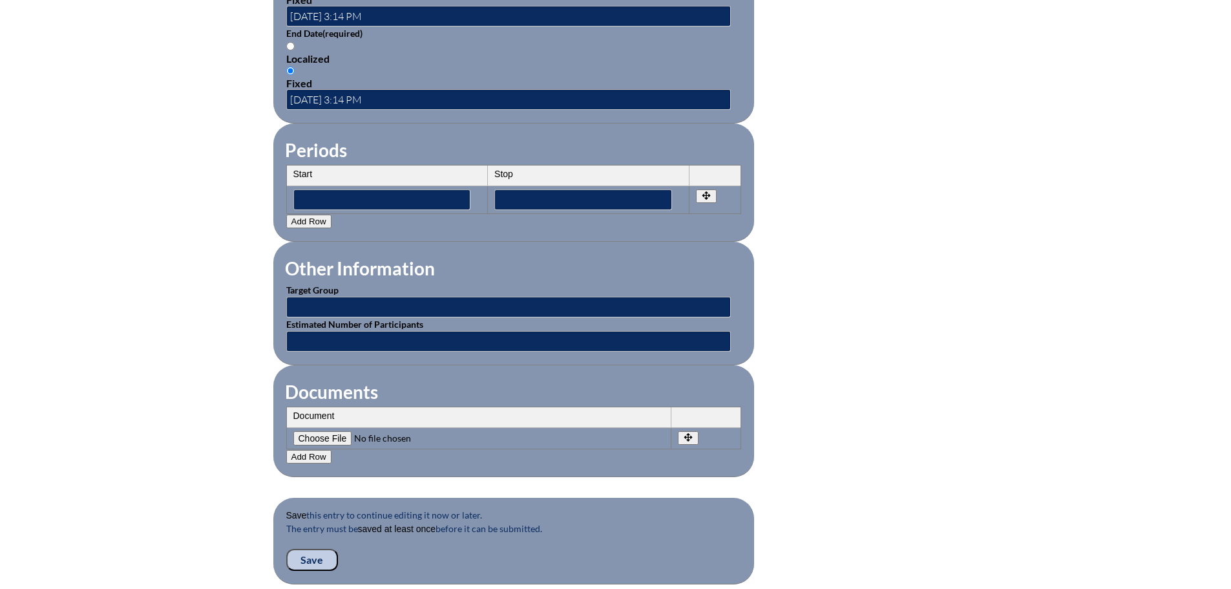
click at [321, 549] on input "Save" at bounding box center [312, 560] width 52 height 22
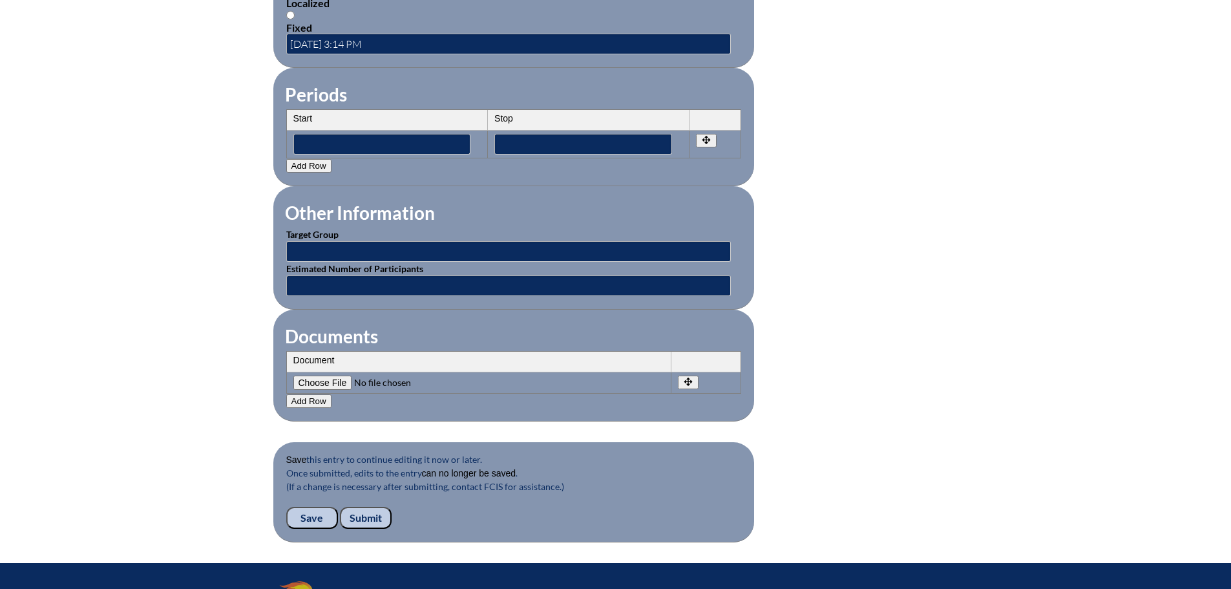
scroll to position [1099, 0]
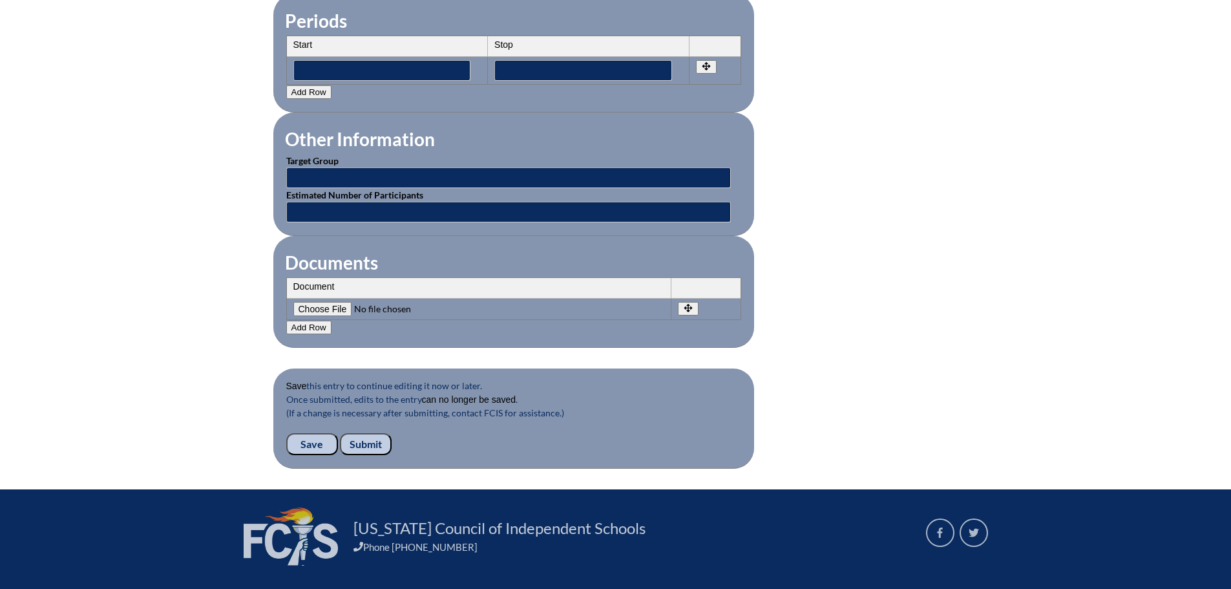
click at [375, 436] on input "Submit" at bounding box center [366, 444] width 52 height 22
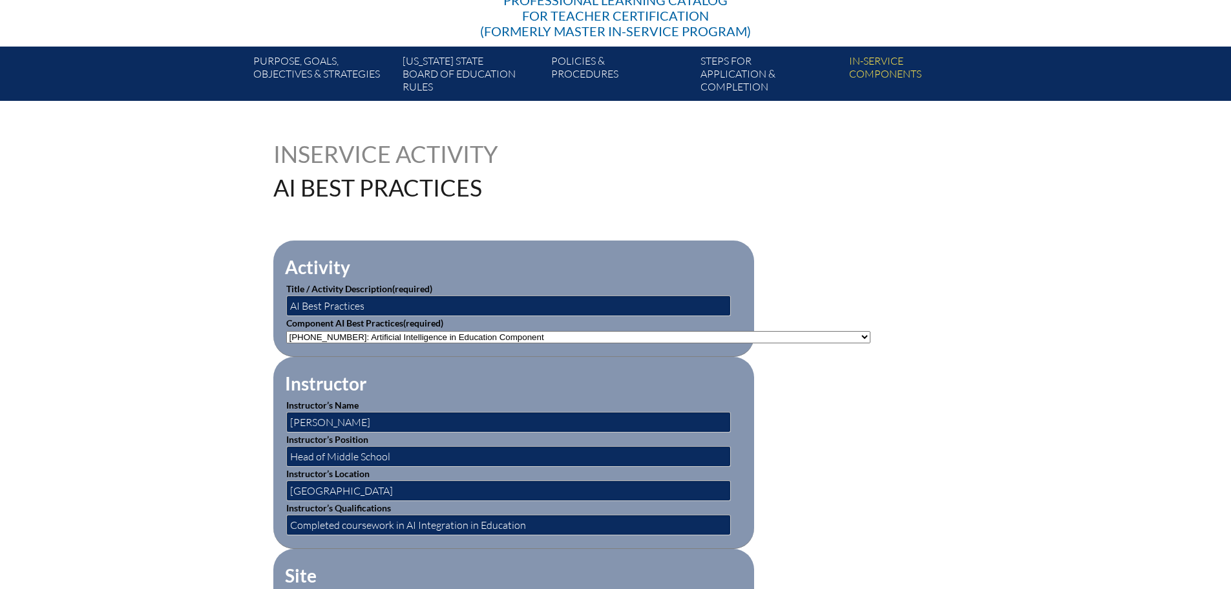
scroll to position [16, 0]
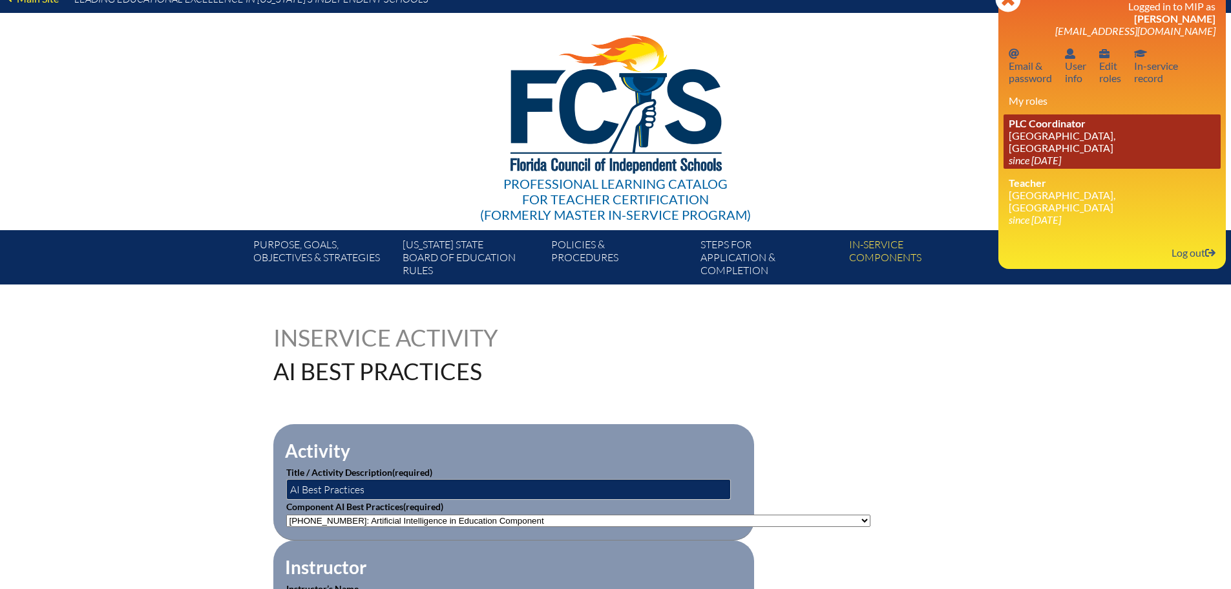
click at [1053, 135] on link "PLC Coordinator [GEOGRAPHIC_DATA], [GEOGRAPHIC_DATA] since [DATE]" at bounding box center [1112, 141] width 217 height 54
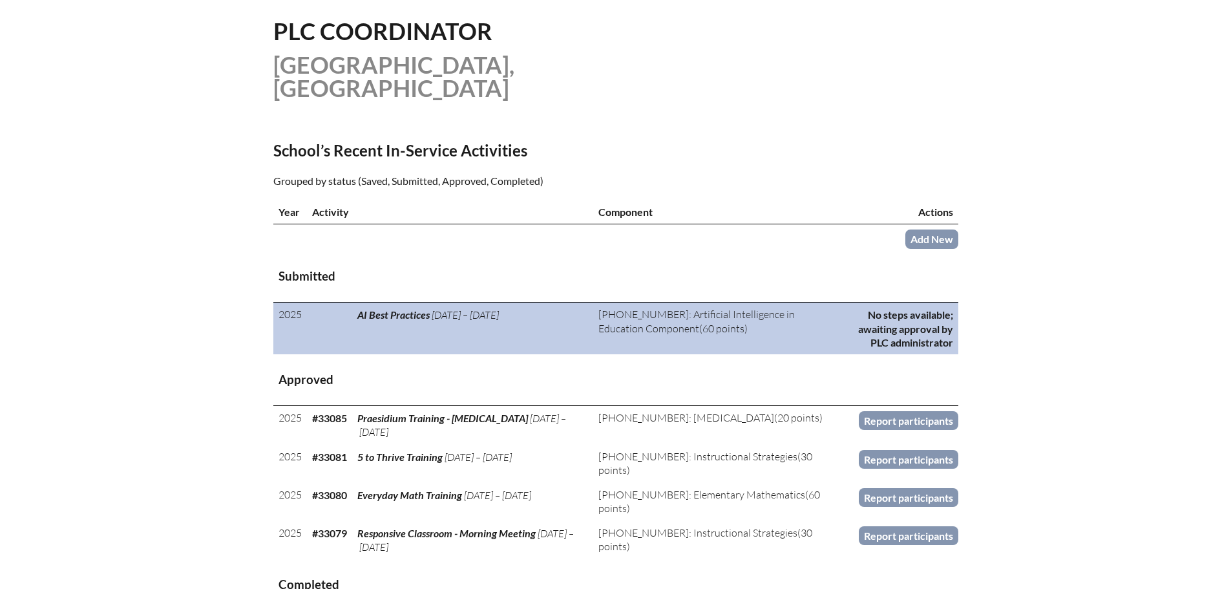
scroll to position [323, 0]
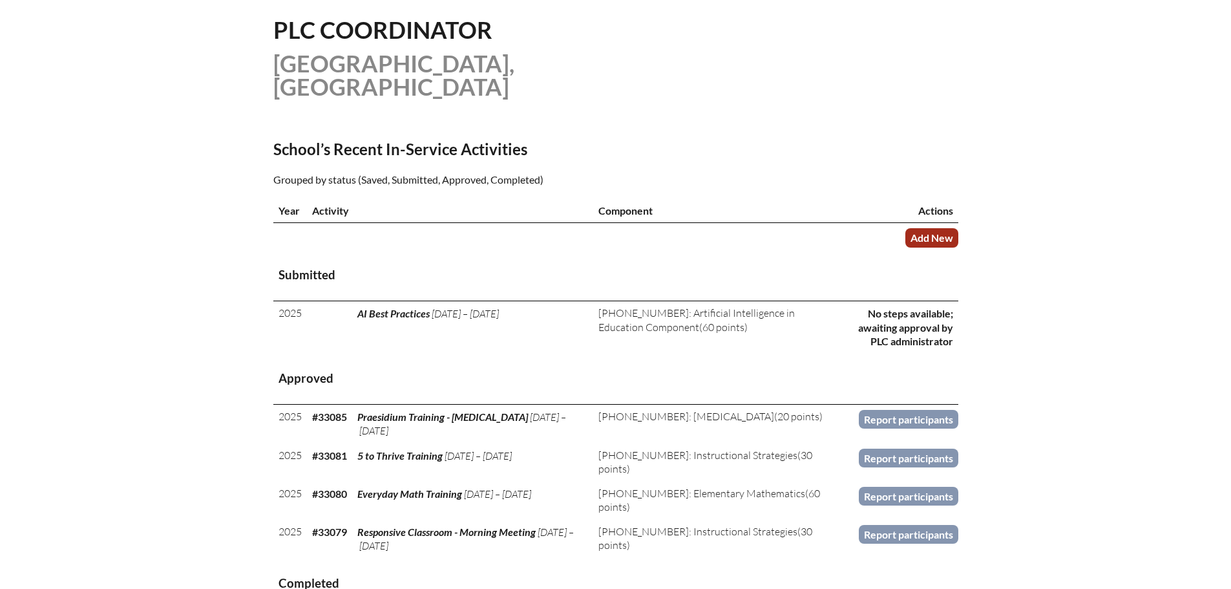
click at [932, 231] on link "Add New" at bounding box center [931, 237] width 53 height 19
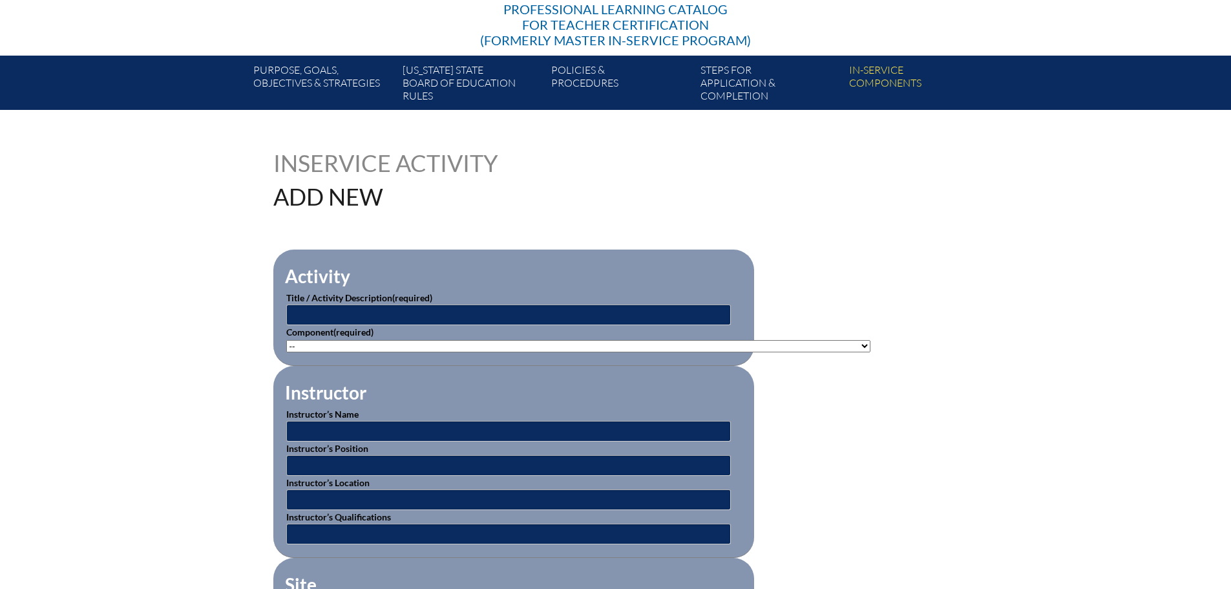
scroll to position [194, 0]
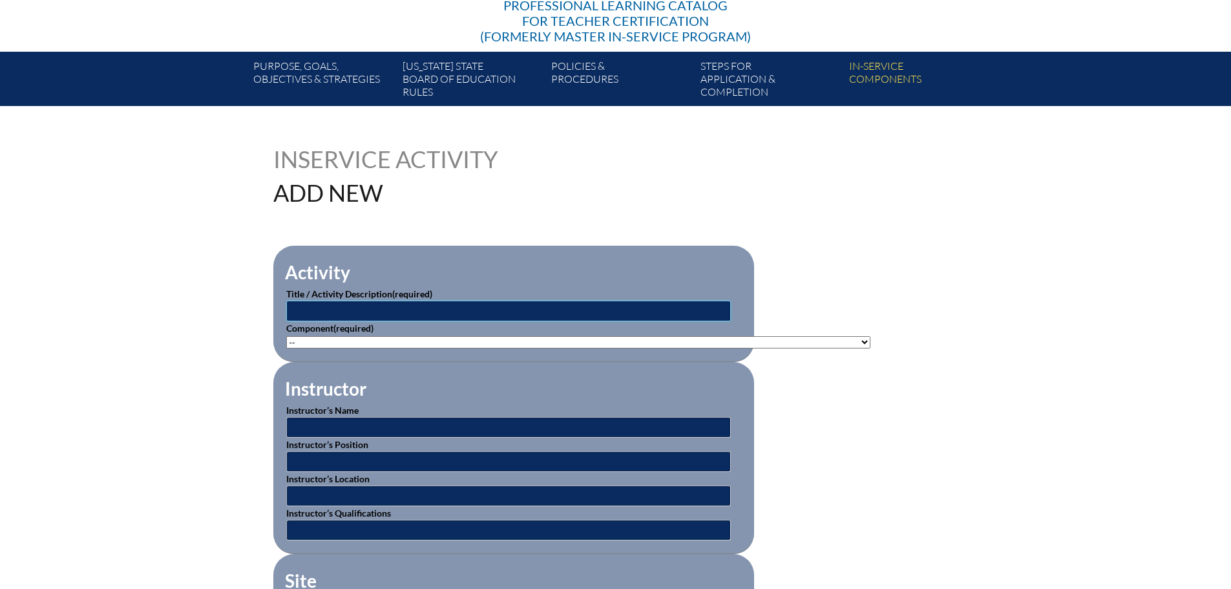
click at [503, 312] on input "text" at bounding box center [508, 311] width 445 height 21
type input "Book Talk - The Anxious Generation"
click at [450, 339] on select"]"] "-- 1-000-001: Appropriate Art Activities 1-000-002: Concept and Art Process for…" at bounding box center [578, 342] width 584 height 12
select select"]"] "81262"
click at [286, 336] on select"]"] "-- 1-000-001: Appropriate Art Activities 1-000-002: Concept and Art Process for…" at bounding box center [578, 342] width 584 height 12
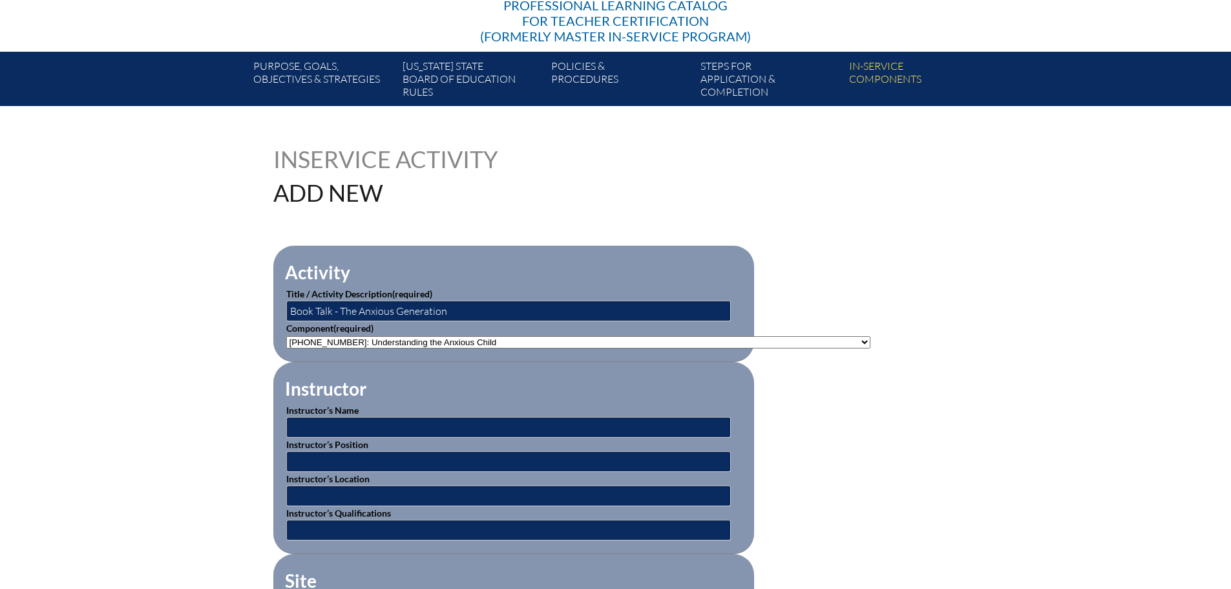
click at [540, 363] on fieldset "Instructor Instructor’s Name Instructor’s Position Instructor’s Location Instru…" at bounding box center [513, 458] width 481 height 192
click at [430, 421] on input "text" at bounding box center [508, 427] width 445 height 21
type input "Dan Bassett"
click at [348, 460] on input "text" at bounding box center [508, 461] width 445 height 21
type input "Head of Middle School"
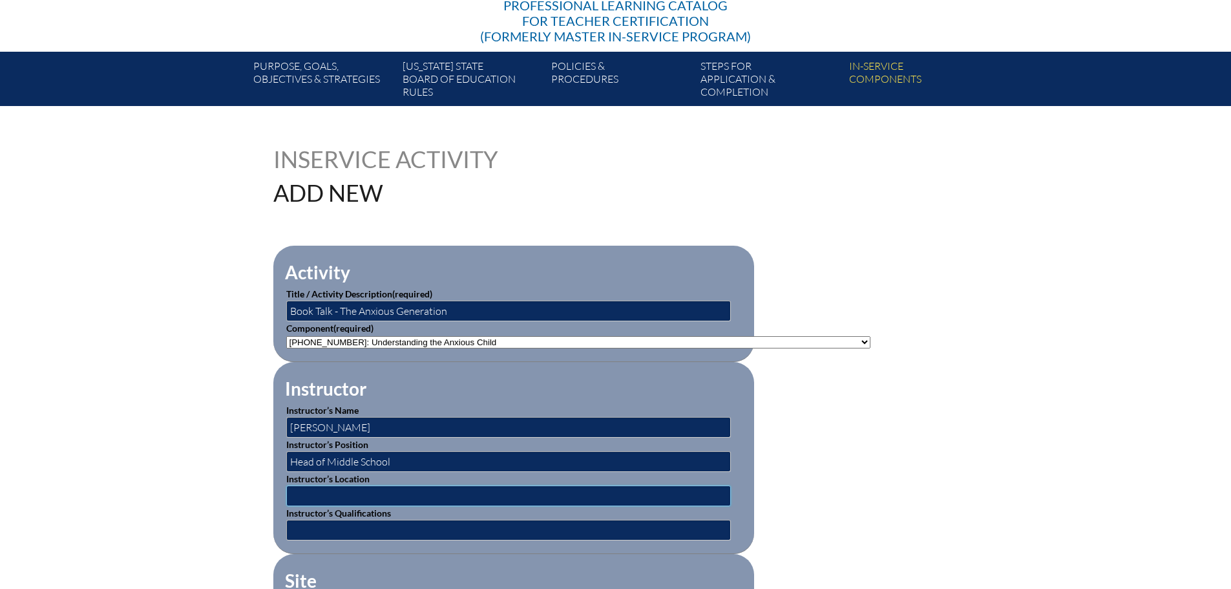
click at [396, 488] on input "text" at bounding box center [508, 495] width 445 height 21
type input "St. Mark's Episcopal School"
click at [379, 522] on input "text" at bounding box center [508, 530] width 445 height 21
type input "L"
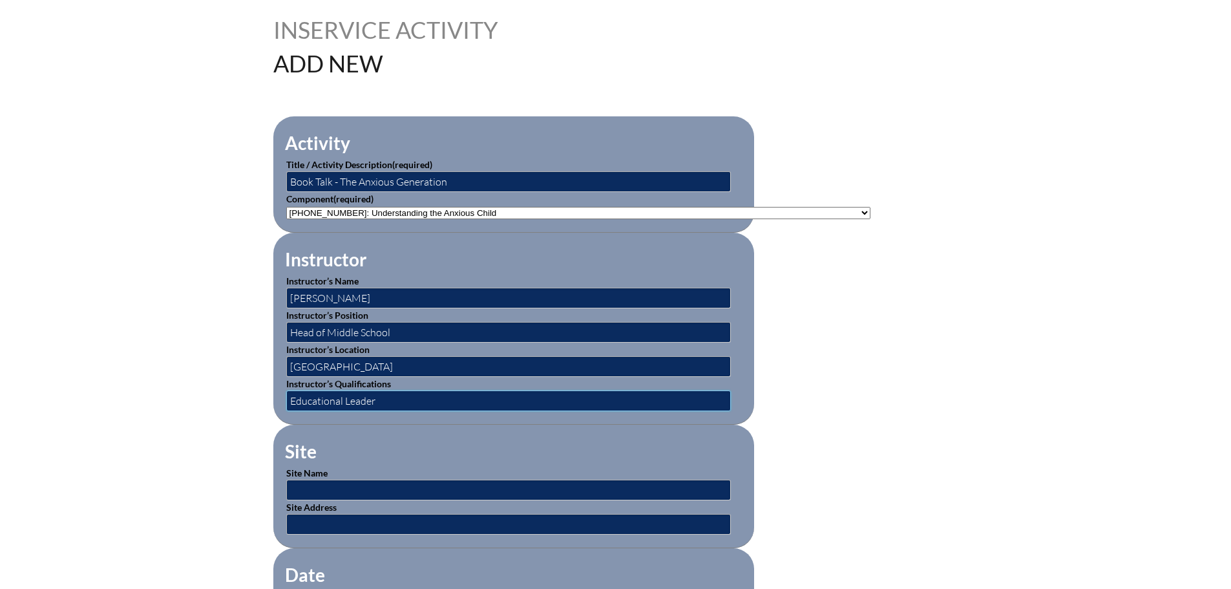
type input "Educational Leader"
click at [413, 452] on fieldset "Site Site Name Site Address" at bounding box center [513, 486] width 481 height 123
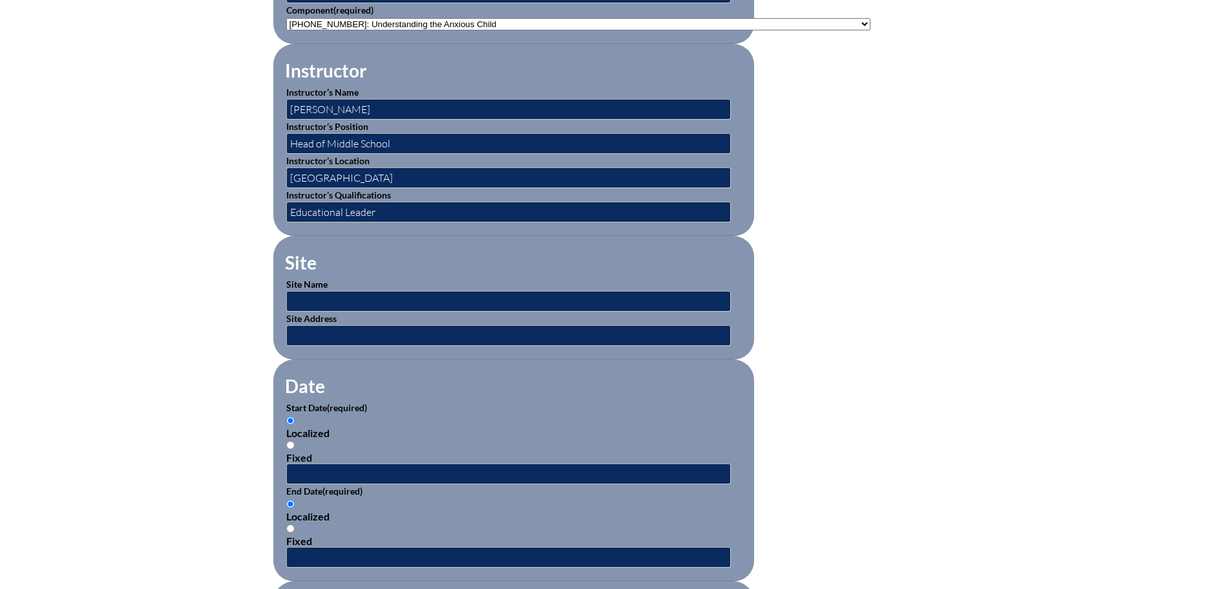
scroll to position [517, 0]
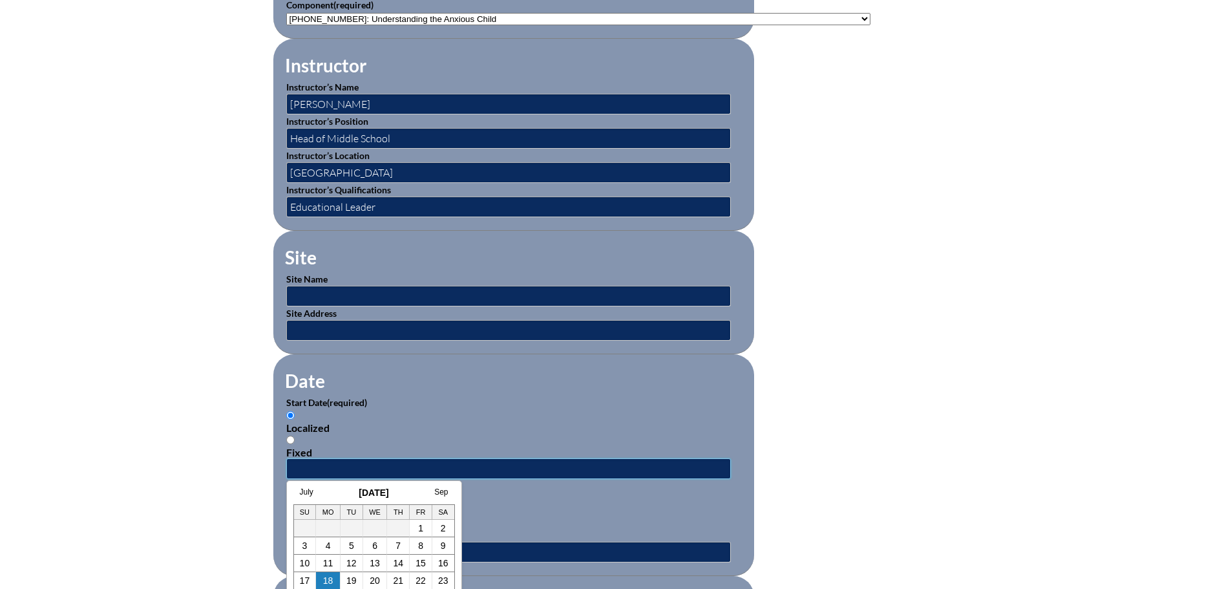
click at [341, 458] on input "text" at bounding box center [508, 468] width 445 height 21
click at [356, 564] on link "12" at bounding box center [351, 563] width 10 height 10
type input "2025-08-12 3:16 PM"
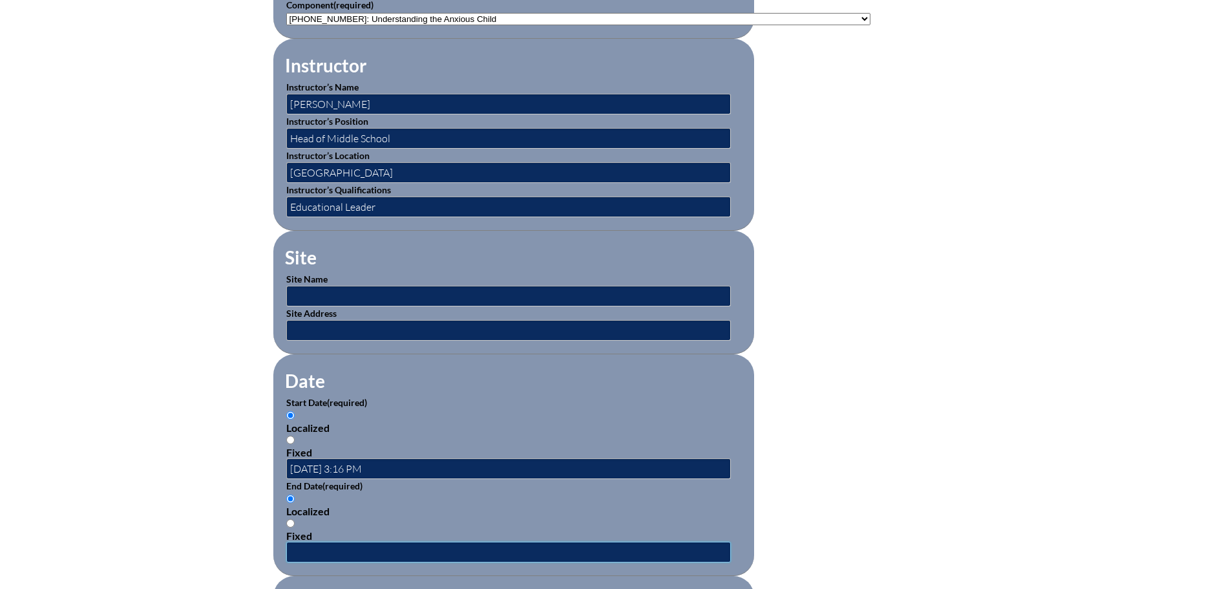
click at [370, 542] on input "text" at bounding box center [508, 552] width 445 height 21
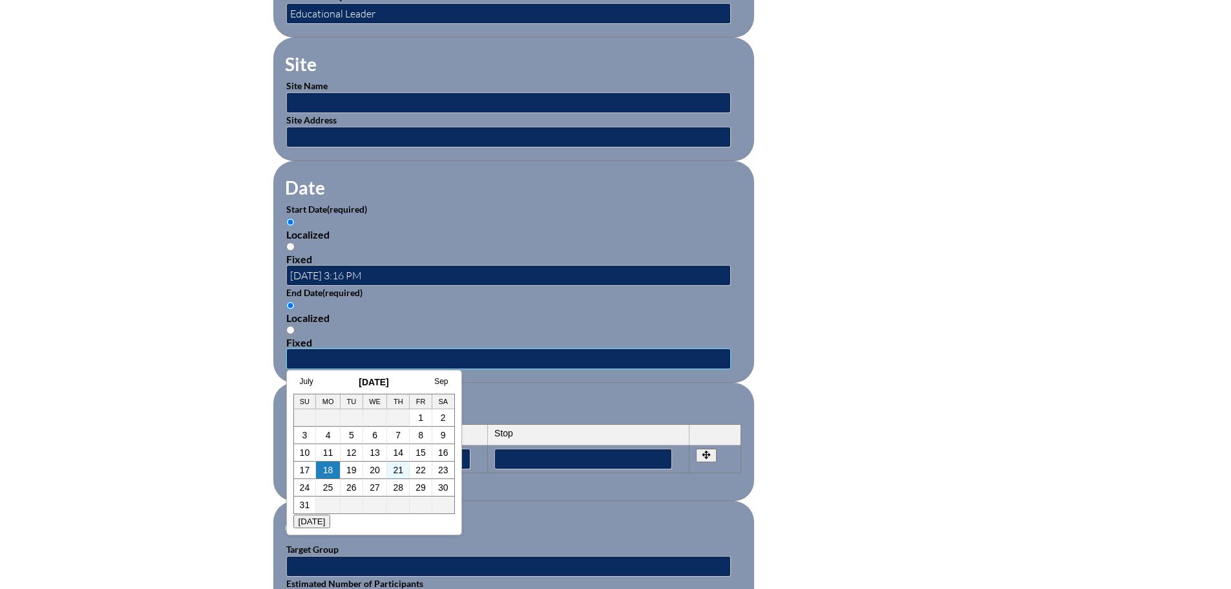
scroll to position [711, 0]
click at [347, 453] on link "12" at bounding box center [351, 452] width 10 height 10
type input "2025-08-12 3:16 PM"
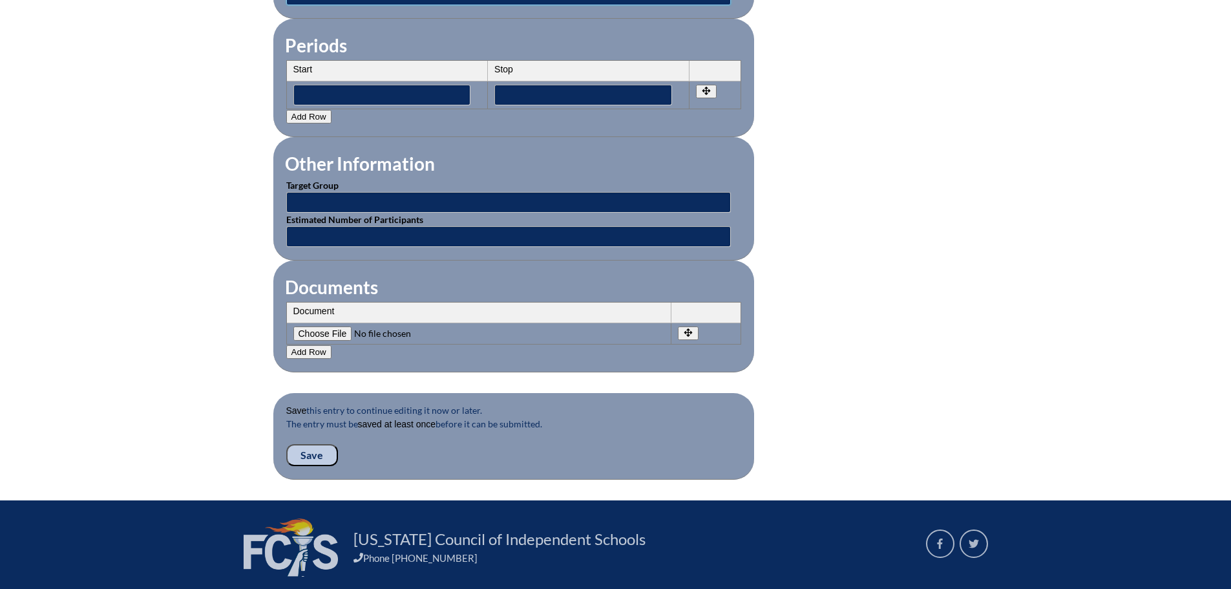
scroll to position [1099, 0]
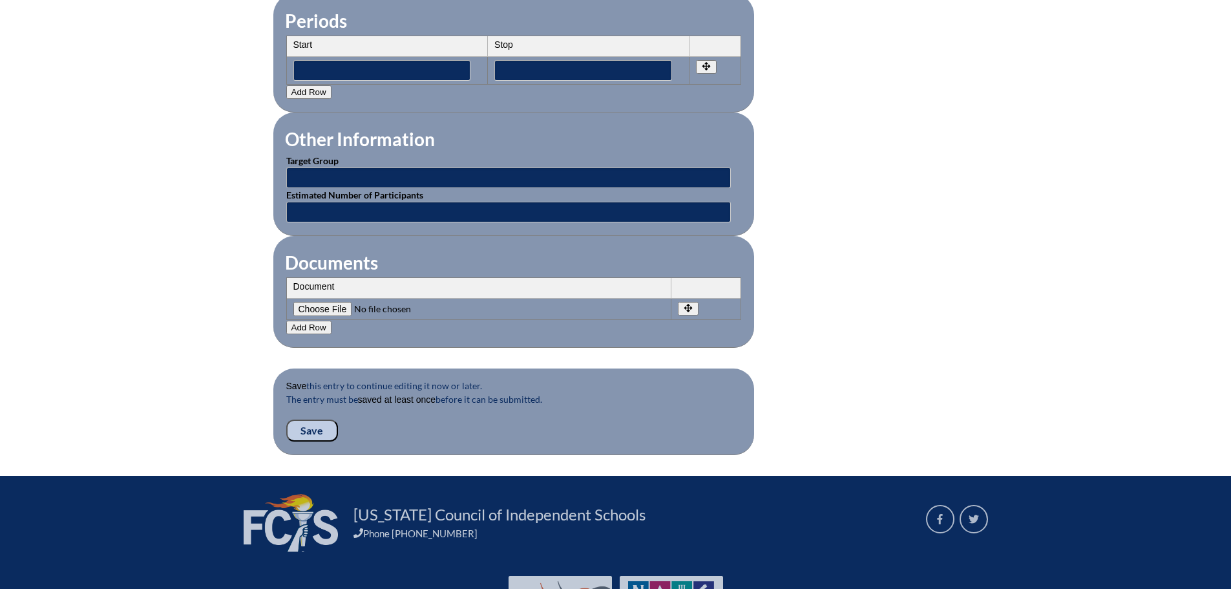
click at [314, 427] on input "Save" at bounding box center [312, 430] width 52 height 22
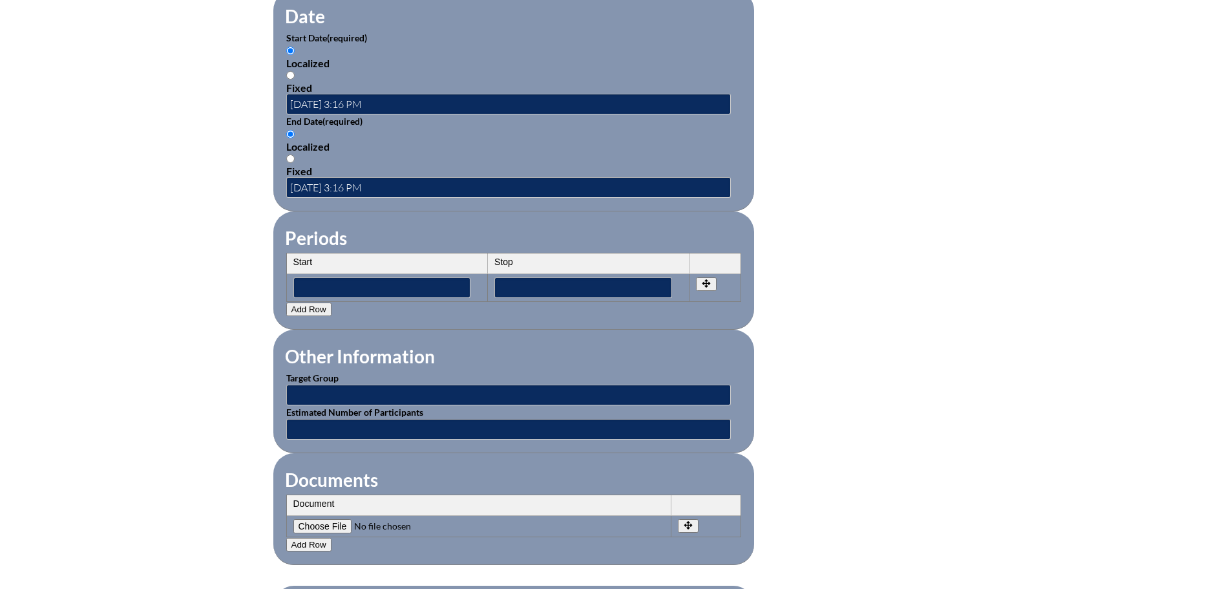
scroll to position [1200, 0]
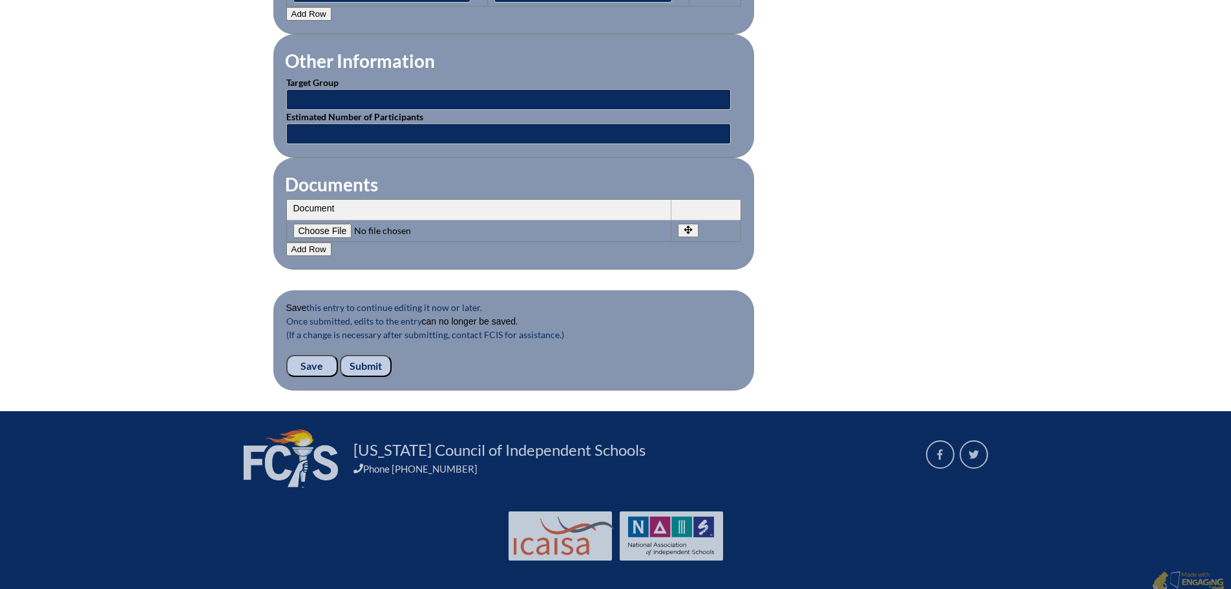
click at [370, 359] on input "Submit" at bounding box center [366, 366] width 52 height 22
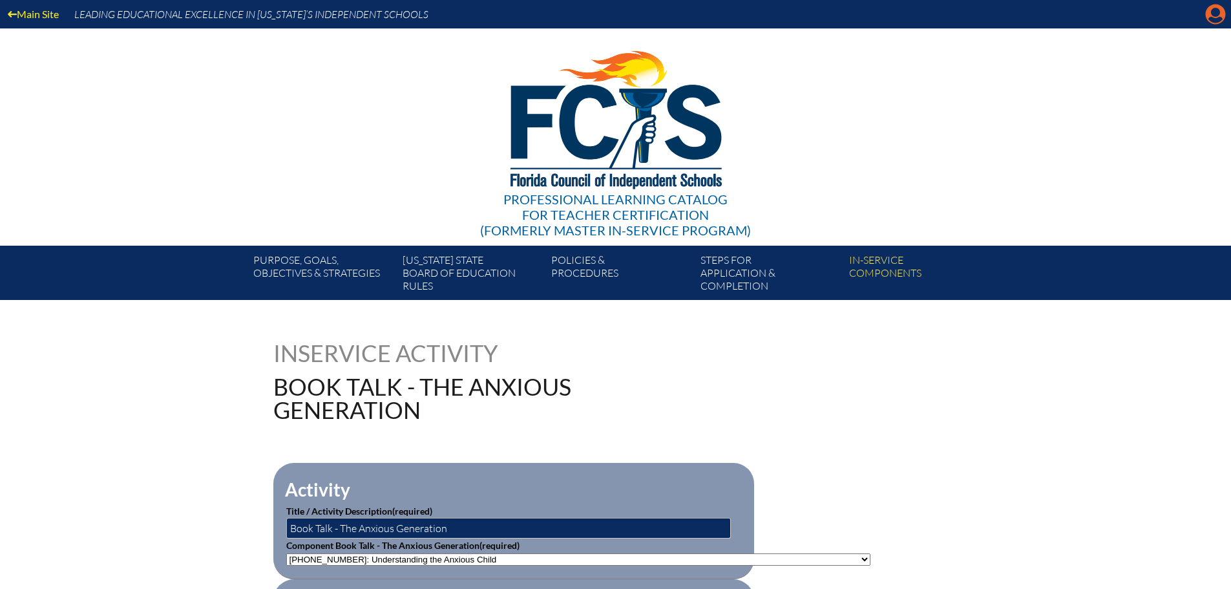
click at [1209, 16] on icon at bounding box center [1216, 15] width 20 height 20
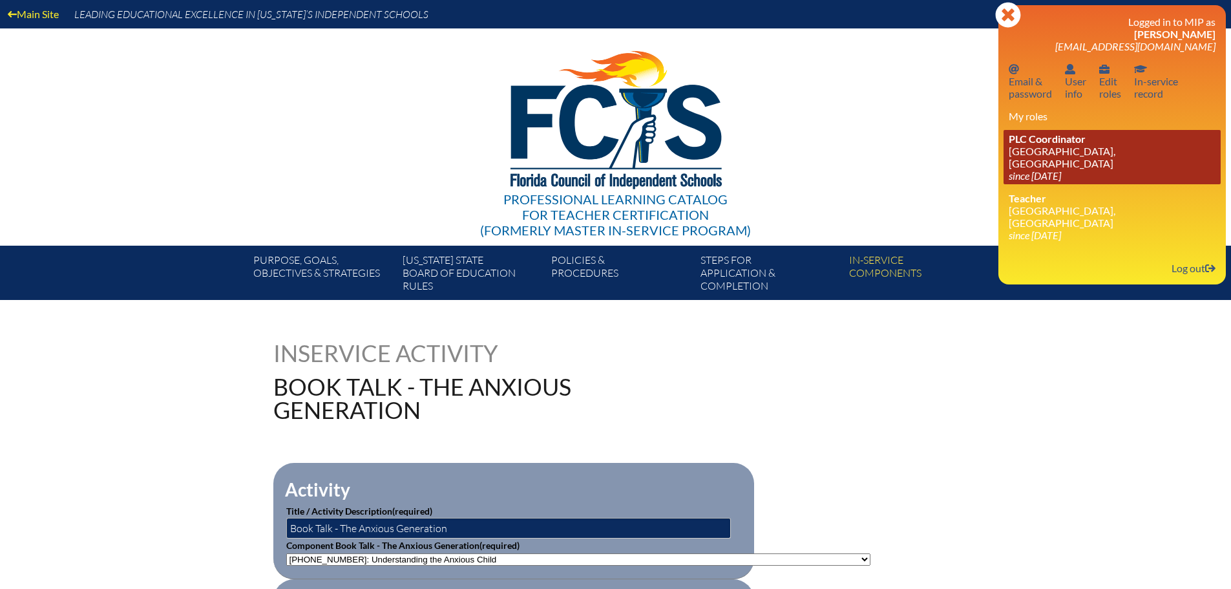
click at [1097, 145] on link "PLC Coordinator [GEOGRAPHIC_DATA], [GEOGRAPHIC_DATA] since [DATE]" at bounding box center [1112, 157] width 217 height 54
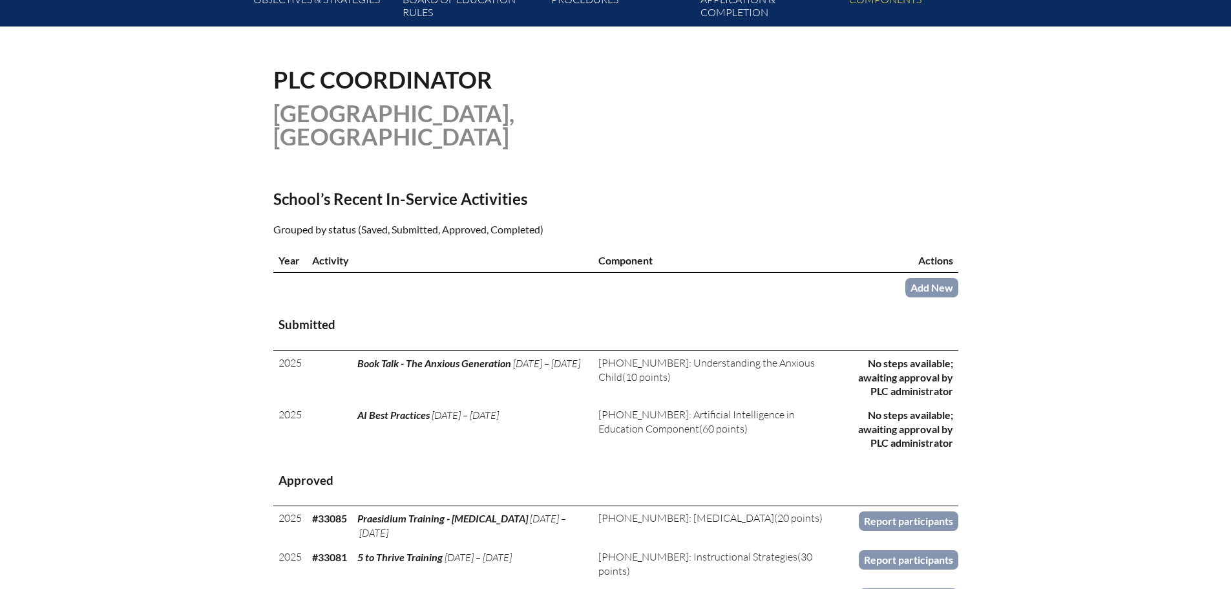
scroll to position [259, 0]
